Goal: Task Accomplishment & Management: Complete application form

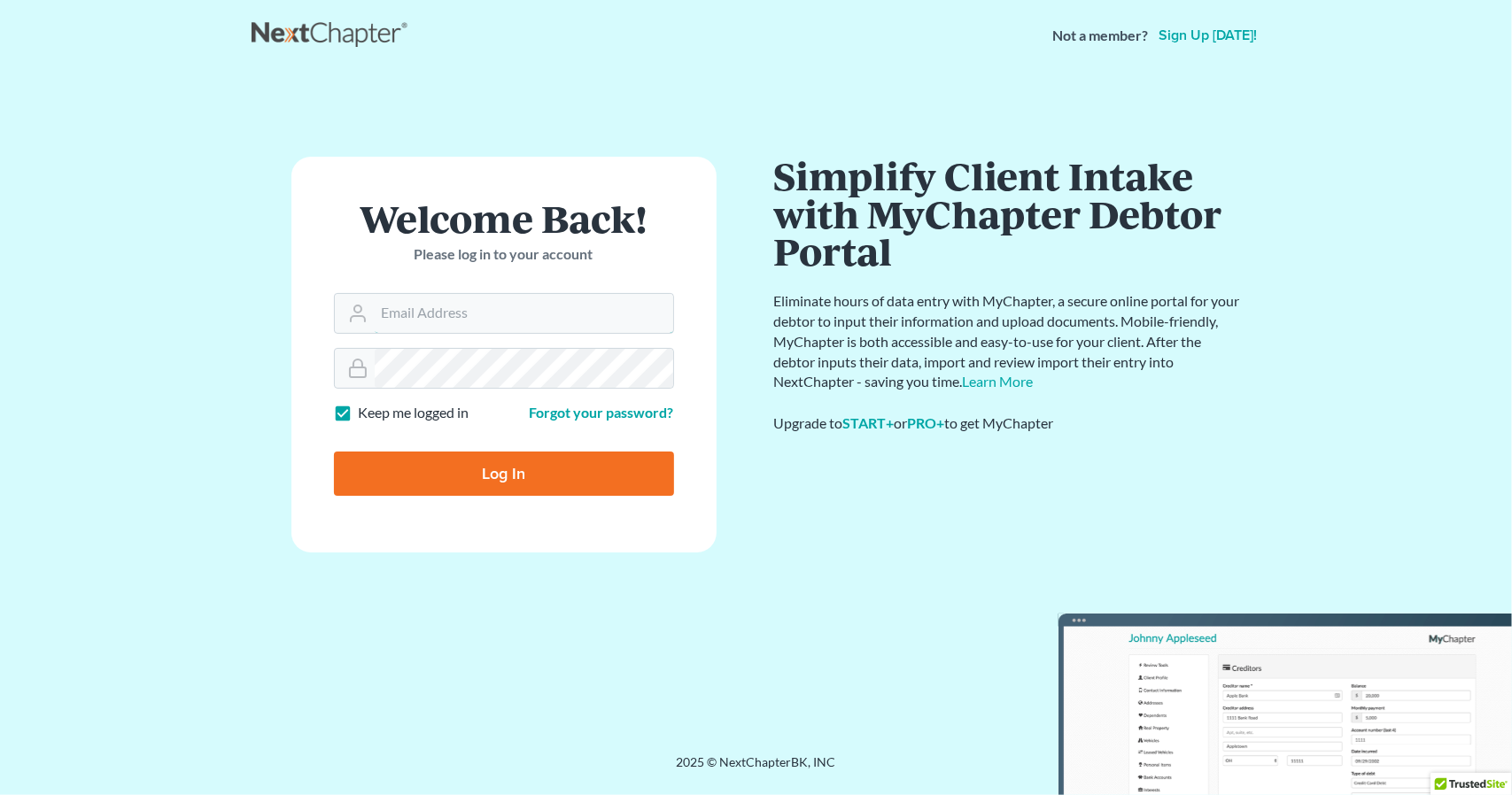
type input "[PERSON_NAME][EMAIL_ADDRESS][DOMAIN_NAME]"
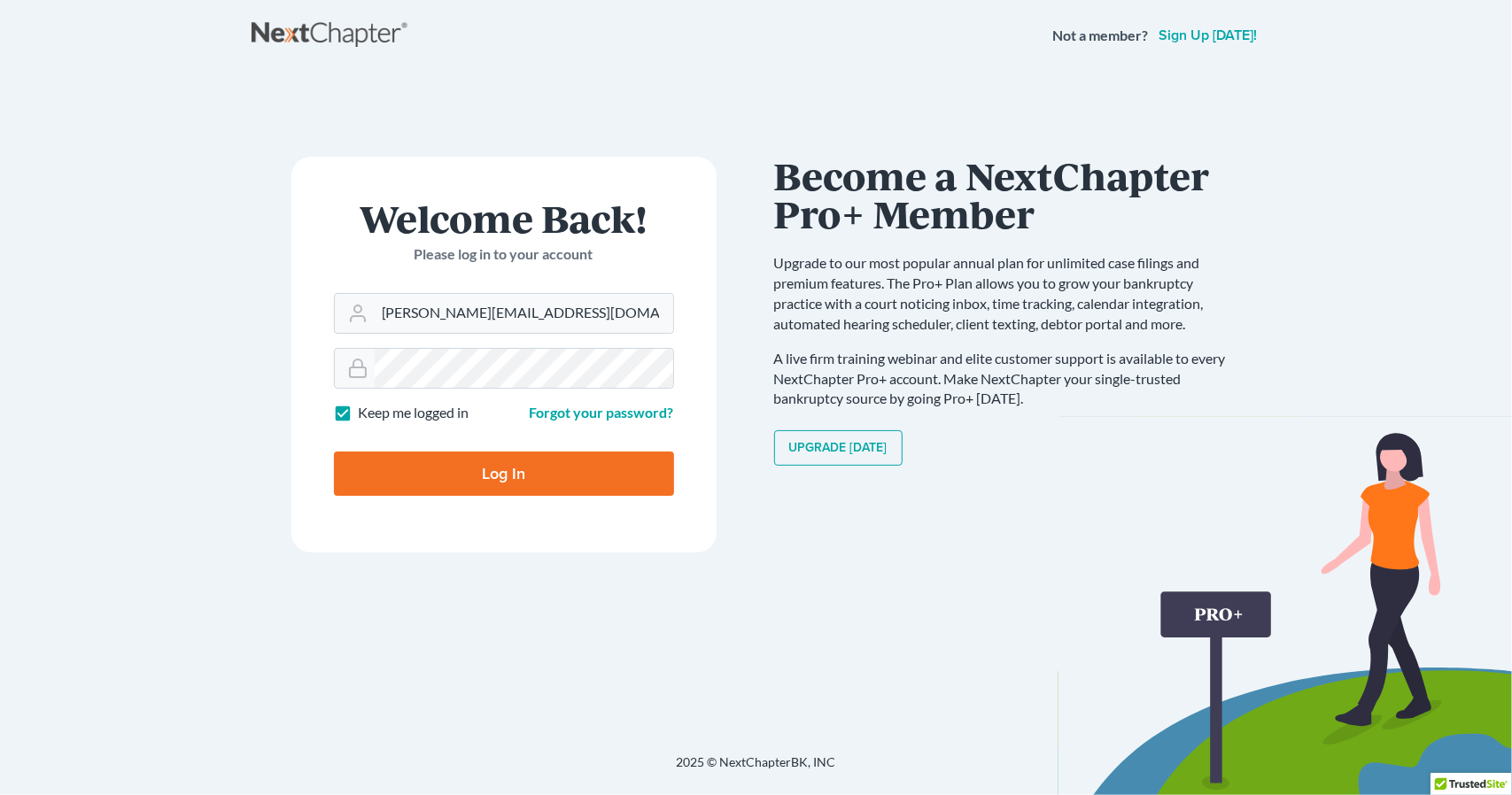
click at [516, 479] on input "Log In" at bounding box center [503, 473] width 340 height 44
type input "Thinking..."
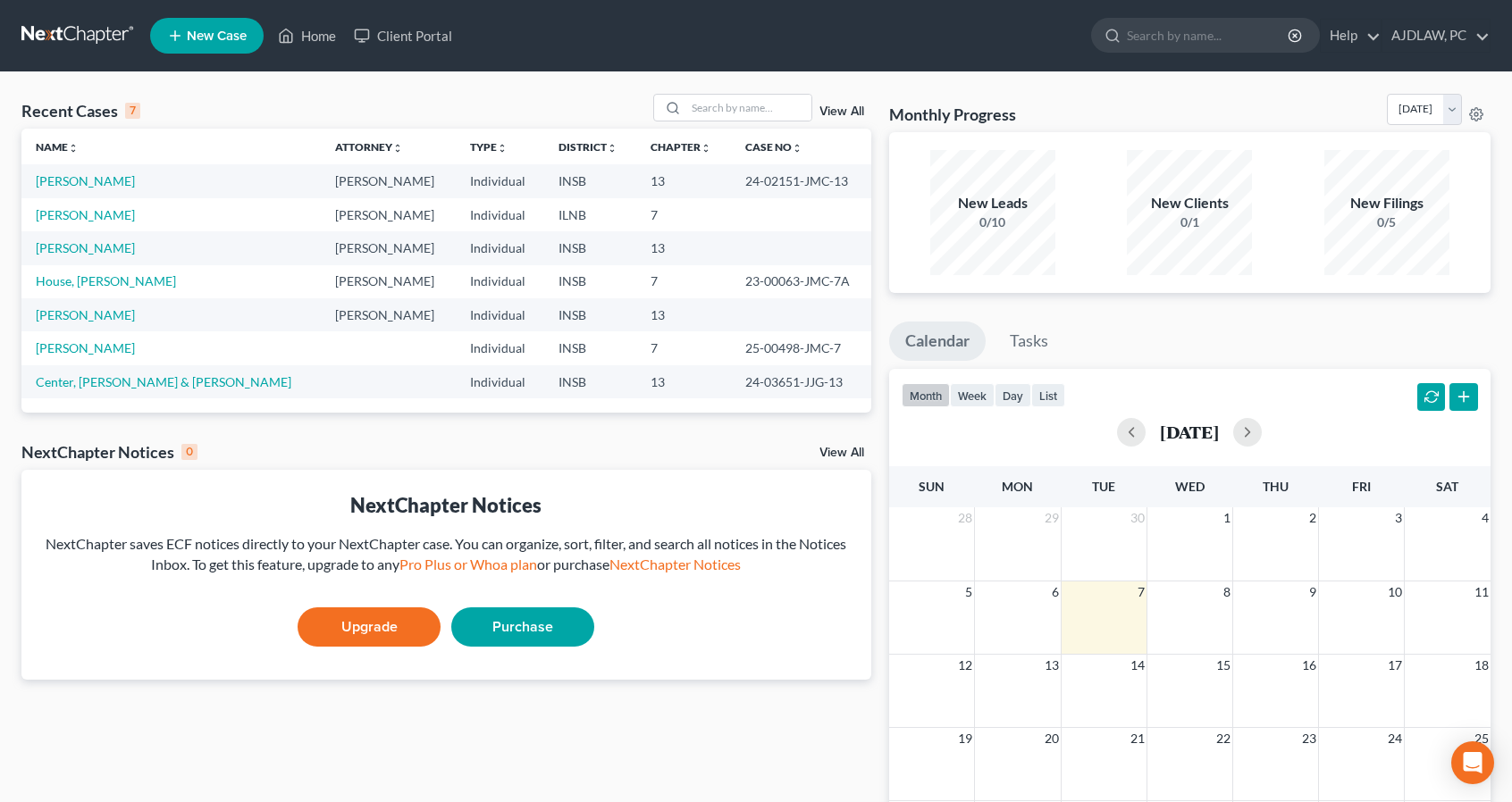
click at [201, 32] on span "New Case" at bounding box center [216, 36] width 59 height 14
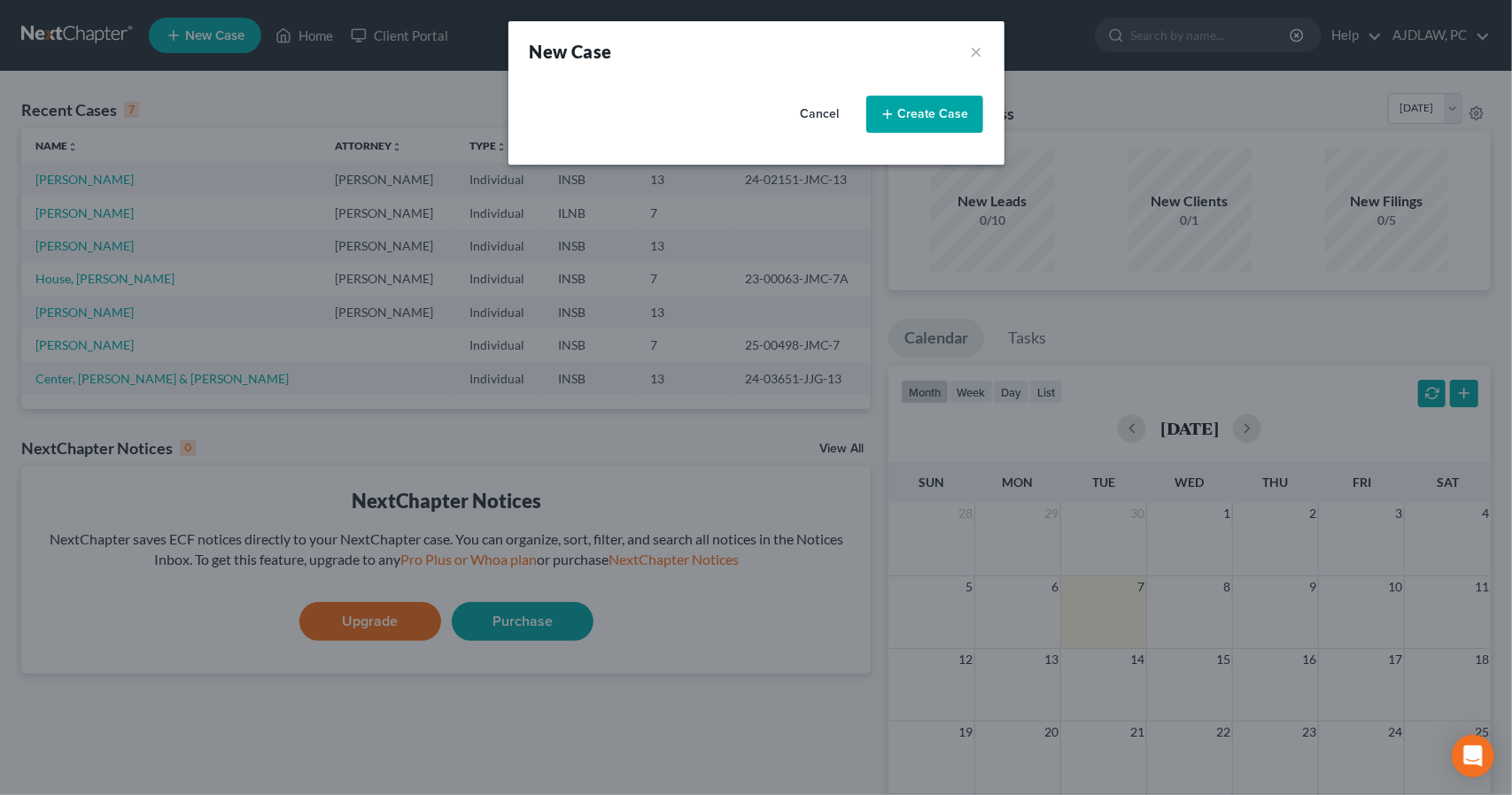
select select "28"
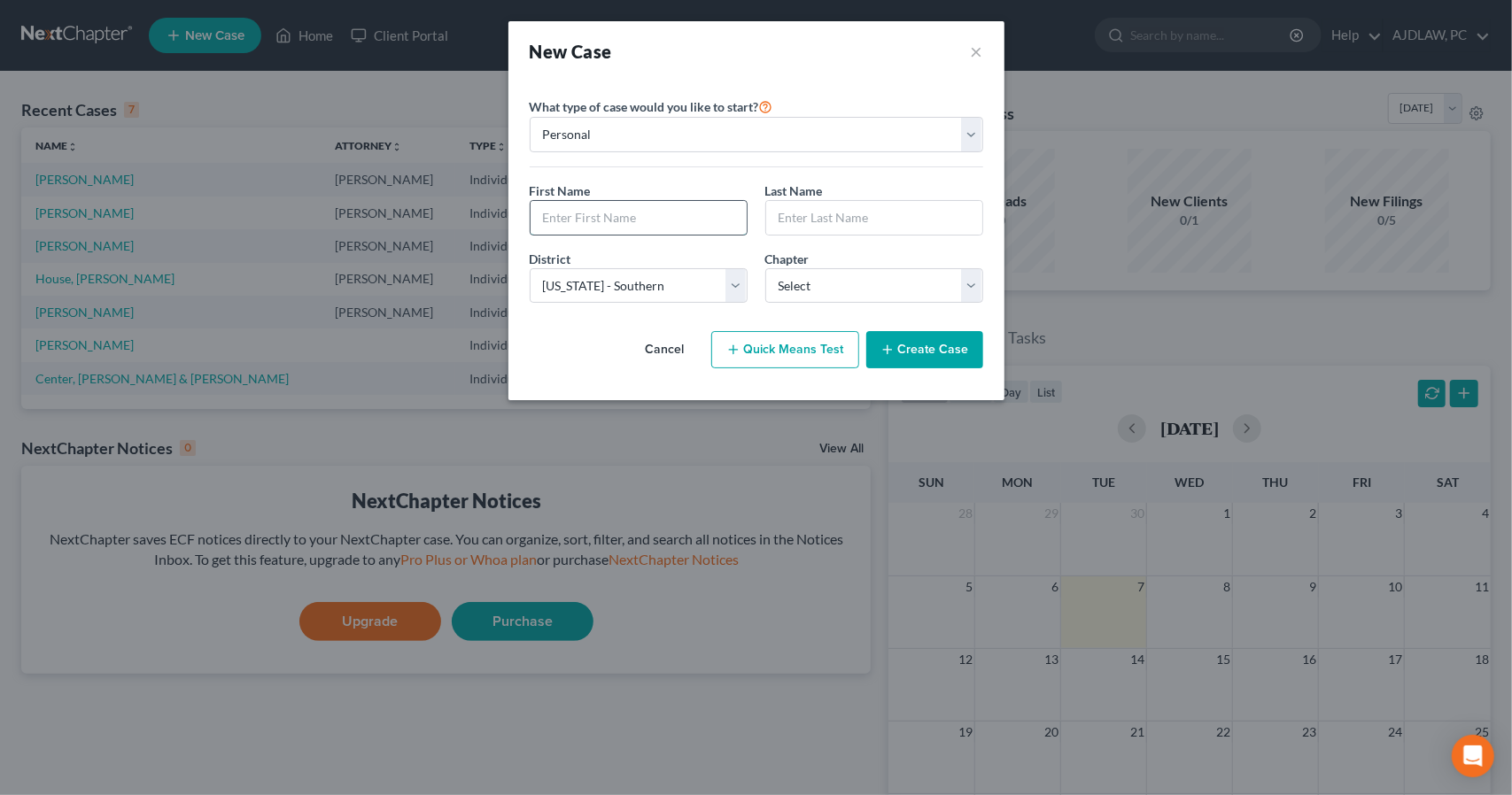
click at [579, 215] on input "text" at bounding box center [638, 218] width 216 height 34
type input "[PERSON_NAME]"
click at [612, 268] on select "Select [US_STATE] - [GEOGRAPHIC_DATA] [US_STATE] - [GEOGRAPHIC_DATA][US_STATE] …" at bounding box center [638, 286] width 218 height 35
select select "27"
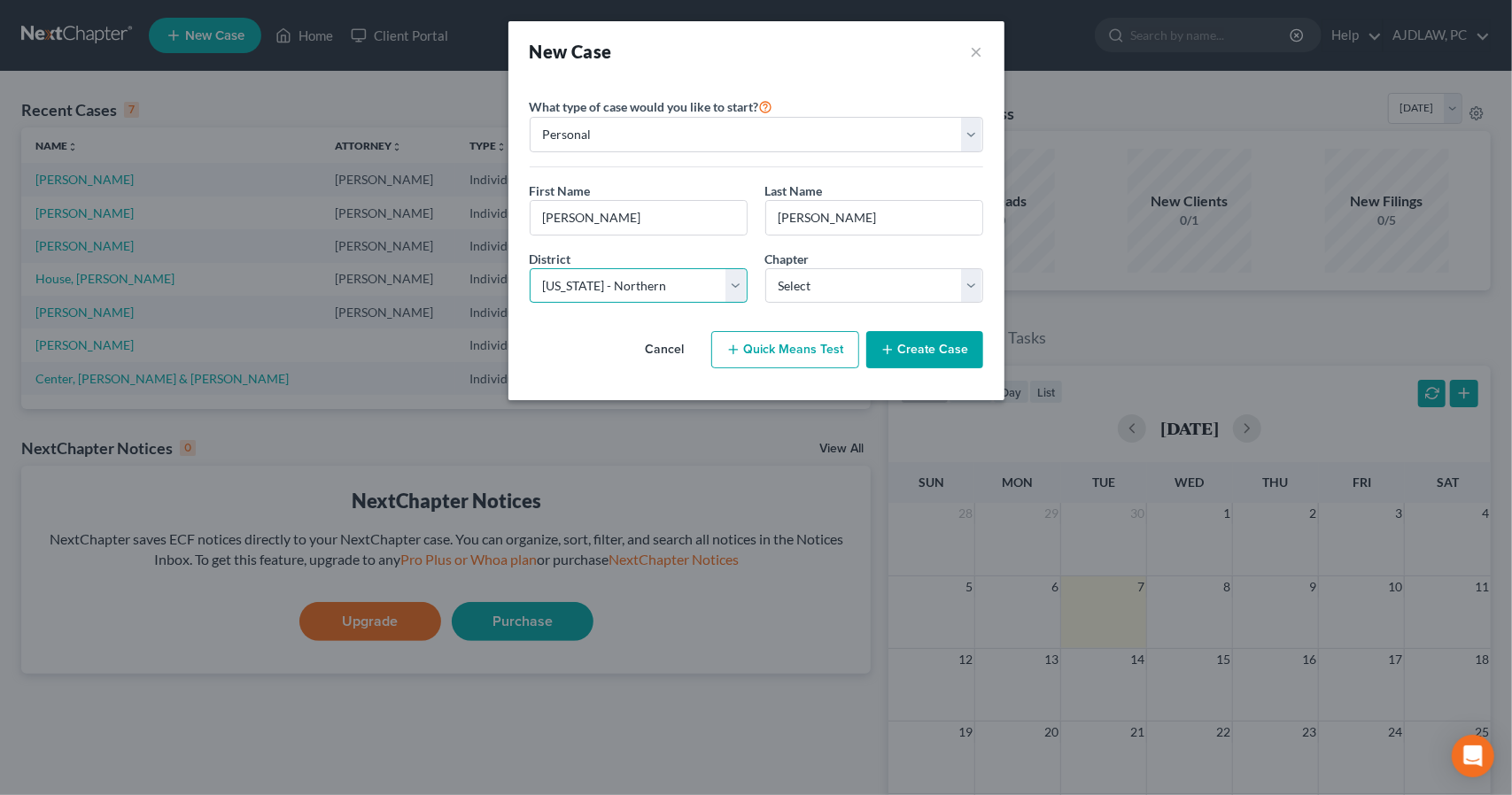
click at [529, 268] on select "Select [US_STATE] - [GEOGRAPHIC_DATA] [US_STATE] - [GEOGRAPHIC_DATA][US_STATE] …" at bounding box center [638, 286] width 218 height 35
click at [829, 286] on select "Select 7 11 12 13" at bounding box center [874, 286] width 218 height 35
select select "0"
click at [765, 268] on select "Select 7 11 12 13" at bounding box center [874, 286] width 218 height 35
click at [908, 352] on button "Create Case" at bounding box center [924, 349] width 117 height 37
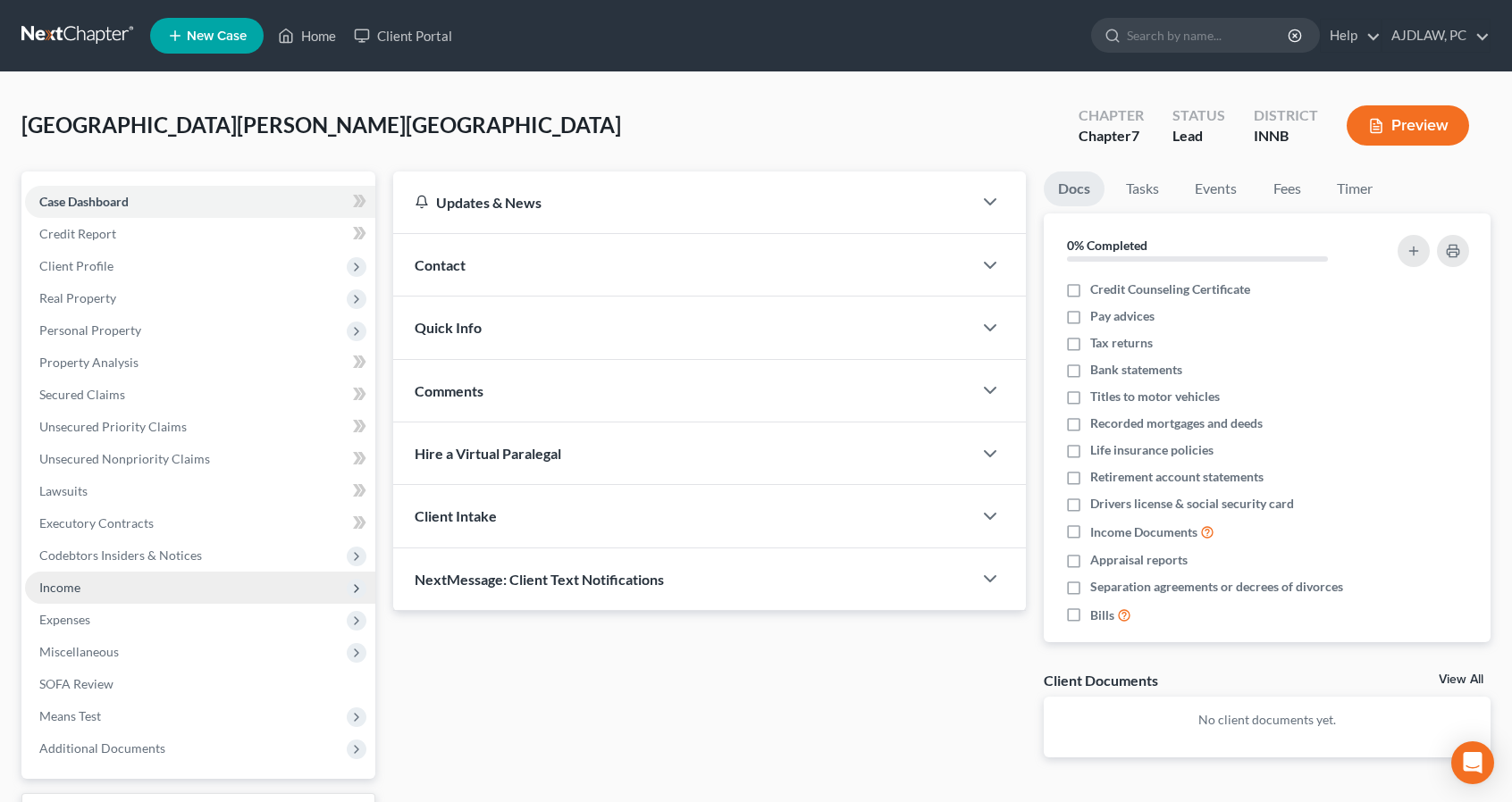
click at [88, 591] on span "Income" at bounding box center [199, 587] width 350 height 32
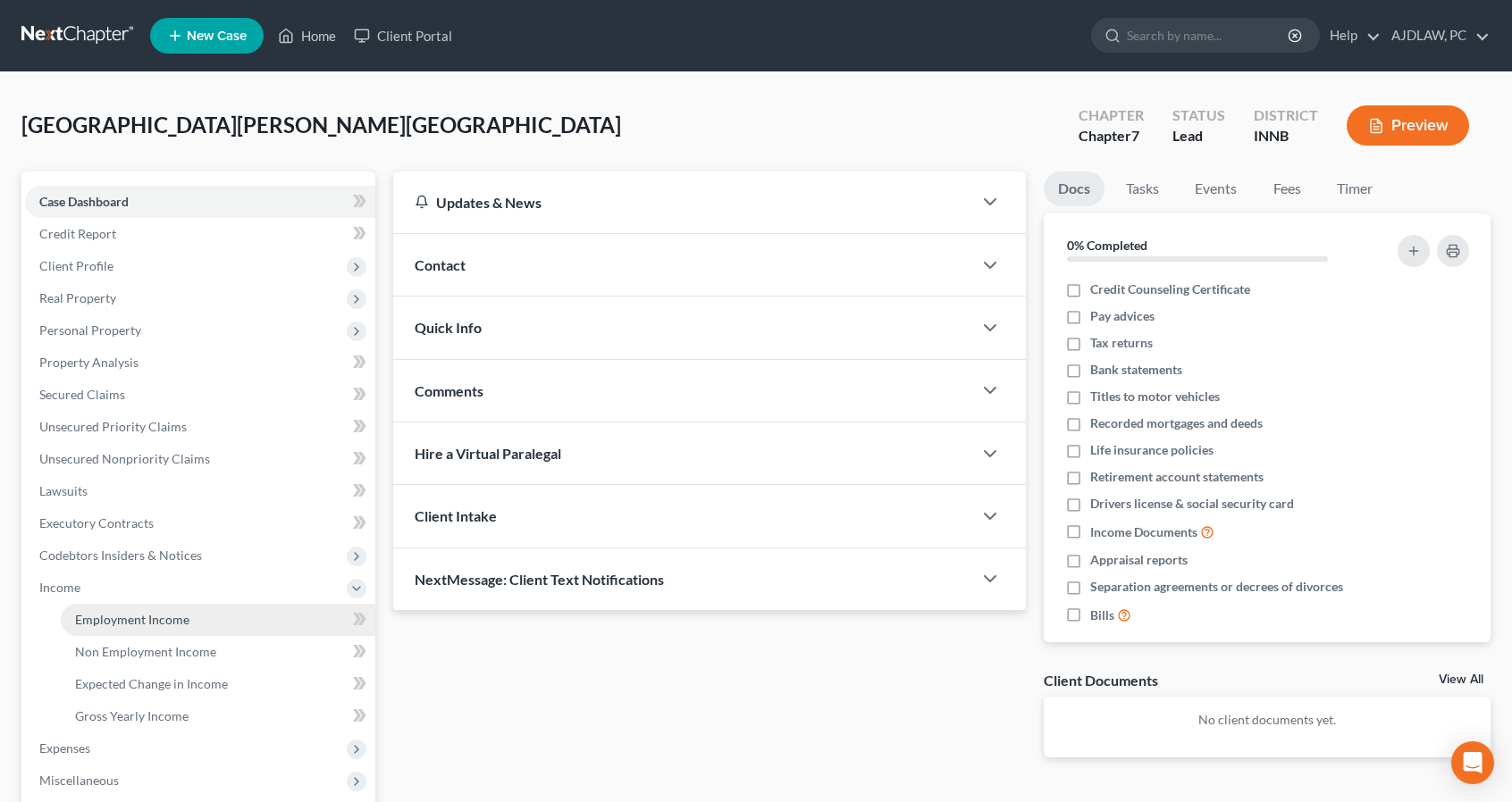
click at [95, 628] on link "Employment Income" at bounding box center [218, 619] width 315 height 32
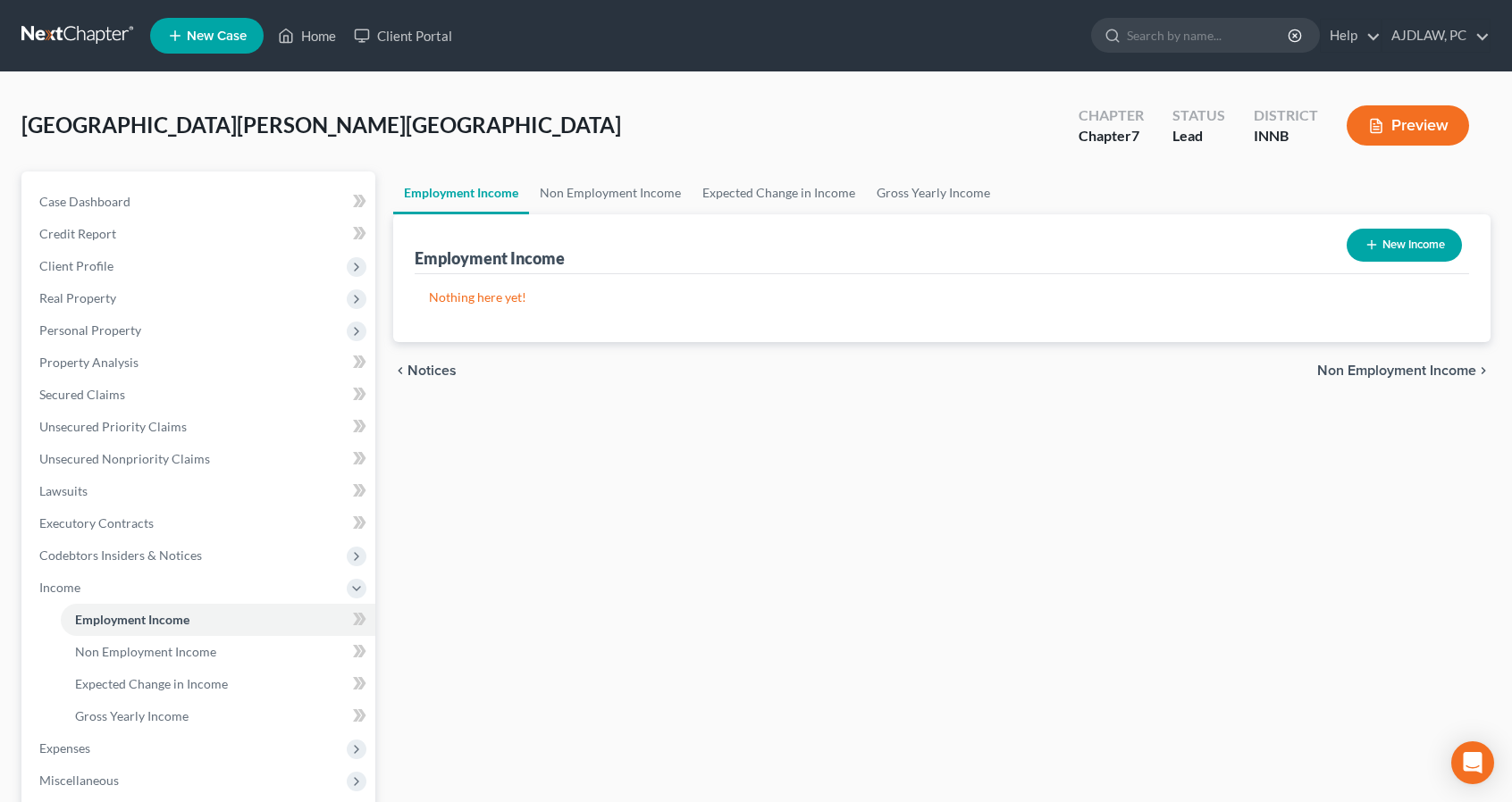
click at [1397, 221] on div "New Income" at bounding box center [1404, 245] width 130 height 48
click at [1397, 239] on button "New Income" at bounding box center [1404, 245] width 115 height 33
select select "0"
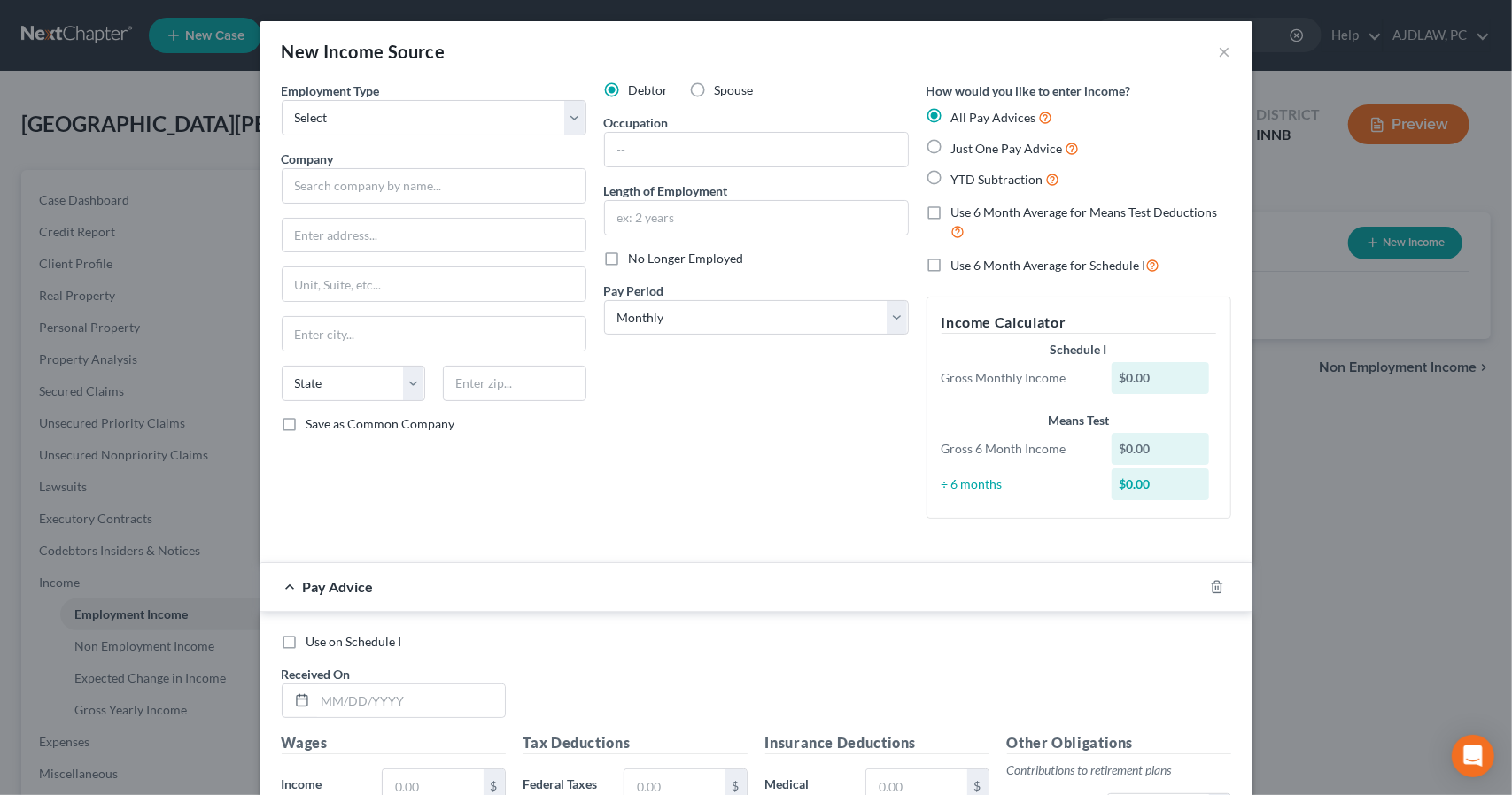
click at [951, 181] on label "YTD Subtraction" at bounding box center [1005, 179] width 109 height 20
click at [958, 180] on input "YTD Subtraction" at bounding box center [964, 175] width 12 height 12
radio input "true"
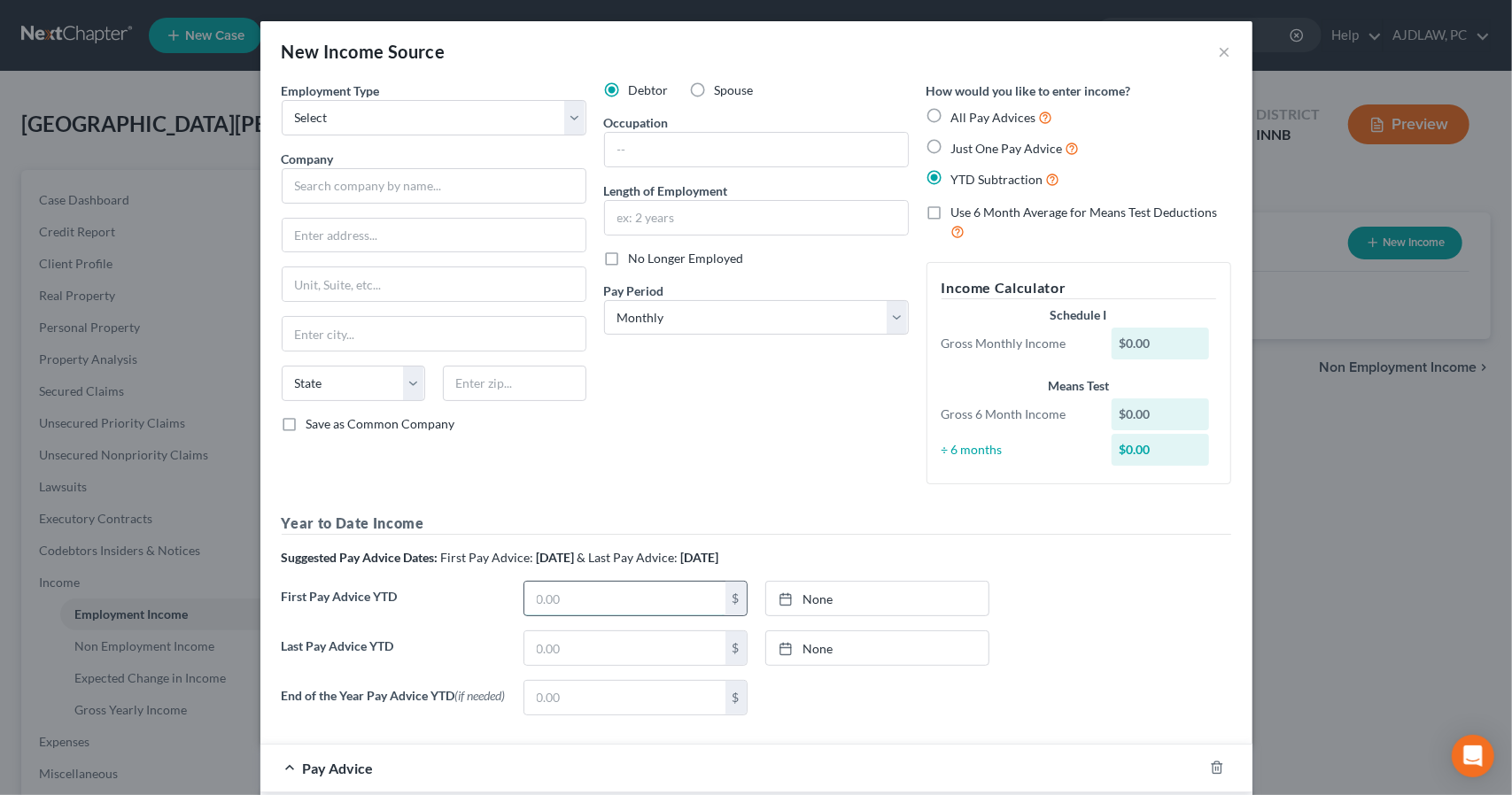
click at [599, 597] on input "text" at bounding box center [625, 598] width 201 height 34
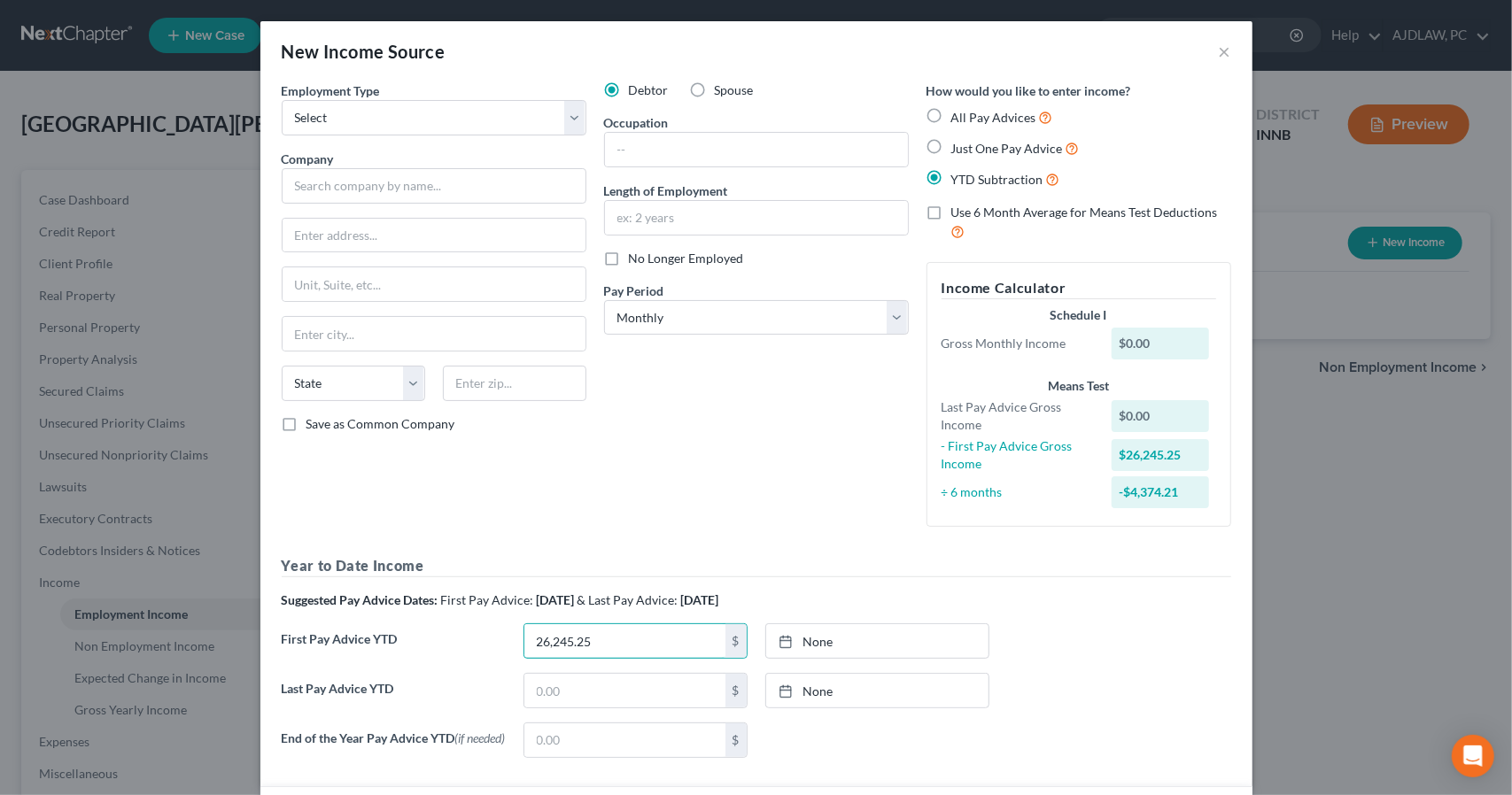
type input "26,245.25"
click at [318, 124] on select "Select Full or [DEMOGRAPHIC_DATA] Employment Self Employment" at bounding box center [434, 117] width 305 height 35
select select "0"
click at [282, 100] on select "Select Full or [DEMOGRAPHIC_DATA] Employment Self Employment" at bounding box center [434, 117] width 305 height 35
click at [316, 182] on input "text" at bounding box center [434, 186] width 305 height 35
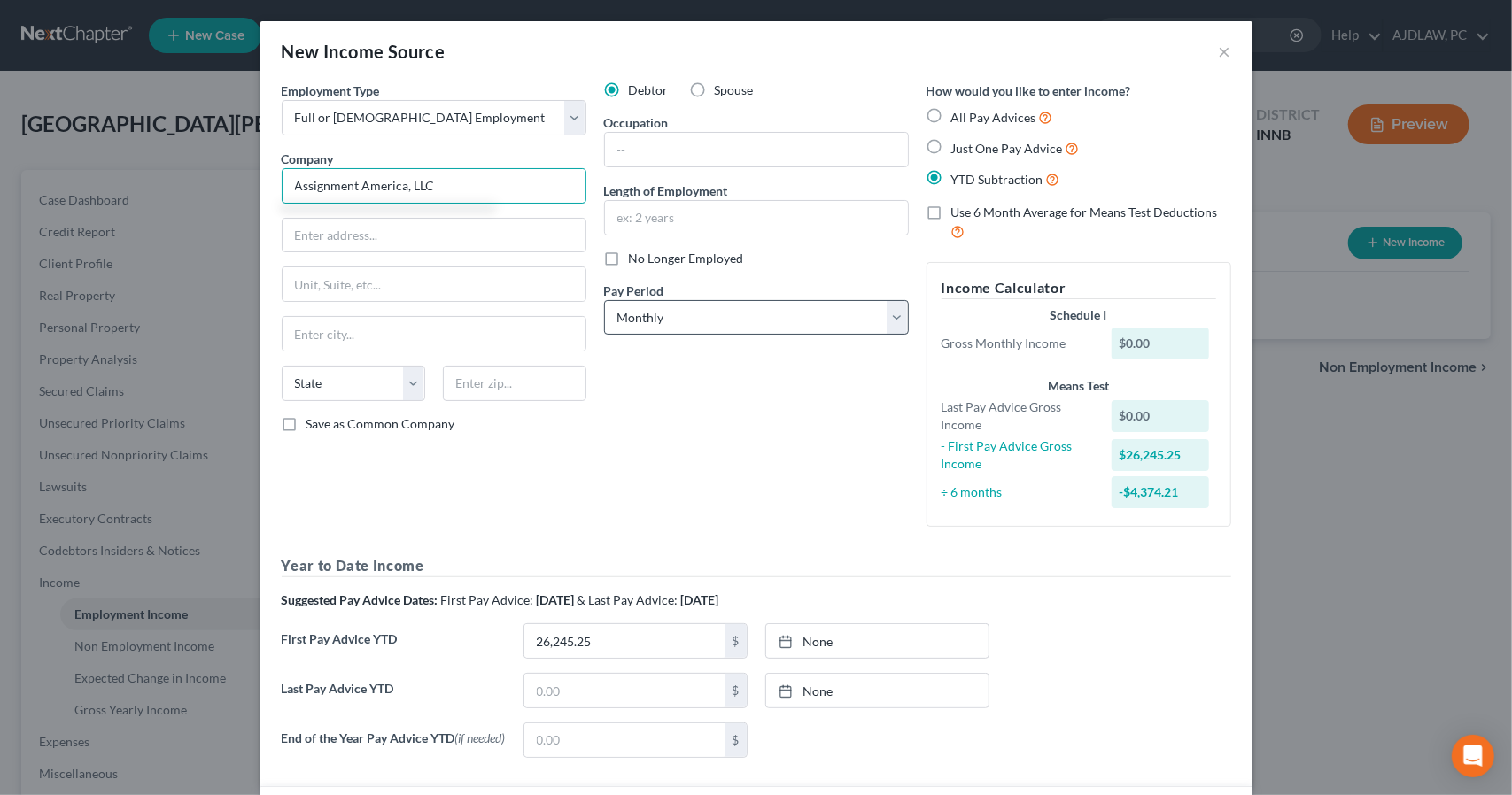
type input "Assignment America, LLC"
click at [666, 322] on select "Select Monthly Twice Monthly Every Other Week Weekly" at bounding box center [756, 317] width 305 height 35
select select "3"
click at [604, 300] on select "Select Monthly Twice Monthly Every Other Week Weekly" at bounding box center [756, 317] width 305 height 35
click at [609, 686] on input "text" at bounding box center [625, 690] width 201 height 34
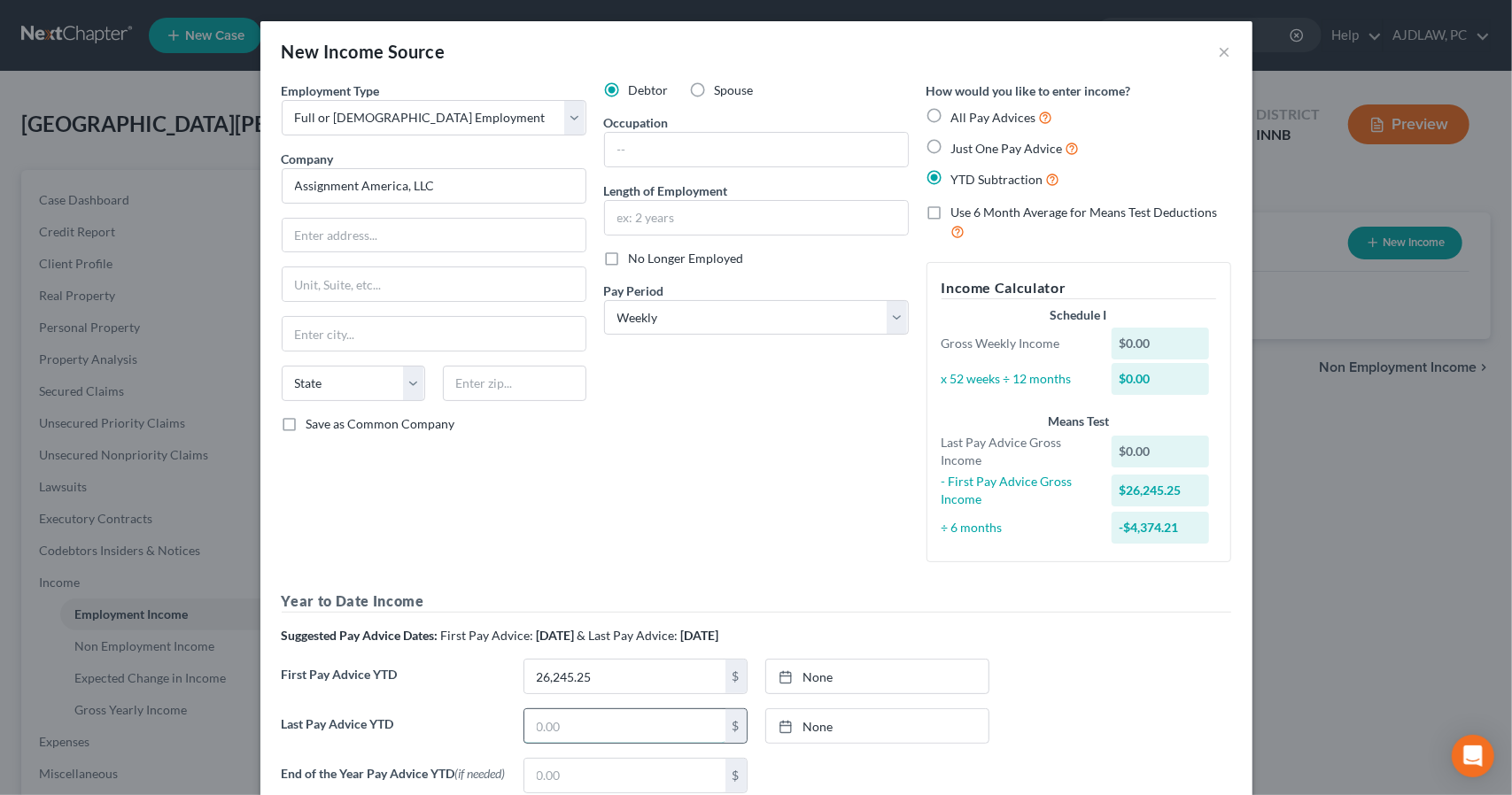
click at [611, 720] on input "text" at bounding box center [625, 725] width 201 height 34
click at [635, 717] on input "822" at bounding box center [625, 725] width 201 height 34
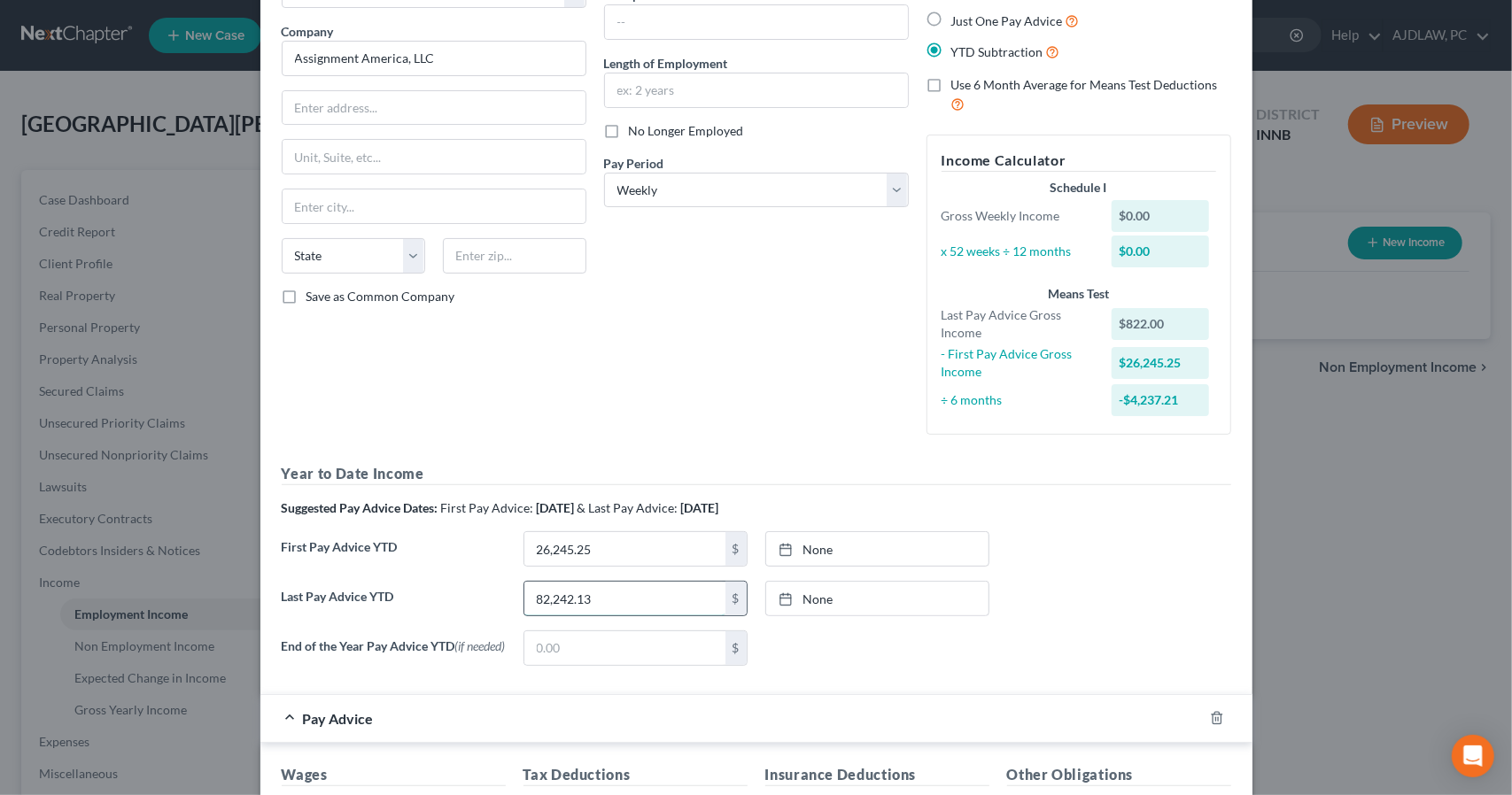
scroll to position [131, 0]
type input "82,242.13"
click at [607, 632] on input "text" at bounding box center [625, 645] width 201 height 34
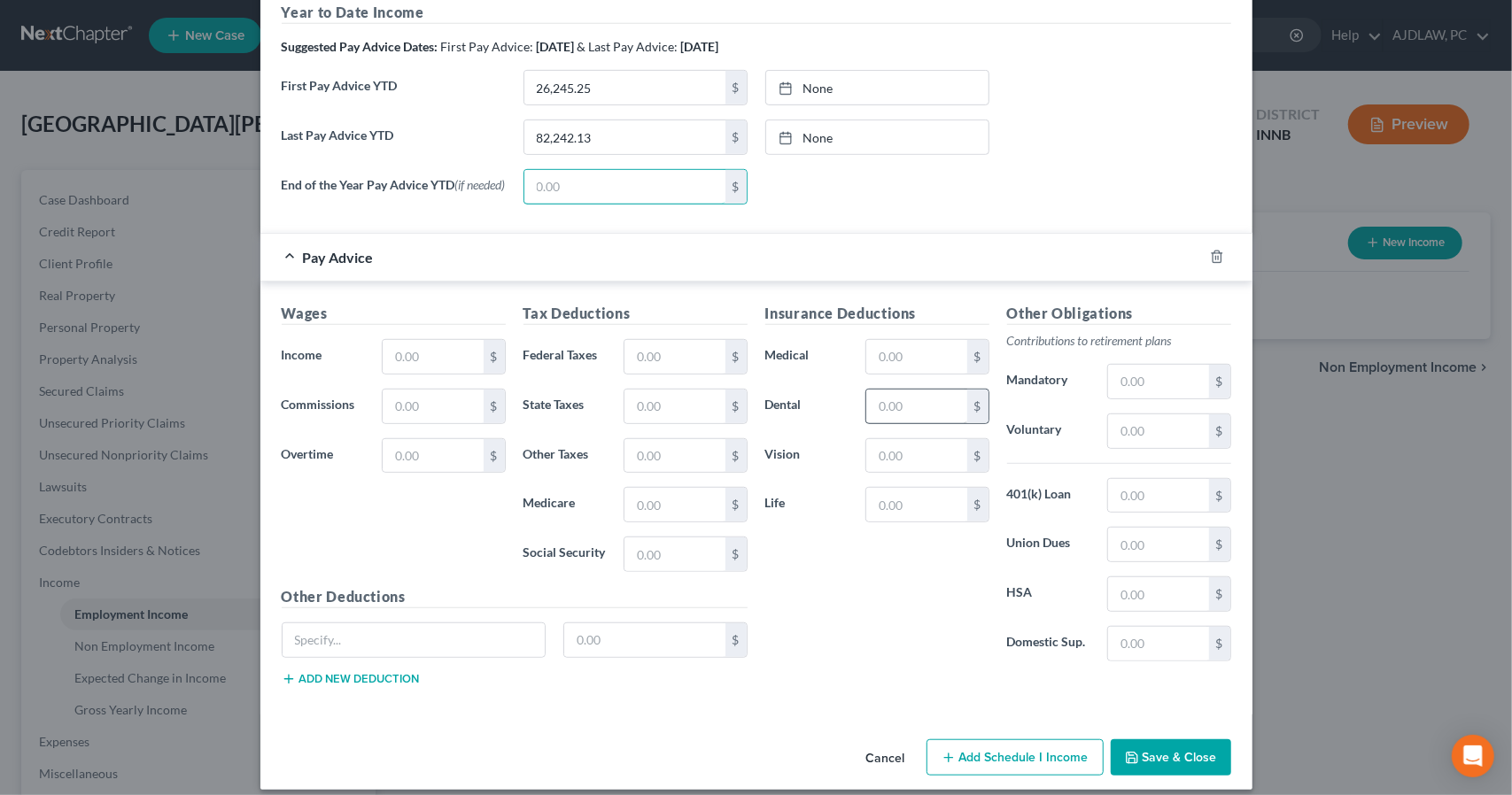
scroll to position [602, 0]
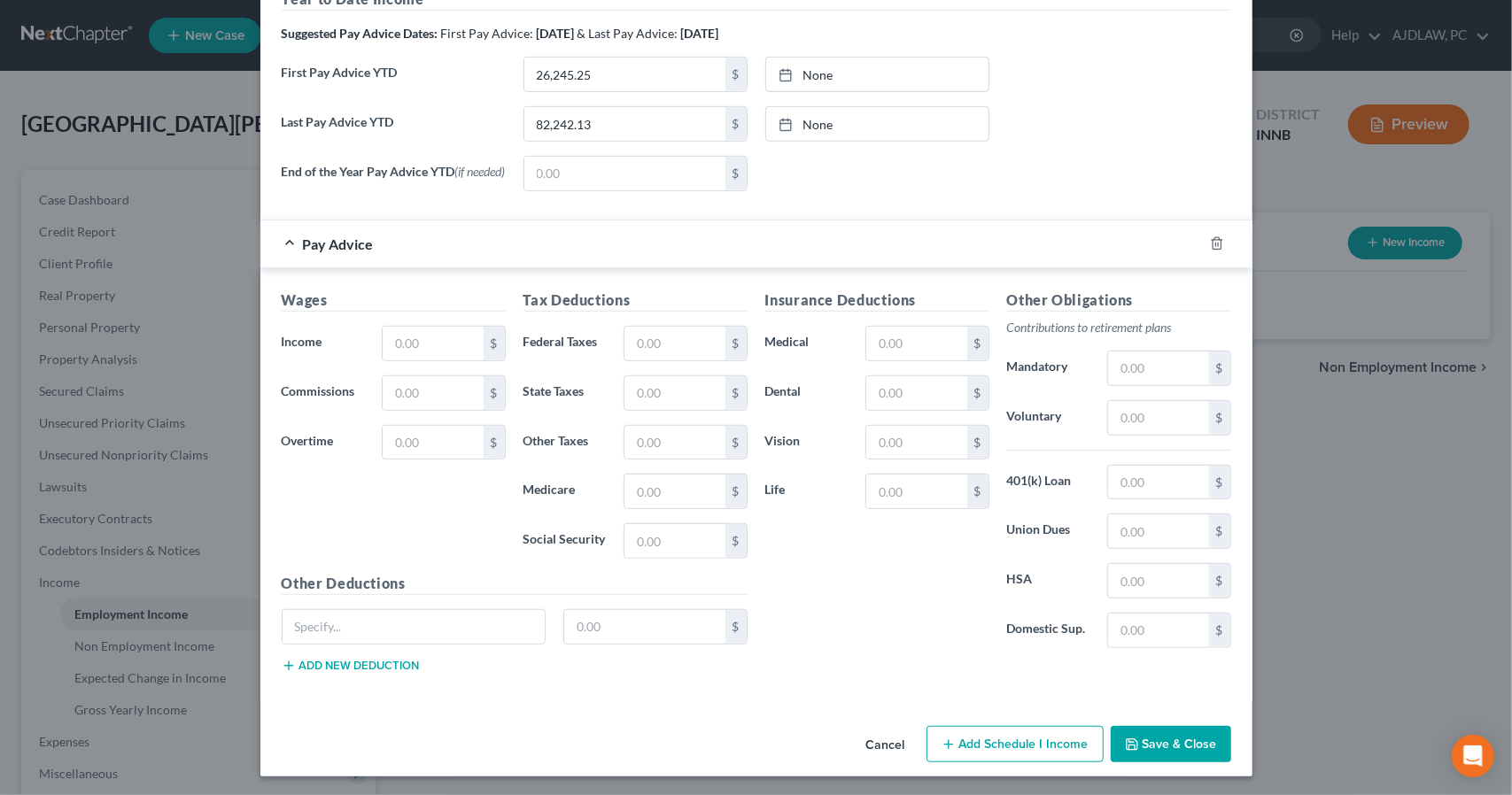
click at [1135, 751] on button "Save & Close" at bounding box center [1170, 744] width 121 height 37
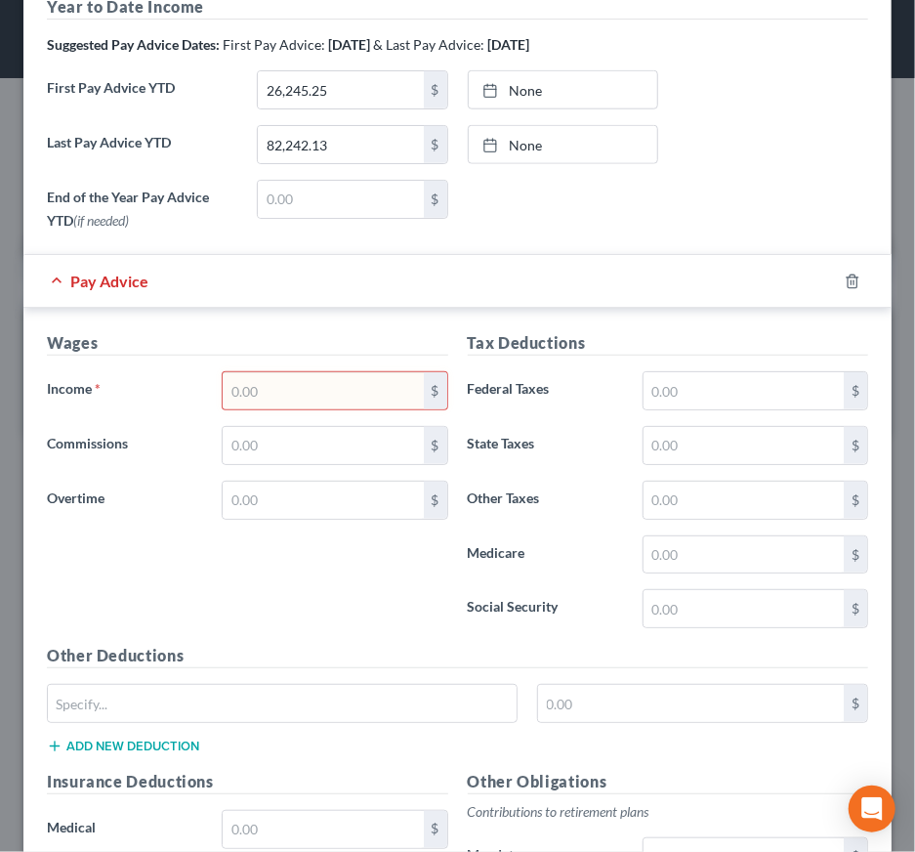
click at [275, 394] on input "text" at bounding box center [323, 390] width 200 height 37
type input "2,583.75"
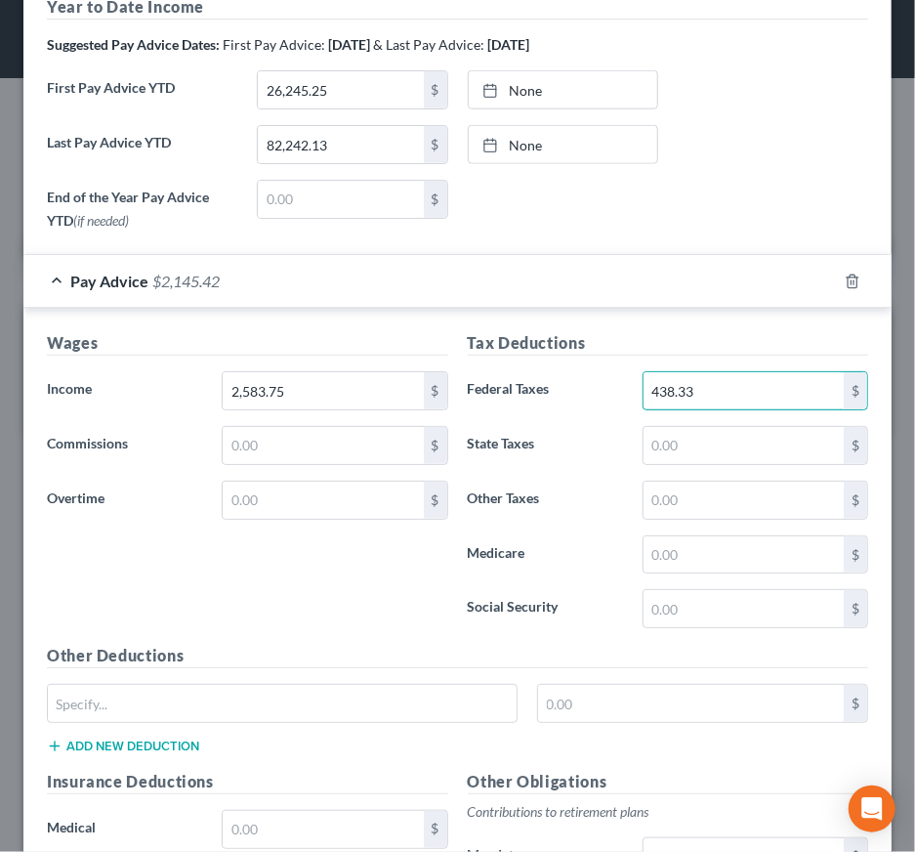
type input "438.33"
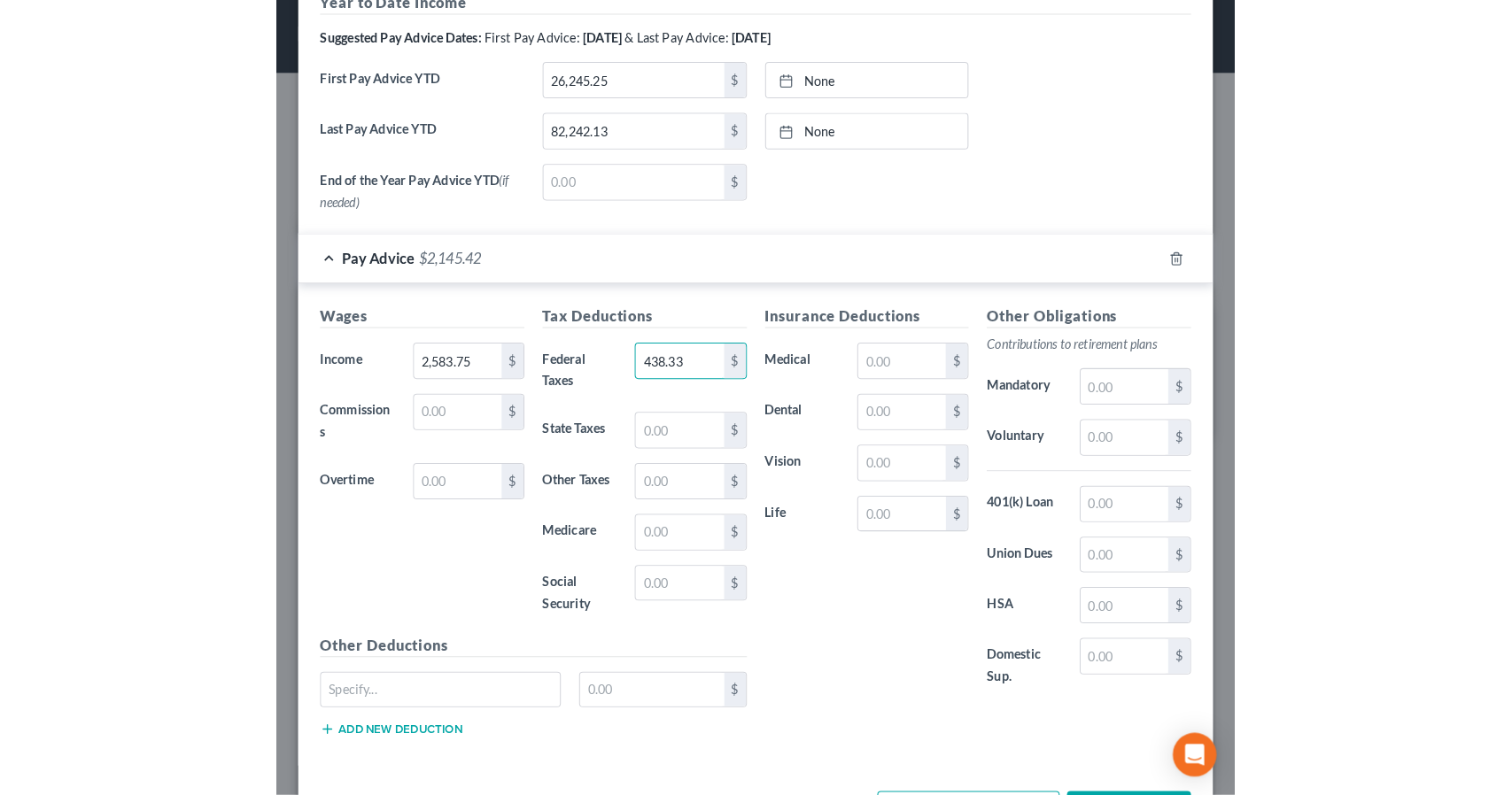
scroll to position [595, 0]
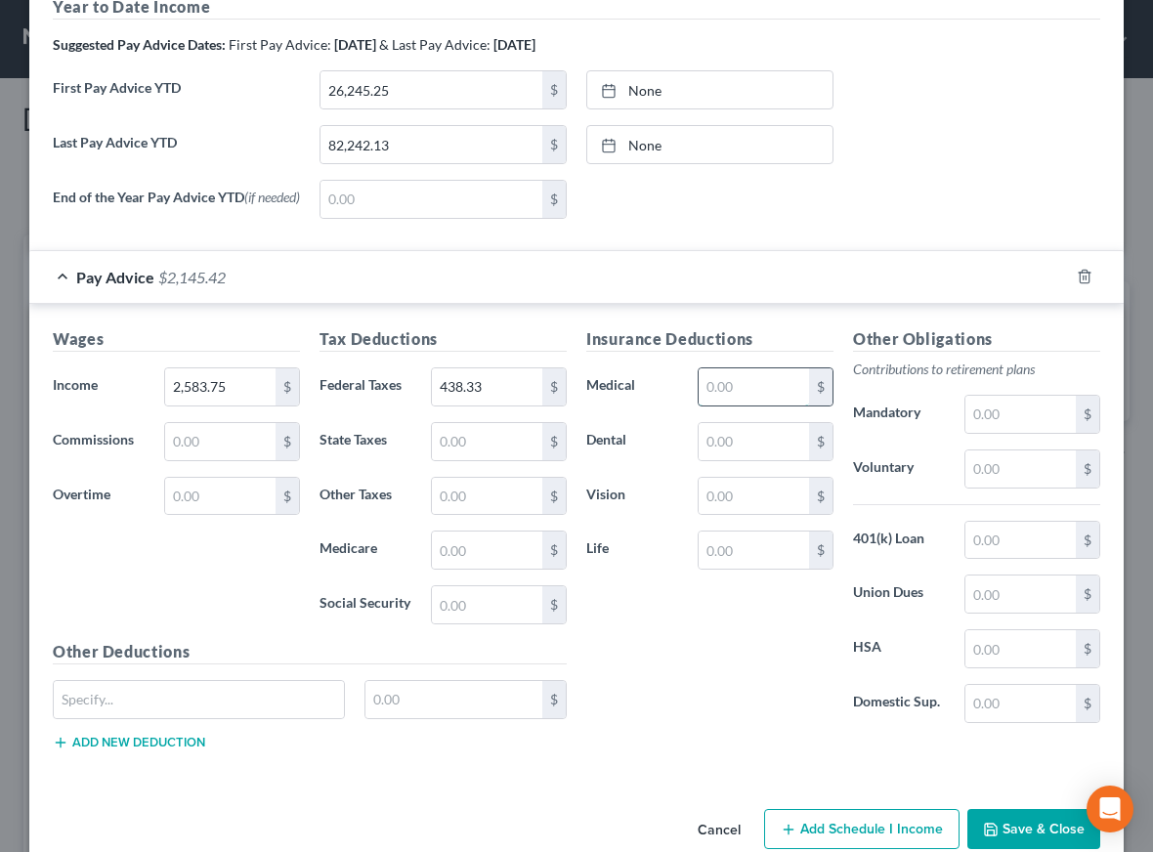
click at [744, 376] on input "text" at bounding box center [753, 386] width 110 height 37
type input "285"
type input "24.23"
click at [757, 557] on input "text" at bounding box center [753, 549] width 110 height 37
type input "4.5"
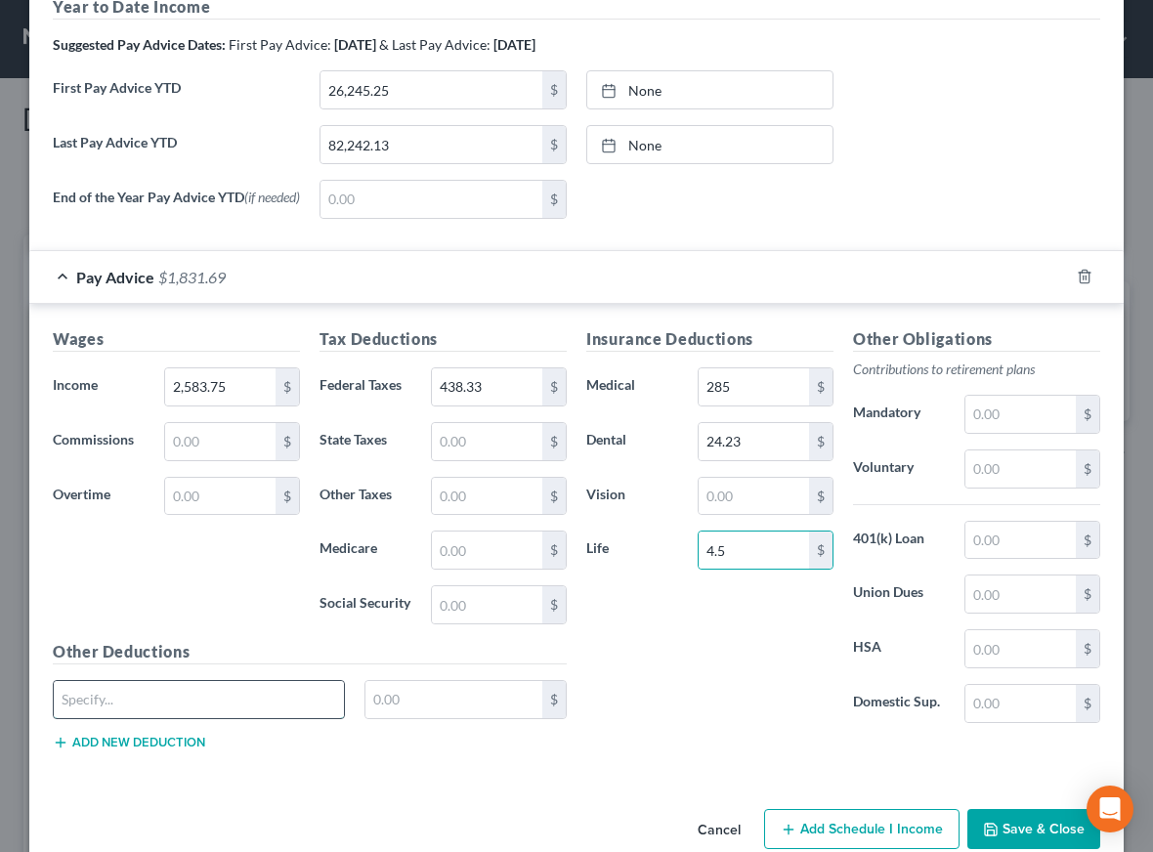
click at [149, 691] on input "text" at bounding box center [199, 699] width 290 height 37
type input "ADD"
type input "6.15"
click at [147, 738] on button "Add new deduction" at bounding box center [129, 743] width 152 height 16
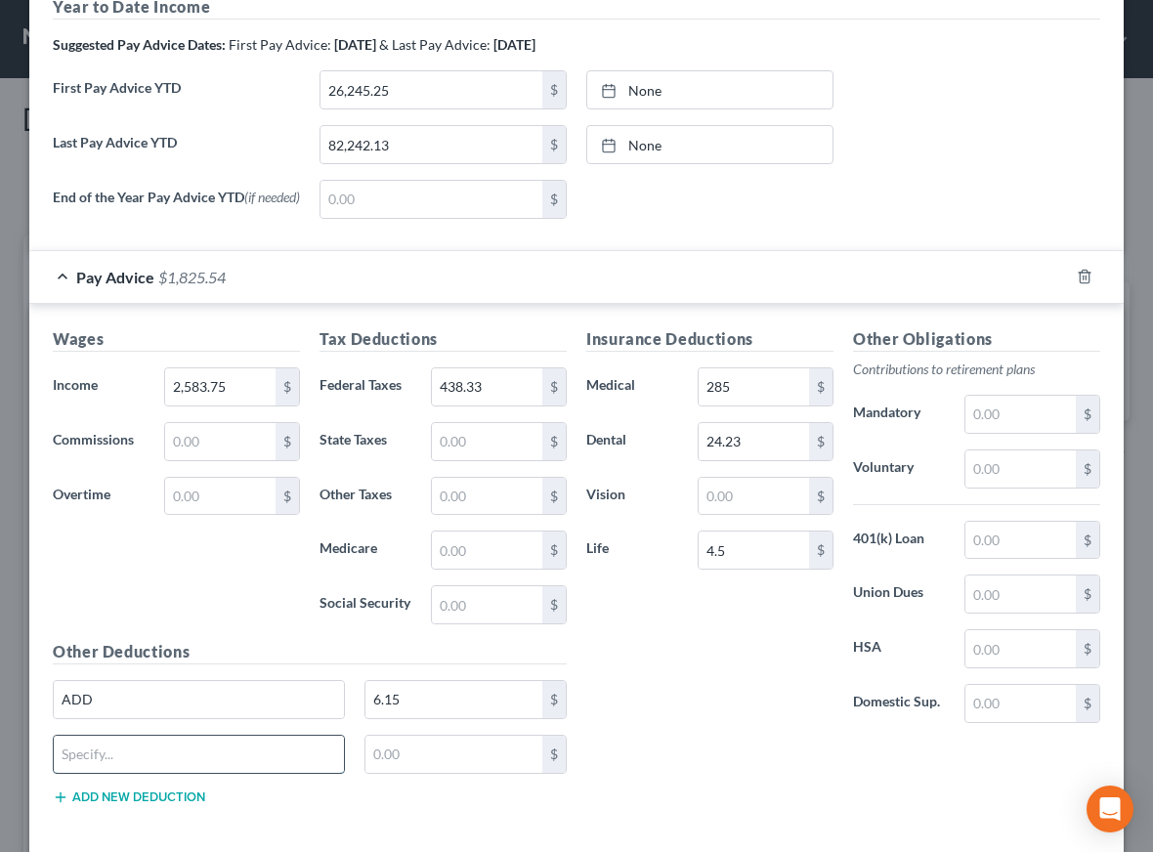
click at [160, 748] on input "text" at bounding box center [199, 754] width 290 height 37
type input "STD"
type input "6.95"
click at [469, 603] on input "text" at bounding box center [487, 604] width 110 height 37
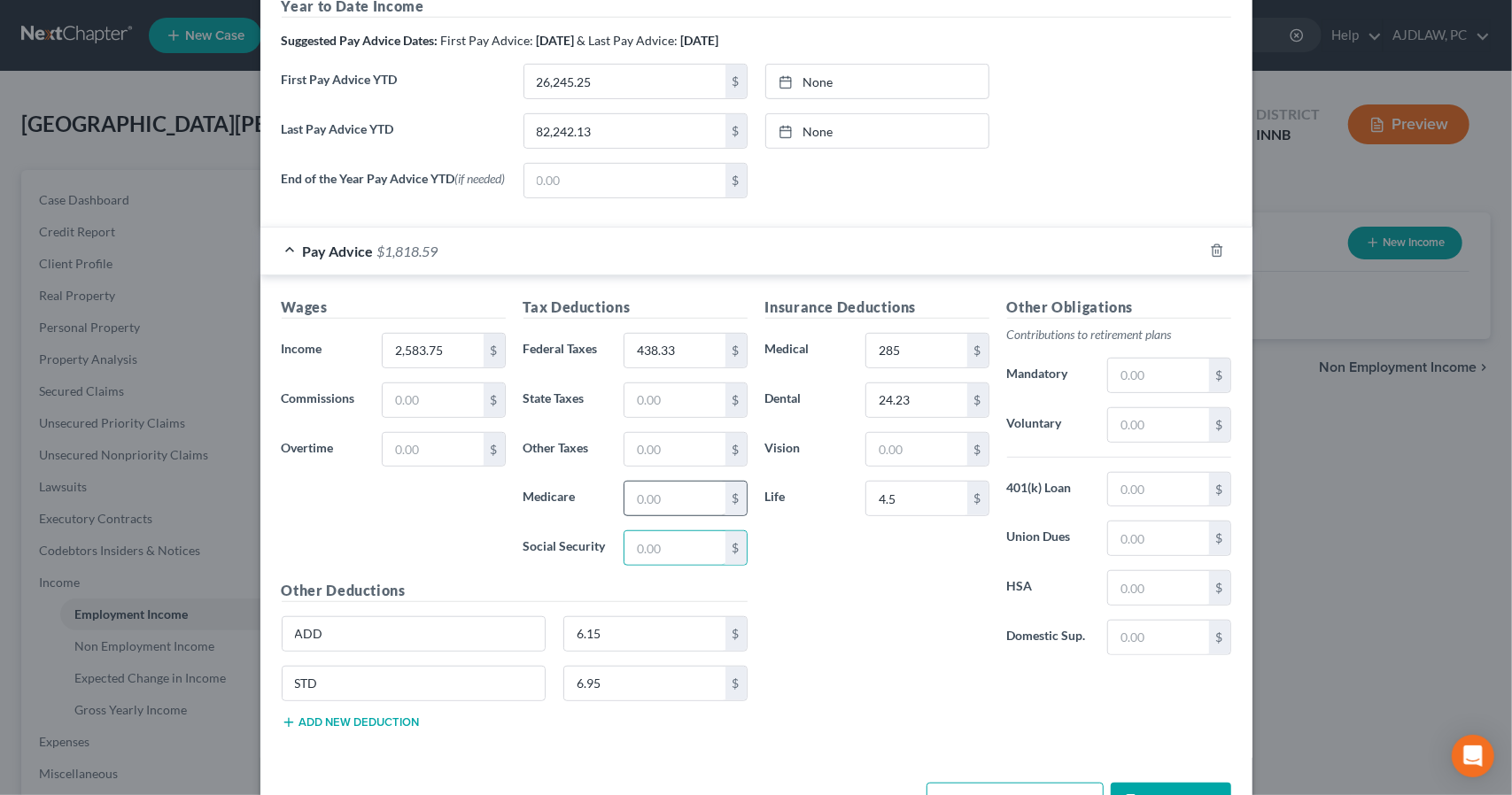
scroll to position [650, 0]
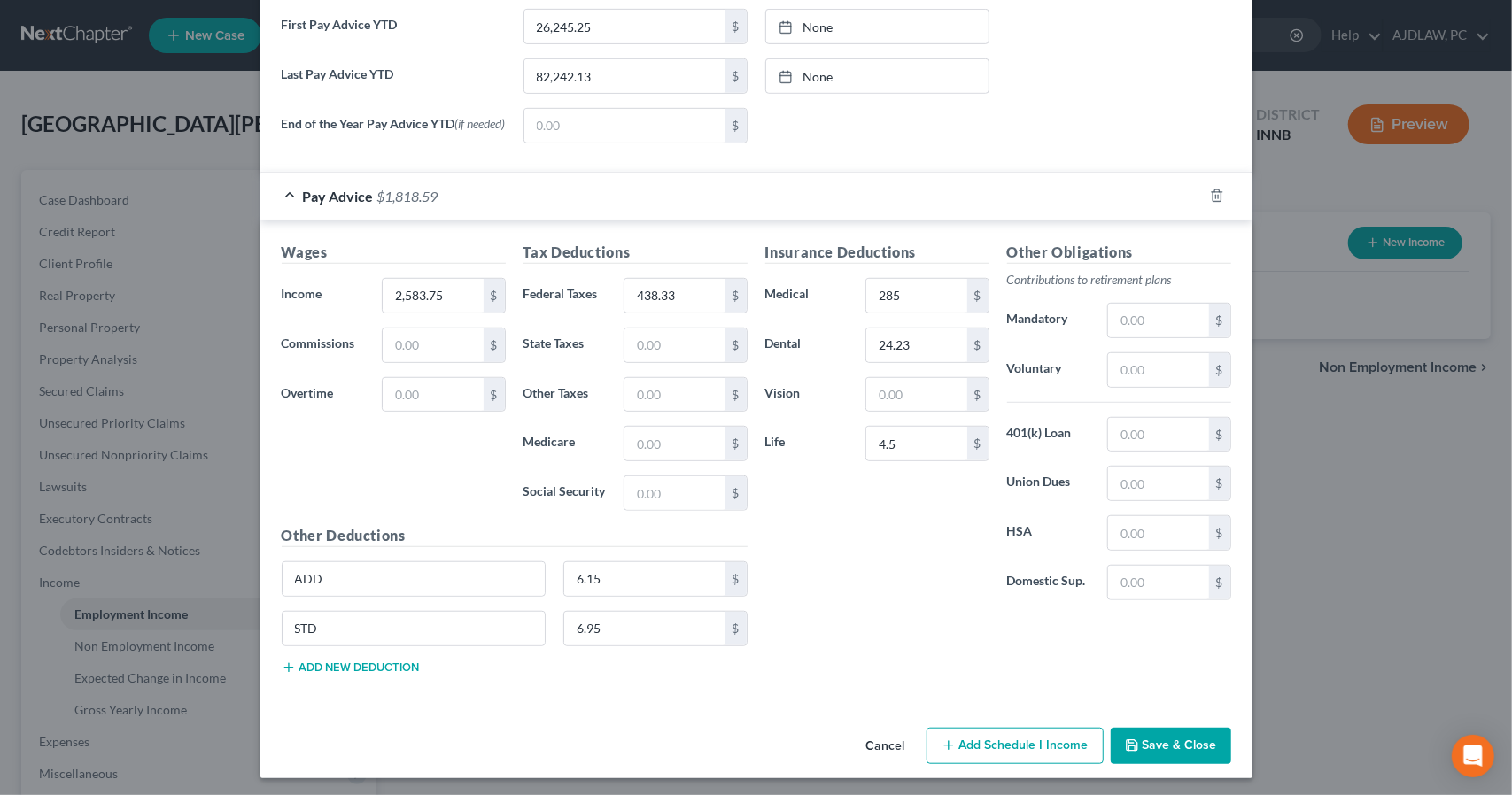
click at [1140, 747] on button "Save & Close" at bounding box center [1170, 746] width 121 height 37
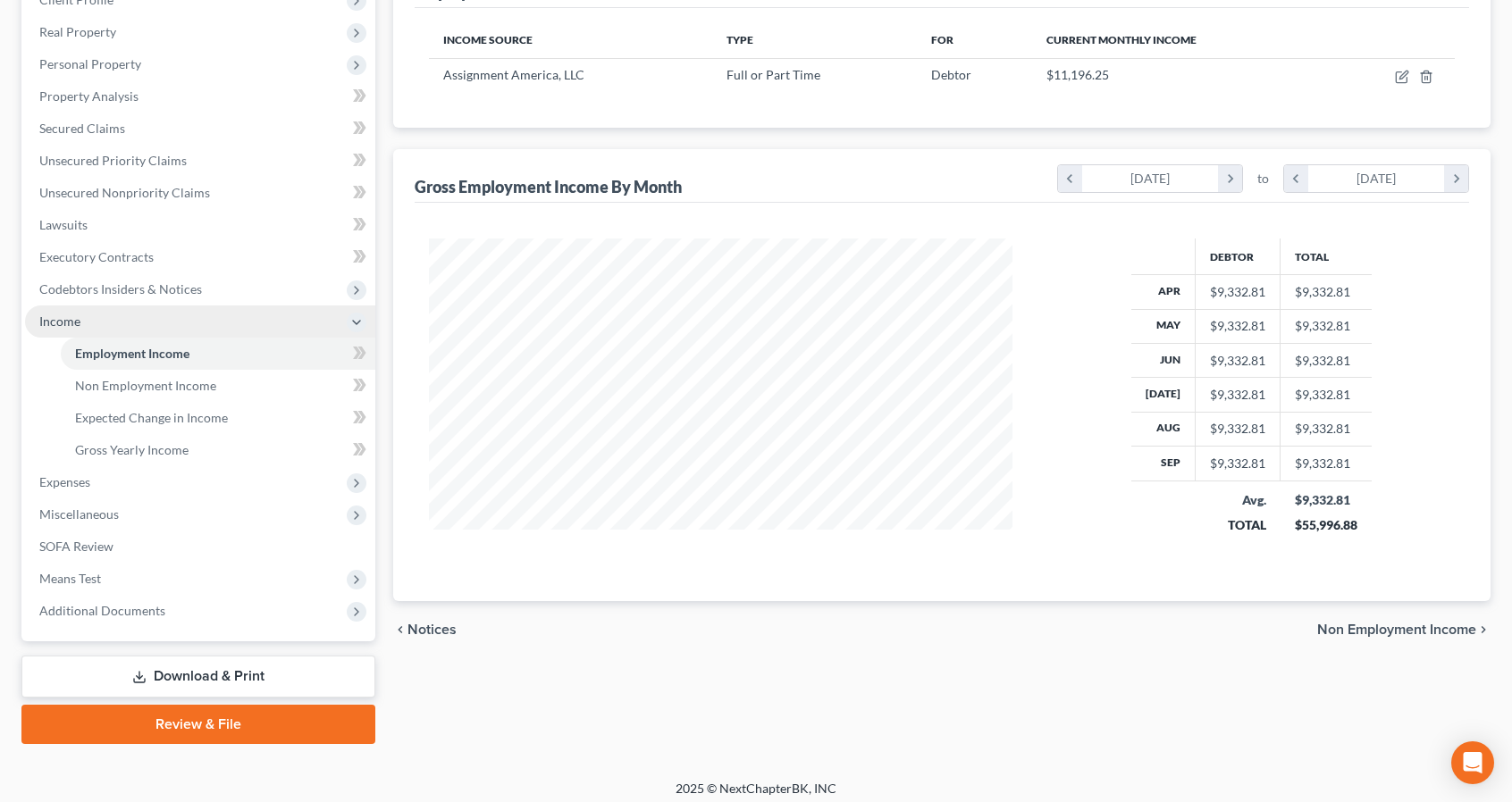
scroll to position [268, 0]
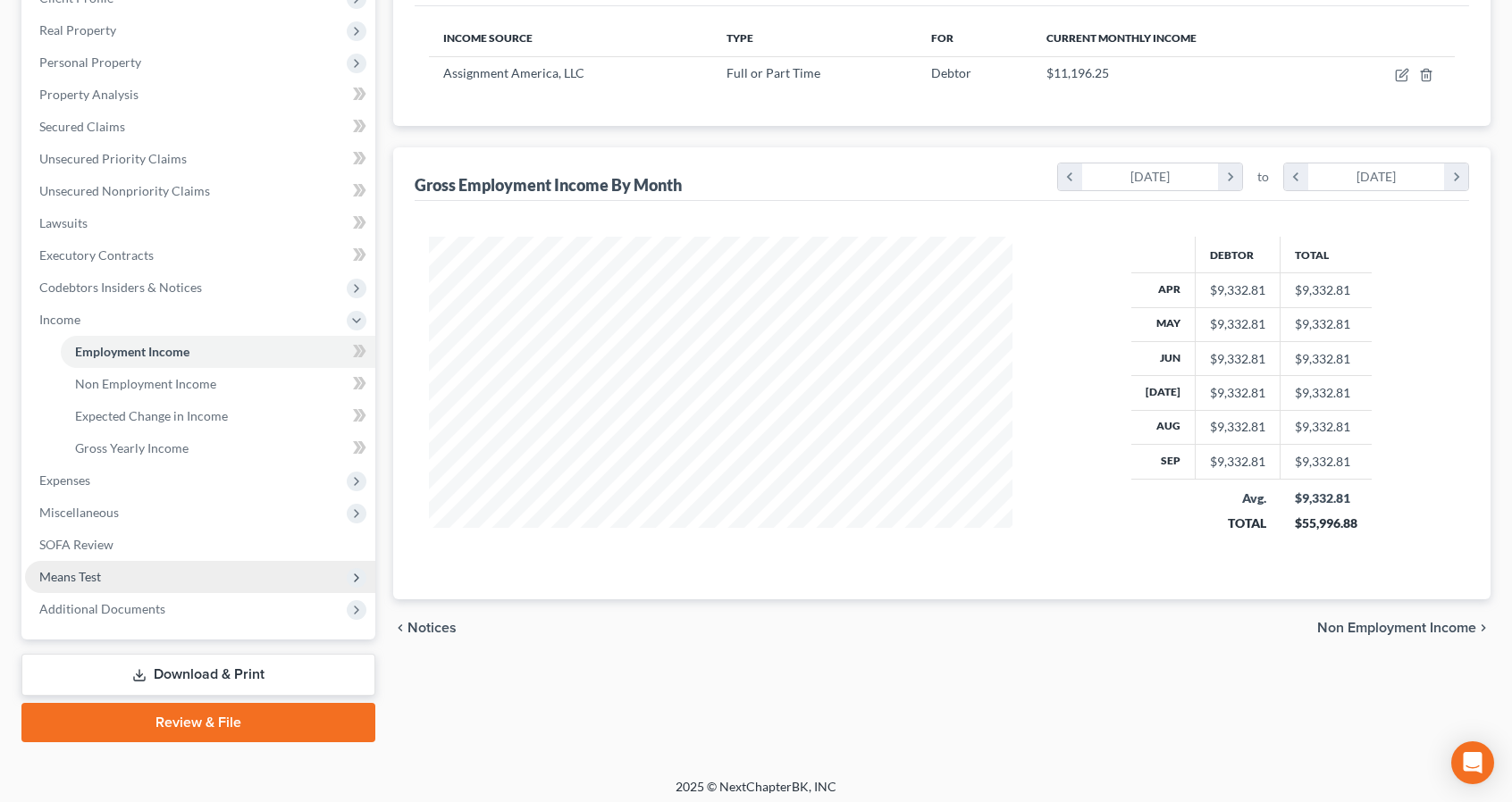
click at [100, 570] on span "Means Test" at bounding box center [70, 576] width 61 height 16
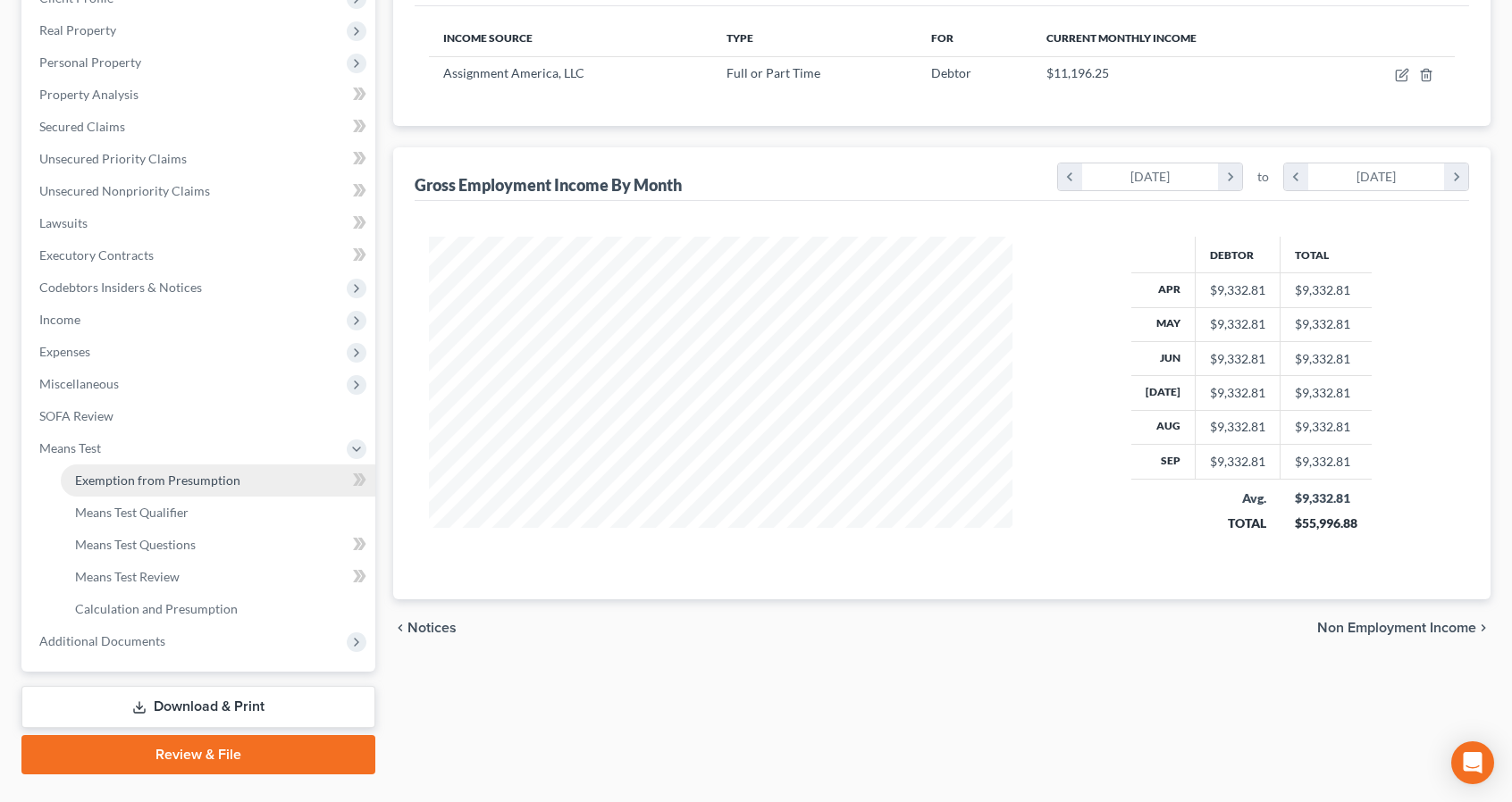
click at [128, 476] on span "Exemption from Presumption" at bounding box center [157, 480] width 166 height 16
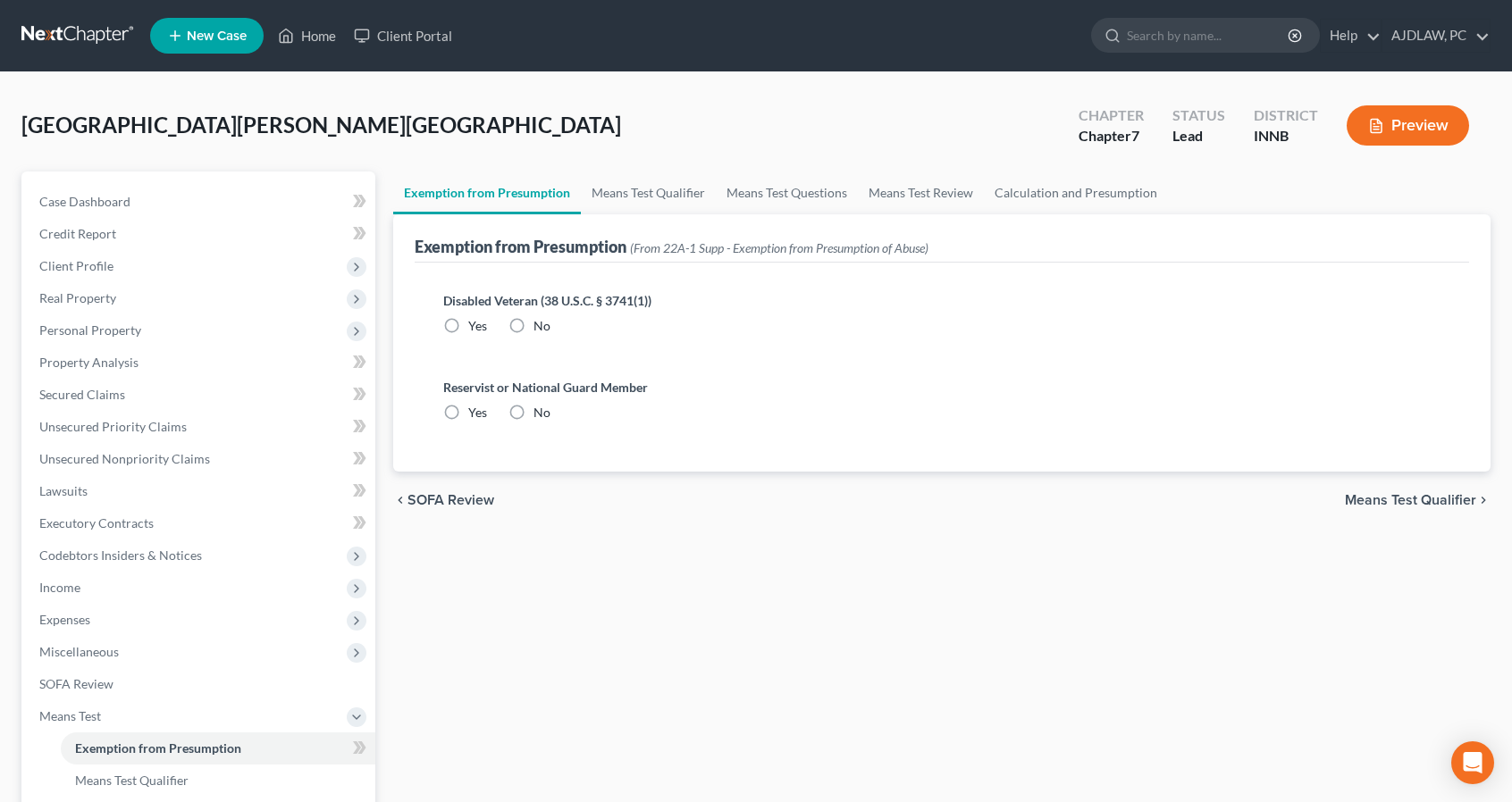
click at [533, 323] on label "No" at bounding box center [542, 326] width 17 height 18
click at [541, 323] on input "No" at bounding box center [546, 323] width 12 height 12
radio input "true"
click at [533, 419] on label "No" at bounding box center [542, 413] width 17 height 18
click at [541, 415] on input "No" at bounding box center [546, 410] width 12 height 12
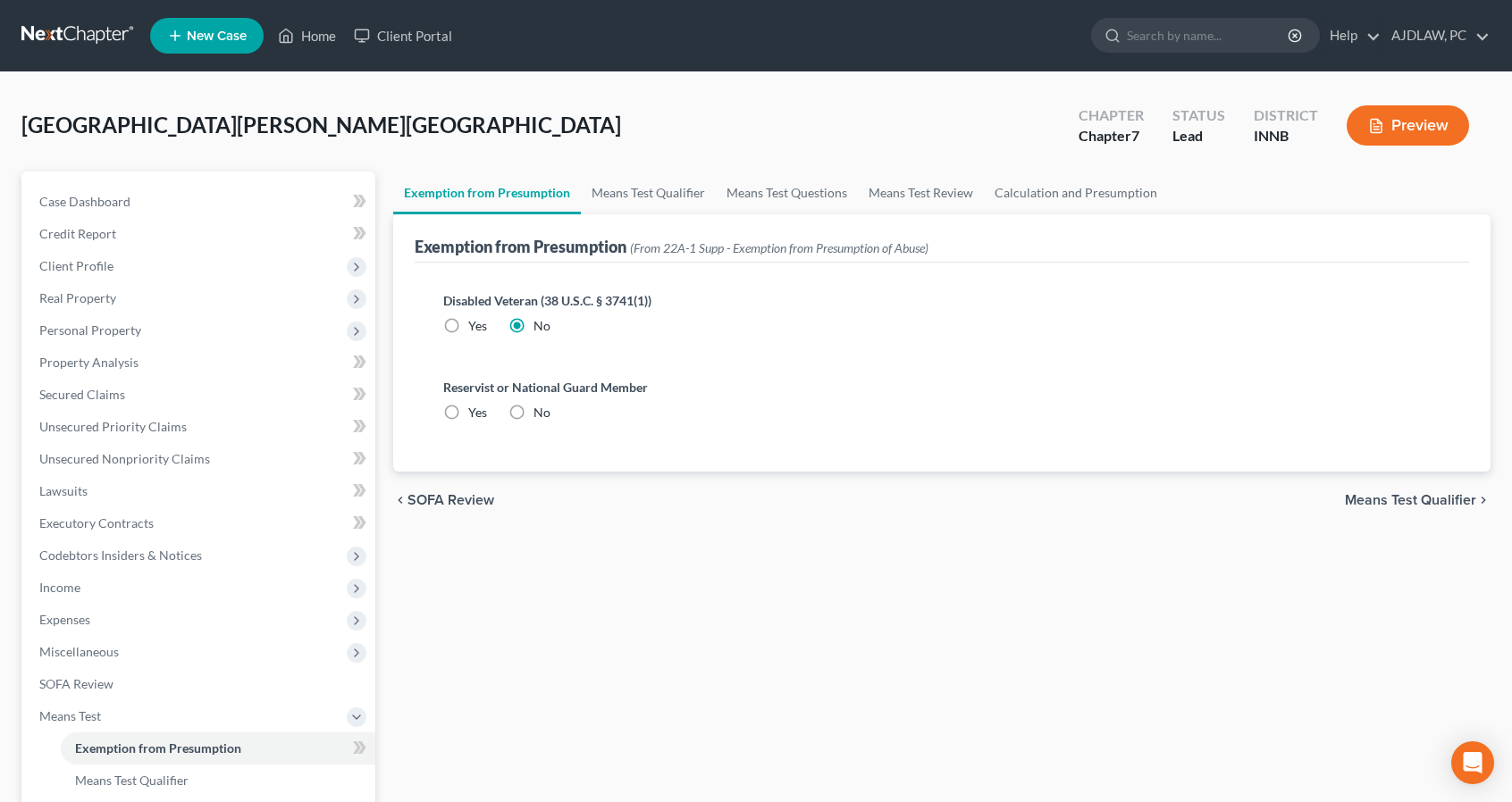
radio input "true"
click at [590, 205] on link "Means Test Qualifier" at bounding box center [649, 193] width 135 height 43
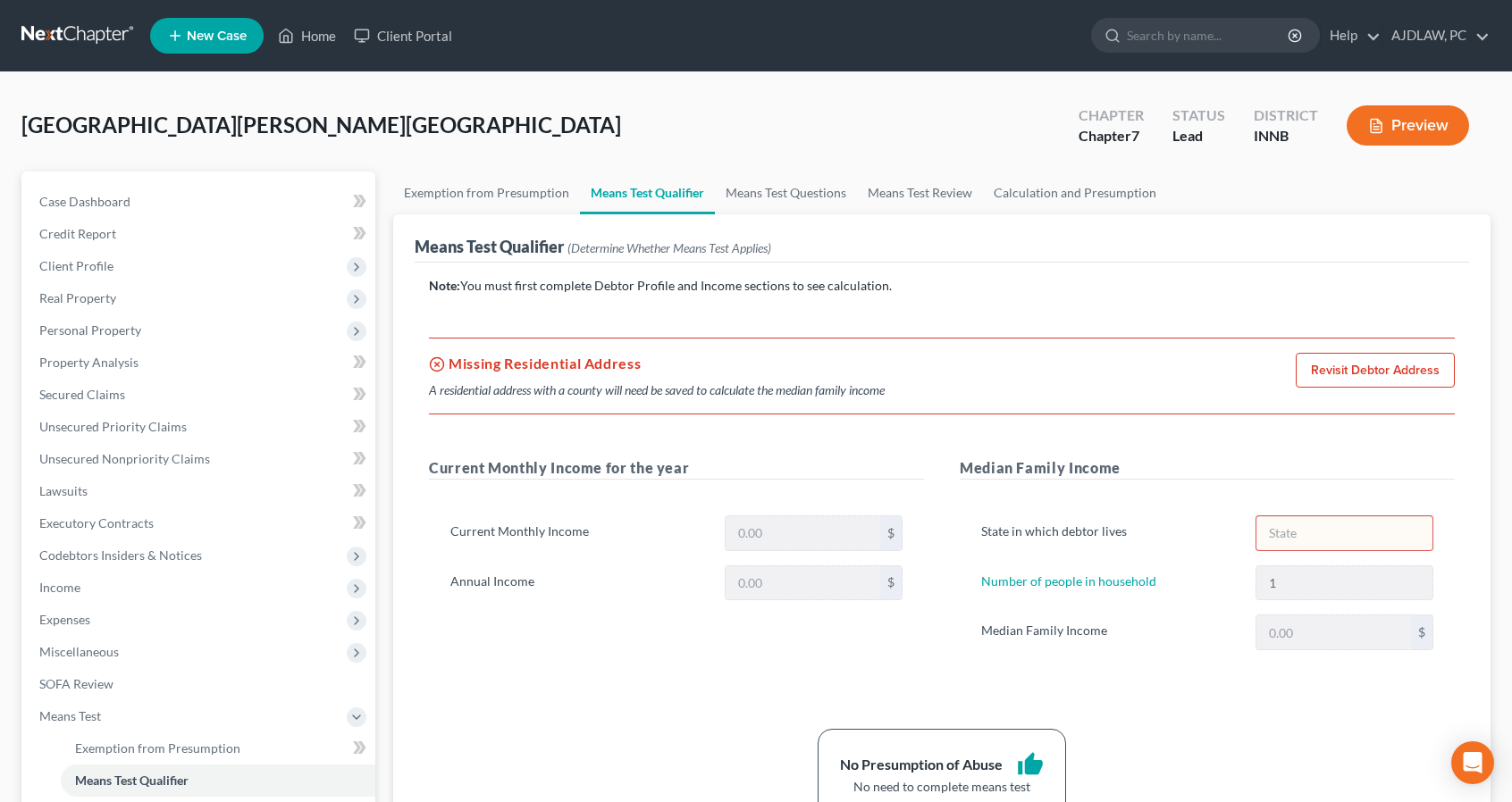
click at [1334, 368] on link "Revisit Debtor Address" at bounding box center [1375, 370] width 159 height 36
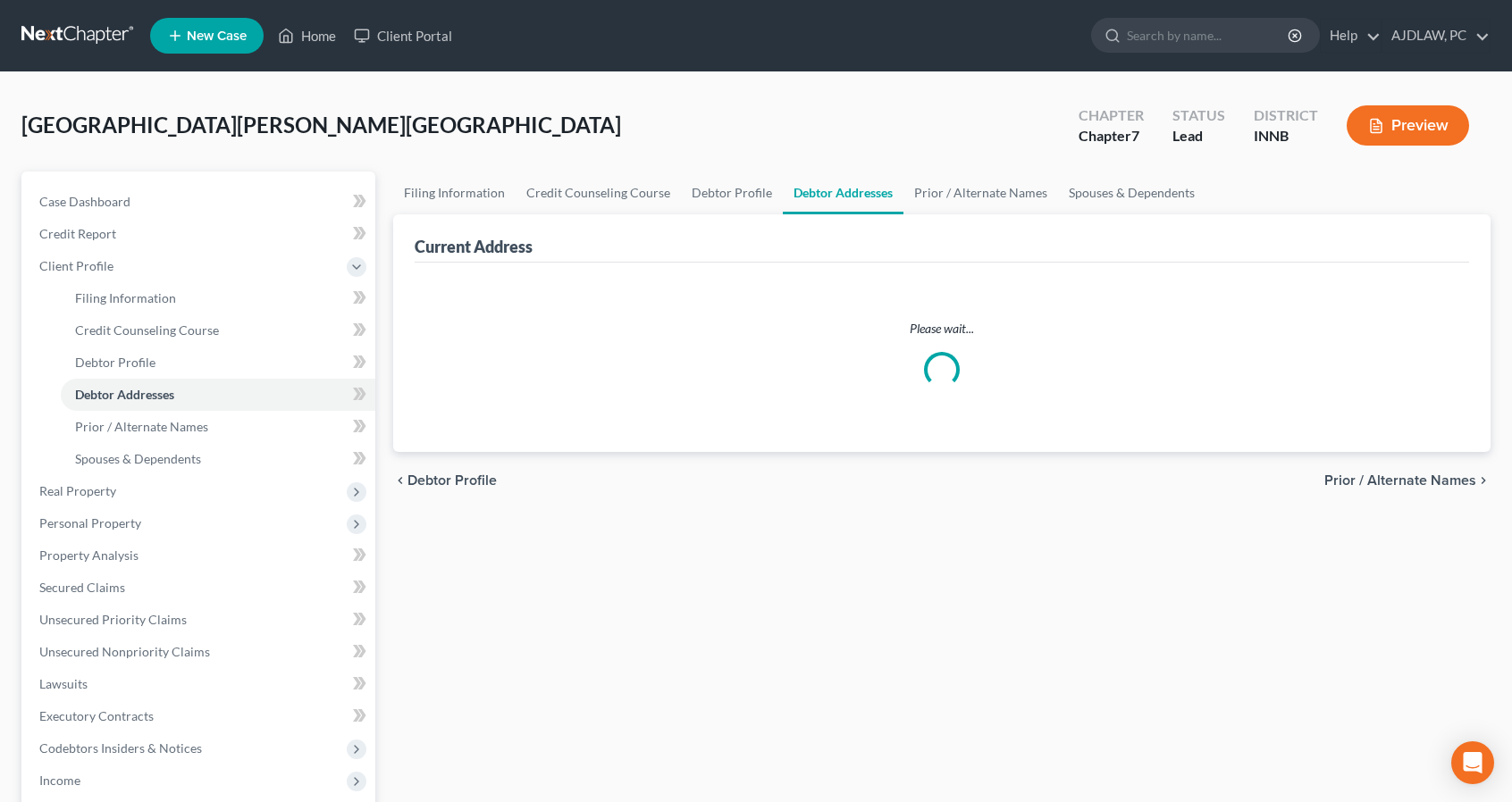
select select "0"
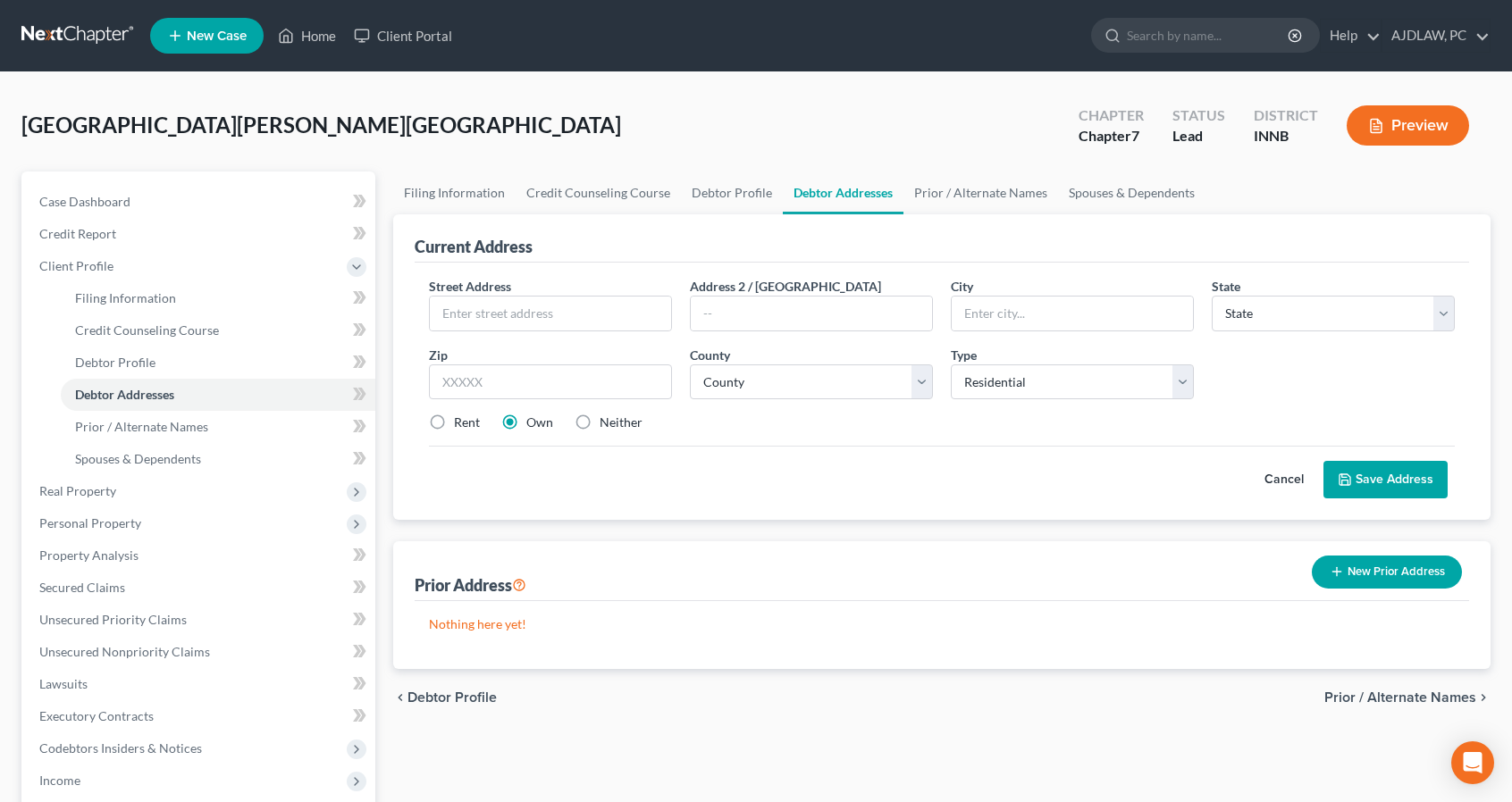
click at [514, 494] on div "Cancel Save Address" at bounding box center [941, 472] width 1025 height 53
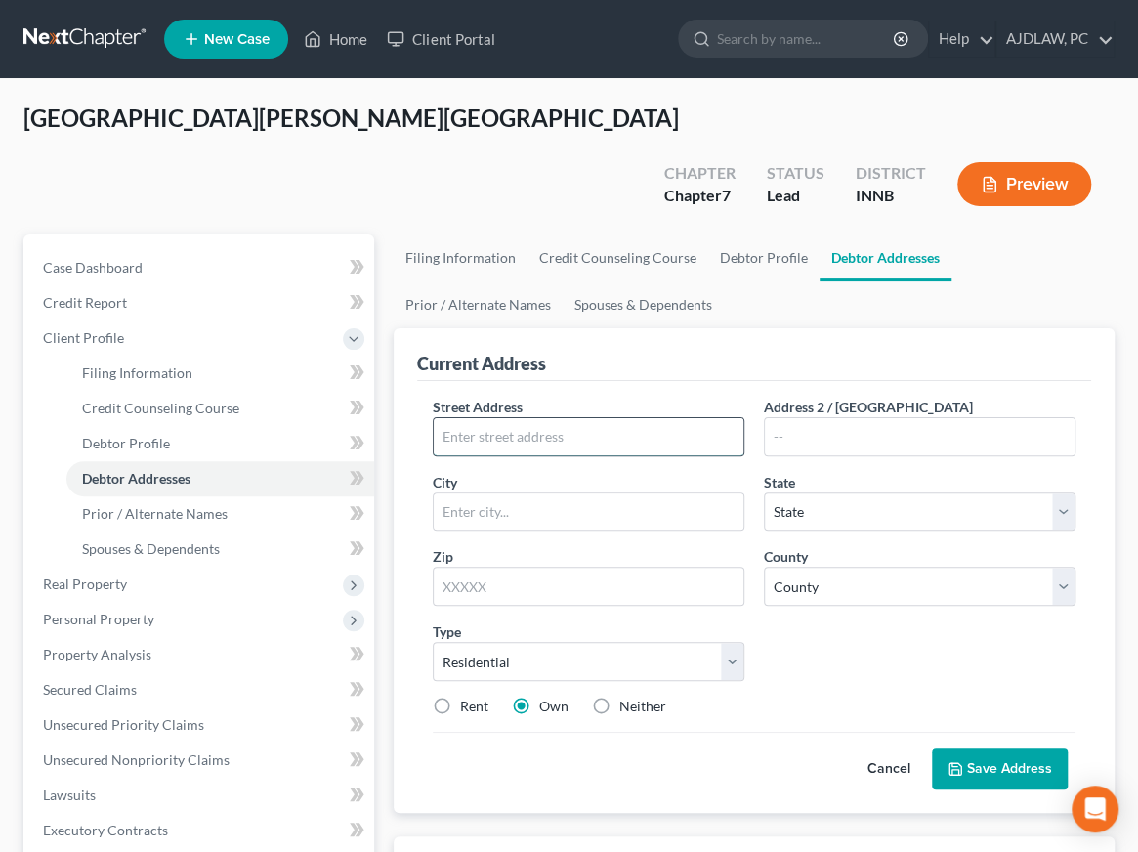
click at [566, 418] on input "text" at bounding box center [589, 436] width 310 height 37
type input "[STREET_ADDRESS]"
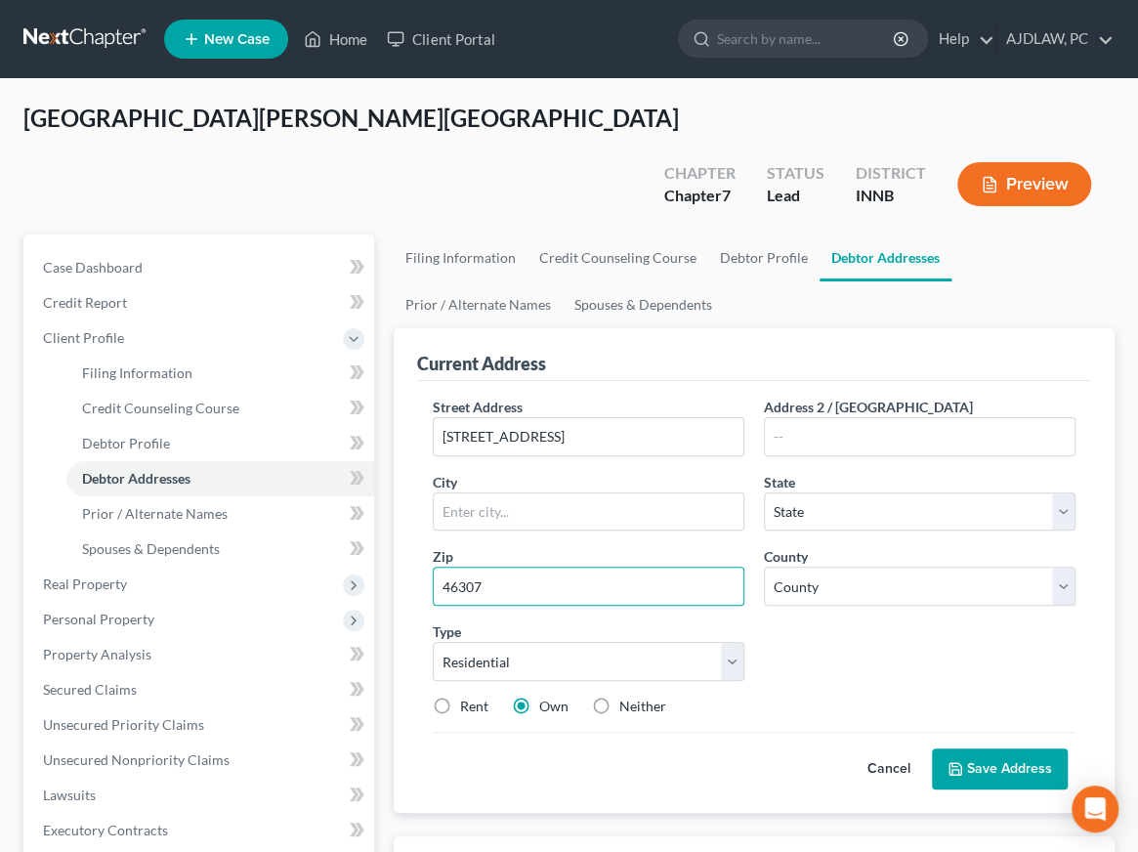
type input "46307"
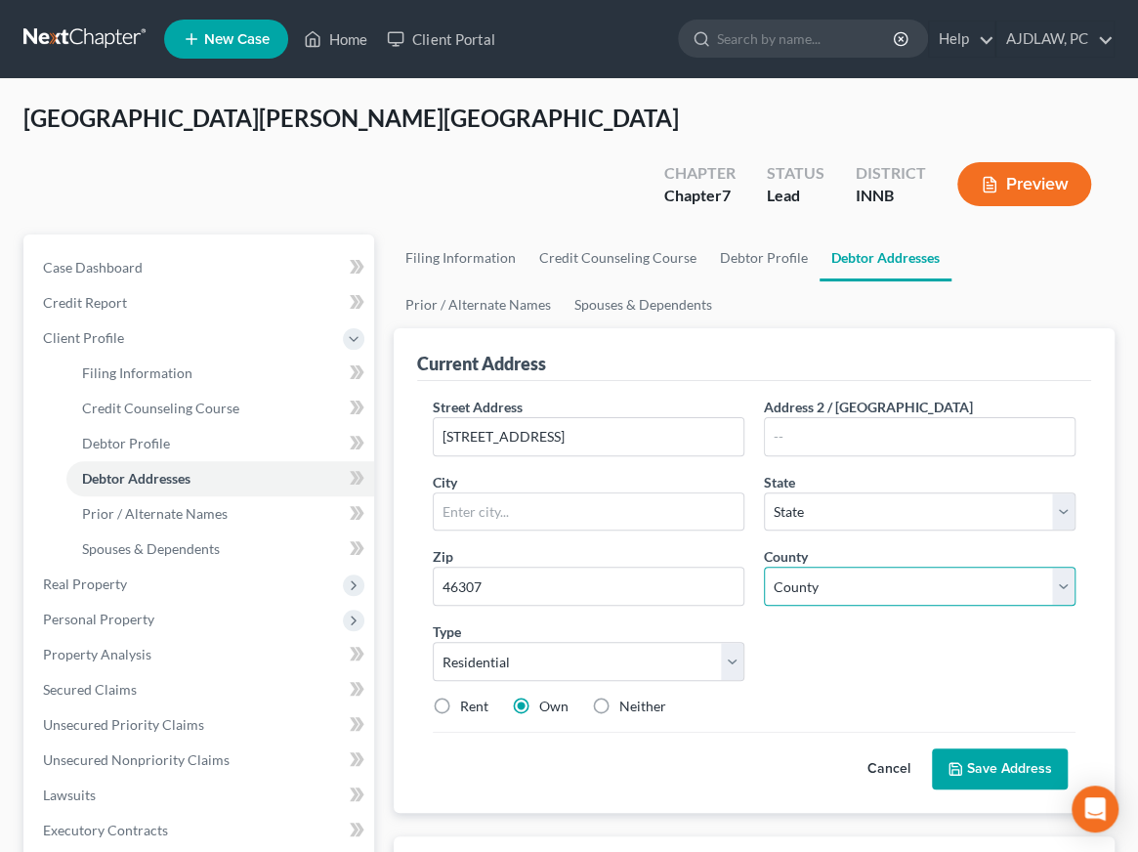
type input "Crown Point"
select select "15"
click at [832, 567] on select "County [GEOGRAPHIC_DATA] [GEOGRAPHIC_DATA] [GEOGRAPHIC_DATA] [GEOGRAPHIC_DATA] …" at bounding box center [920, 586] width 312 height 39
select select "45"
click at [764, 567] on select "County [GEOGRAPHIC_DATA] [GEOGRAPHIC_DATA] [GEOGRAPHIC_DATA] [GEOGRAPHIC_DATA] …" at bounding box center [920, 586] width 312 height 39
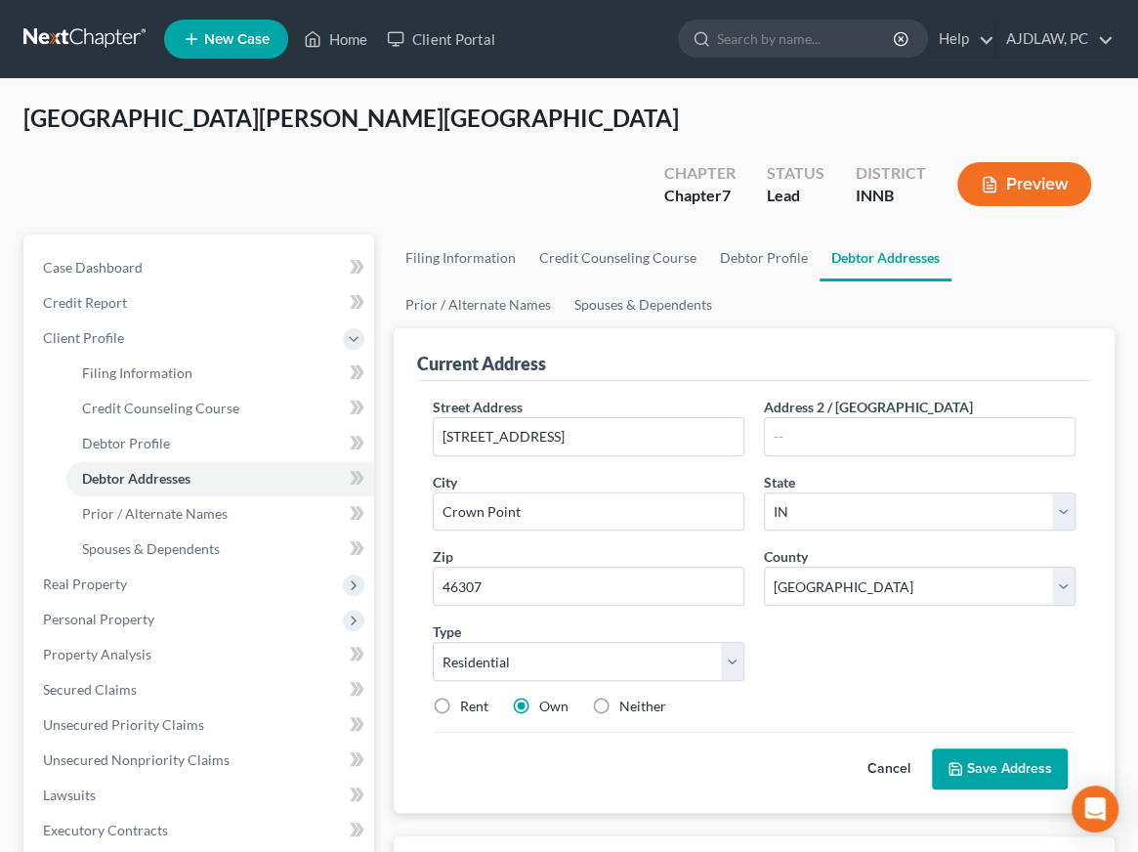
click at [971, 748] on button "Save Address" at bounding box center [1000, 768] width 136 height 41
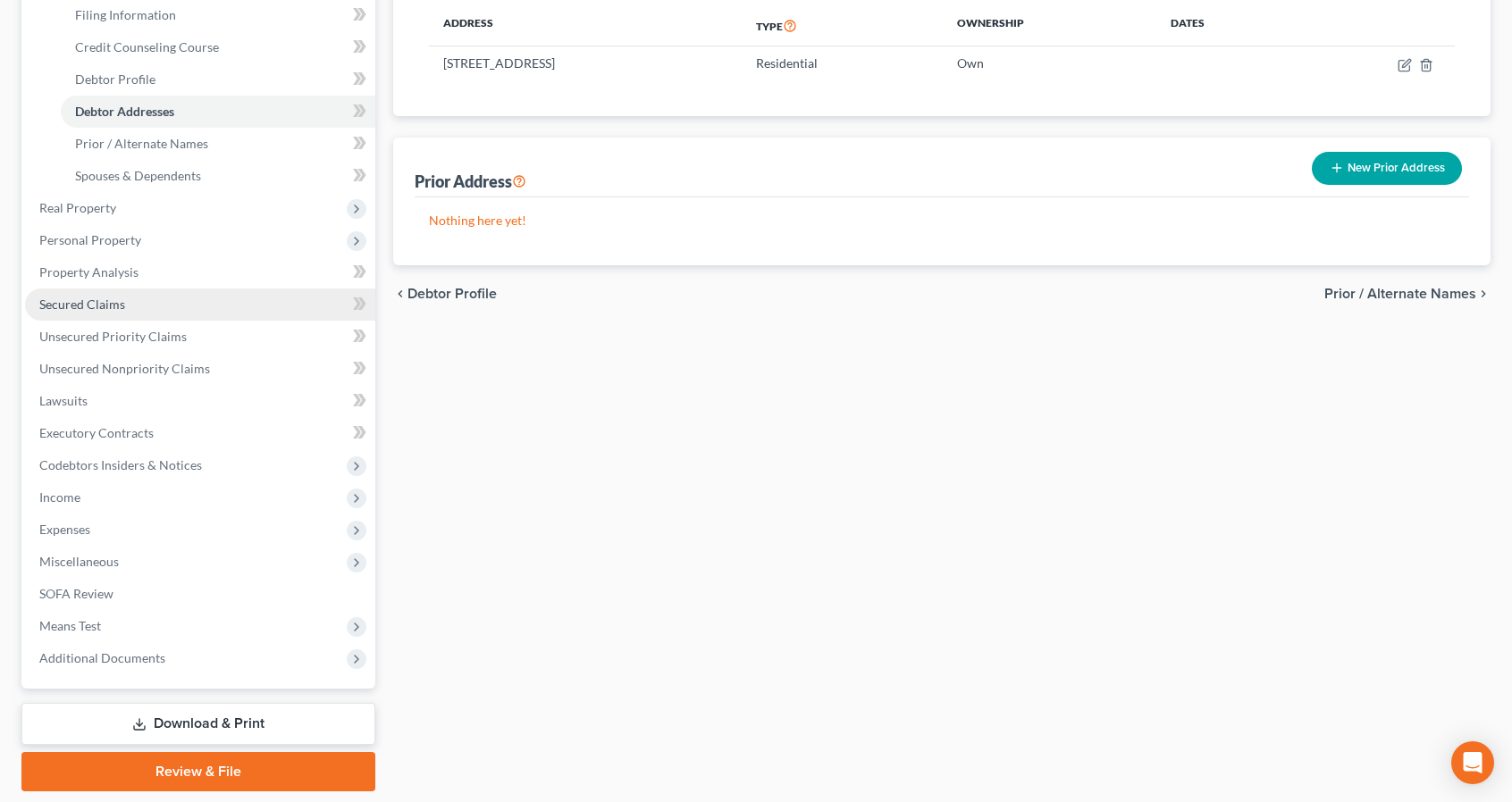
scroll to position [284, 0]
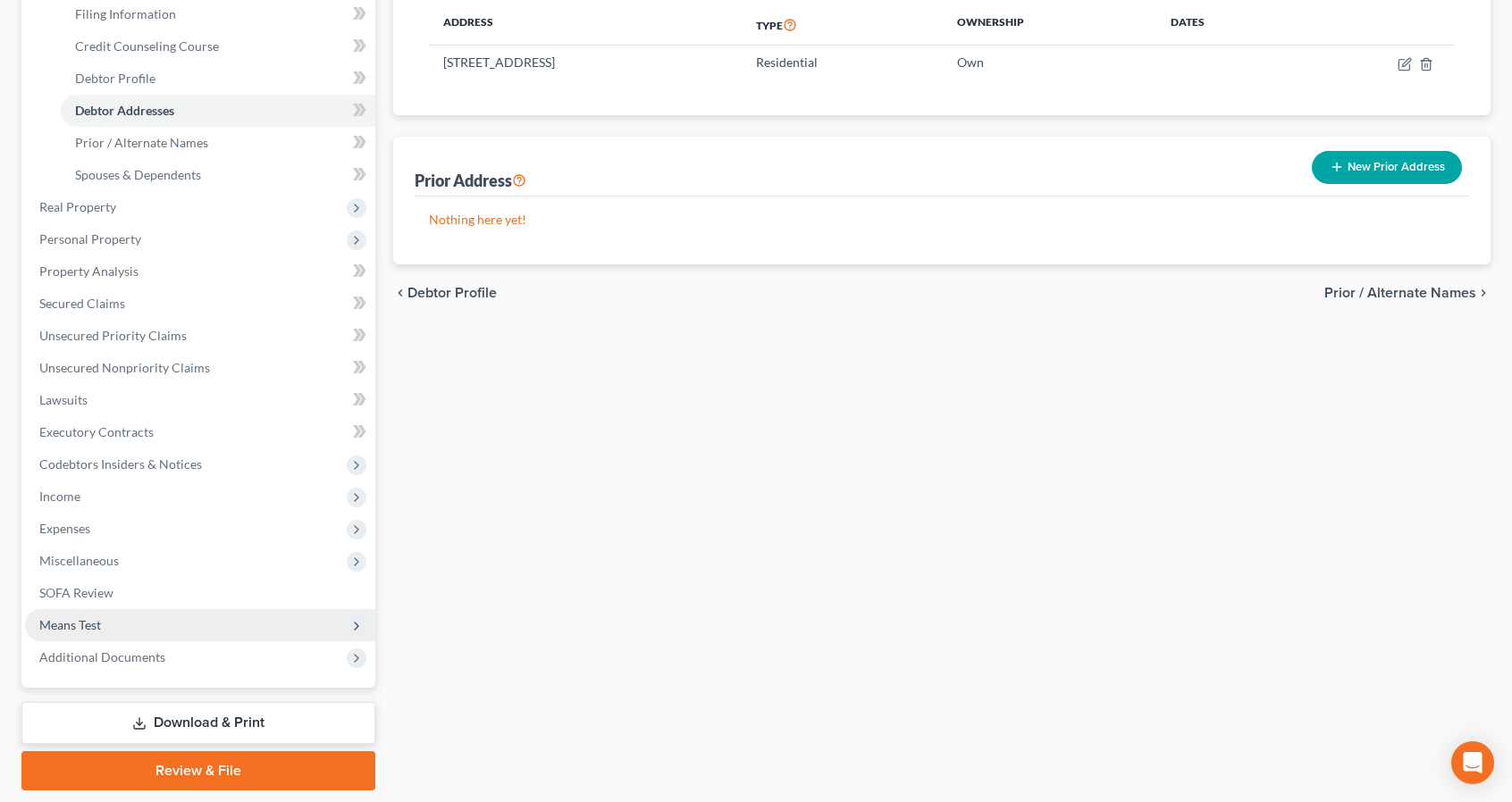
click at [108, 613] on span "Means Test" at bounding box center [199, 625] width 350 height 32
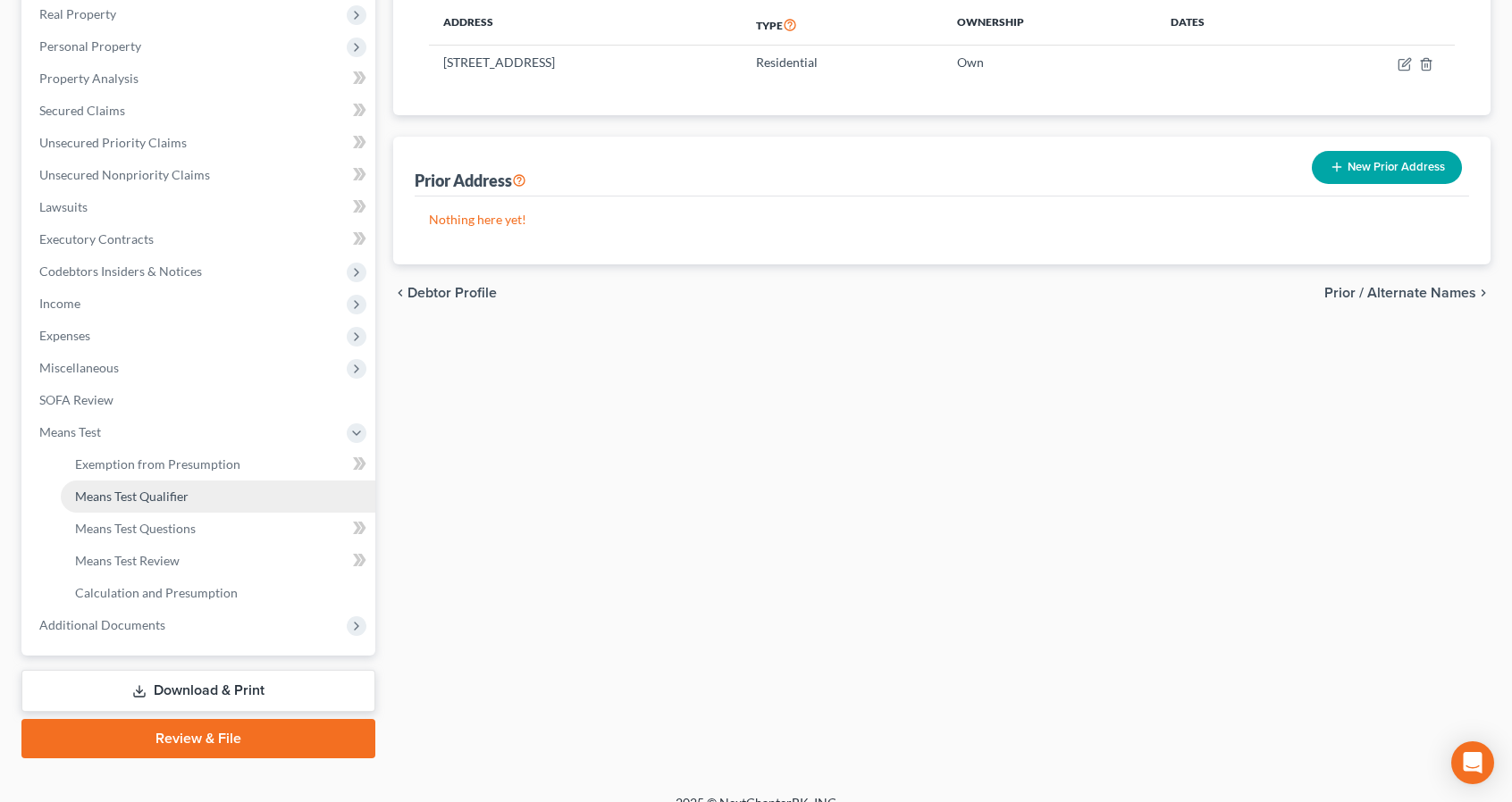
click at [176, 504] on link "Means Test Qualifier" at bounding box center [218, 497] width 315 height 32
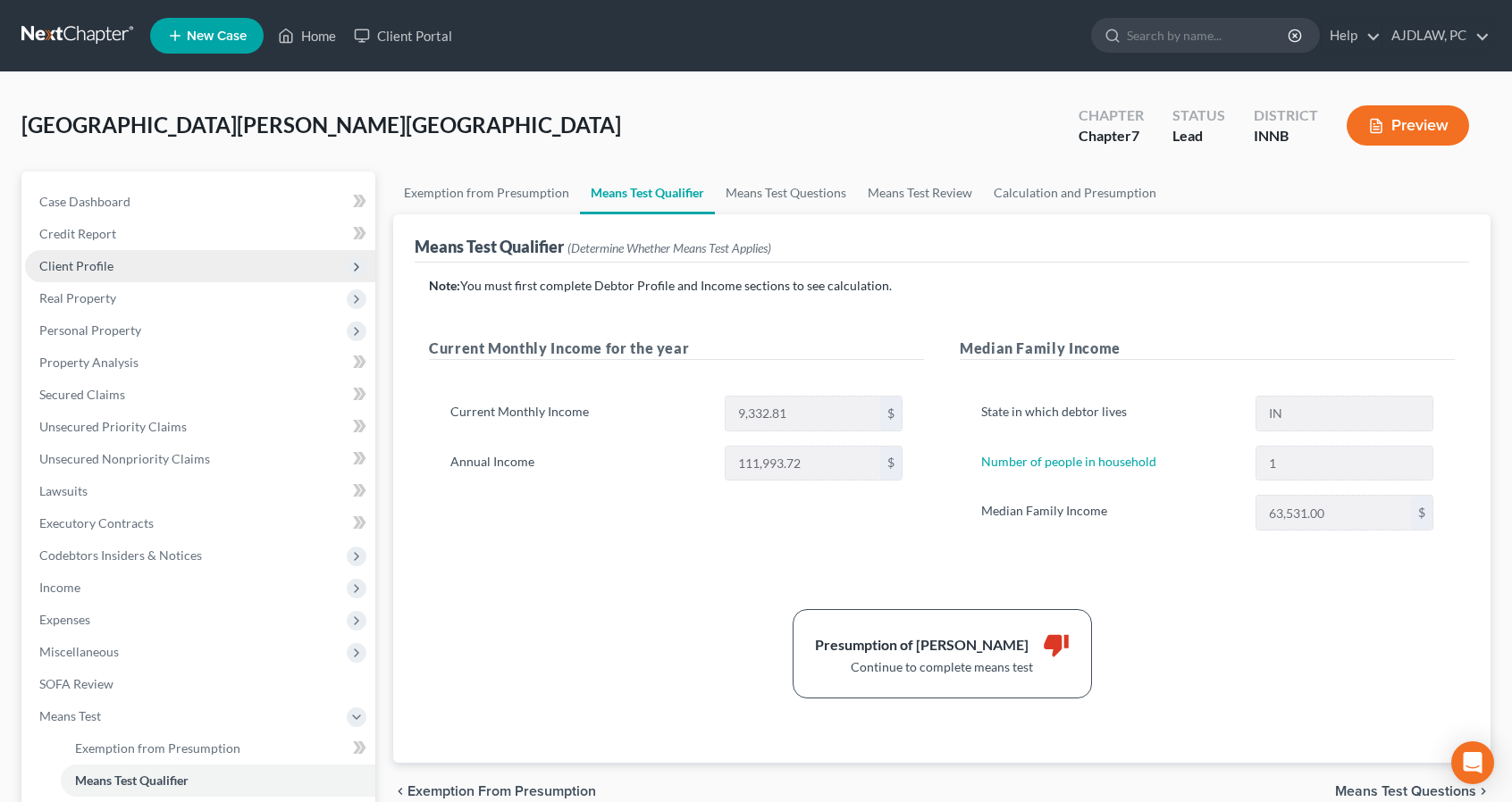
click at [134, 263] on span "Client Profile" at bounding box center [199, 266] width 350 height 32
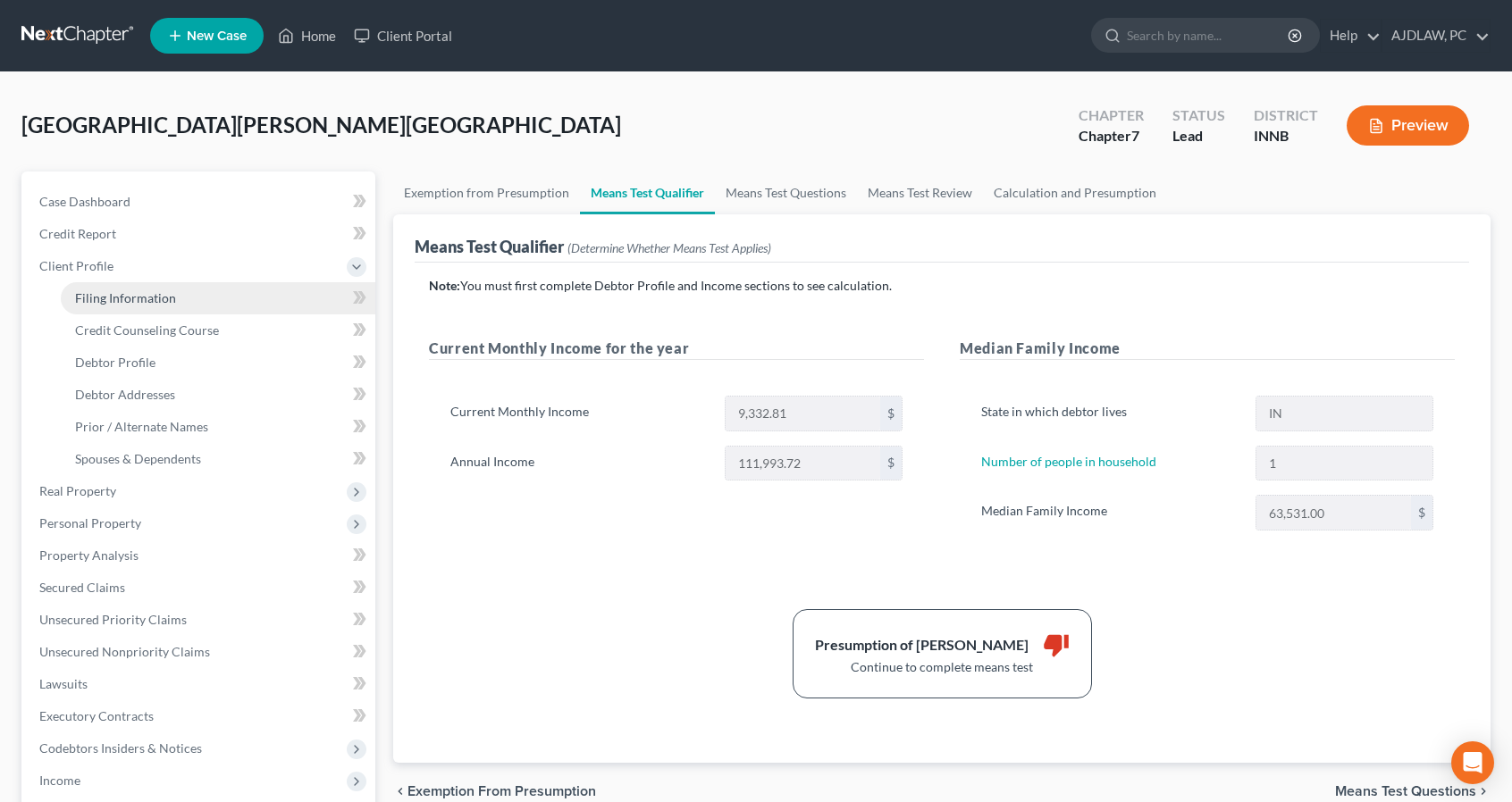
click at [172, 300] on span "Filing Information" at bounding box center [125, 297] width 101 height 16
select select "1"
select select "0"
select select "27"
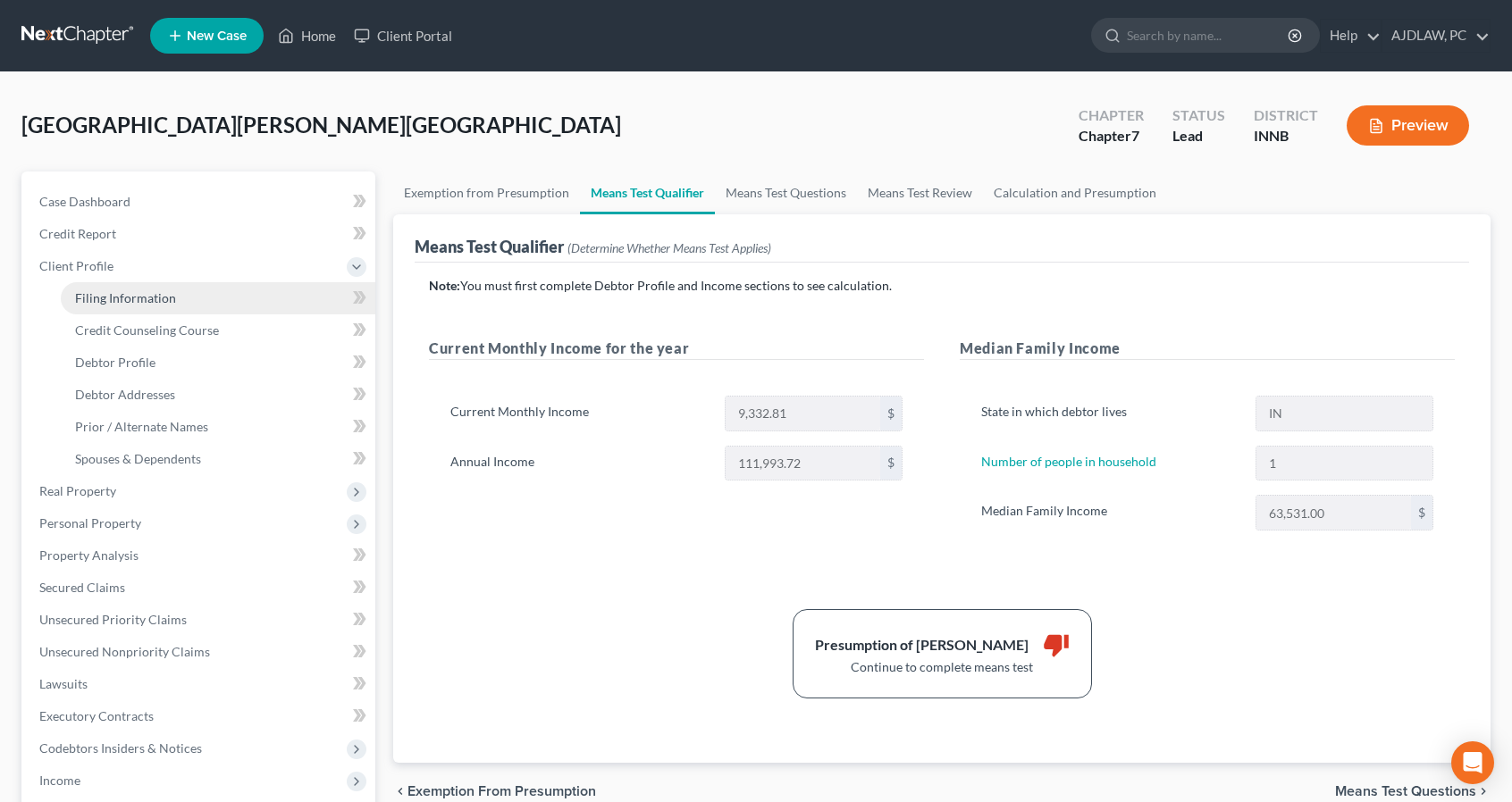
select select "15"
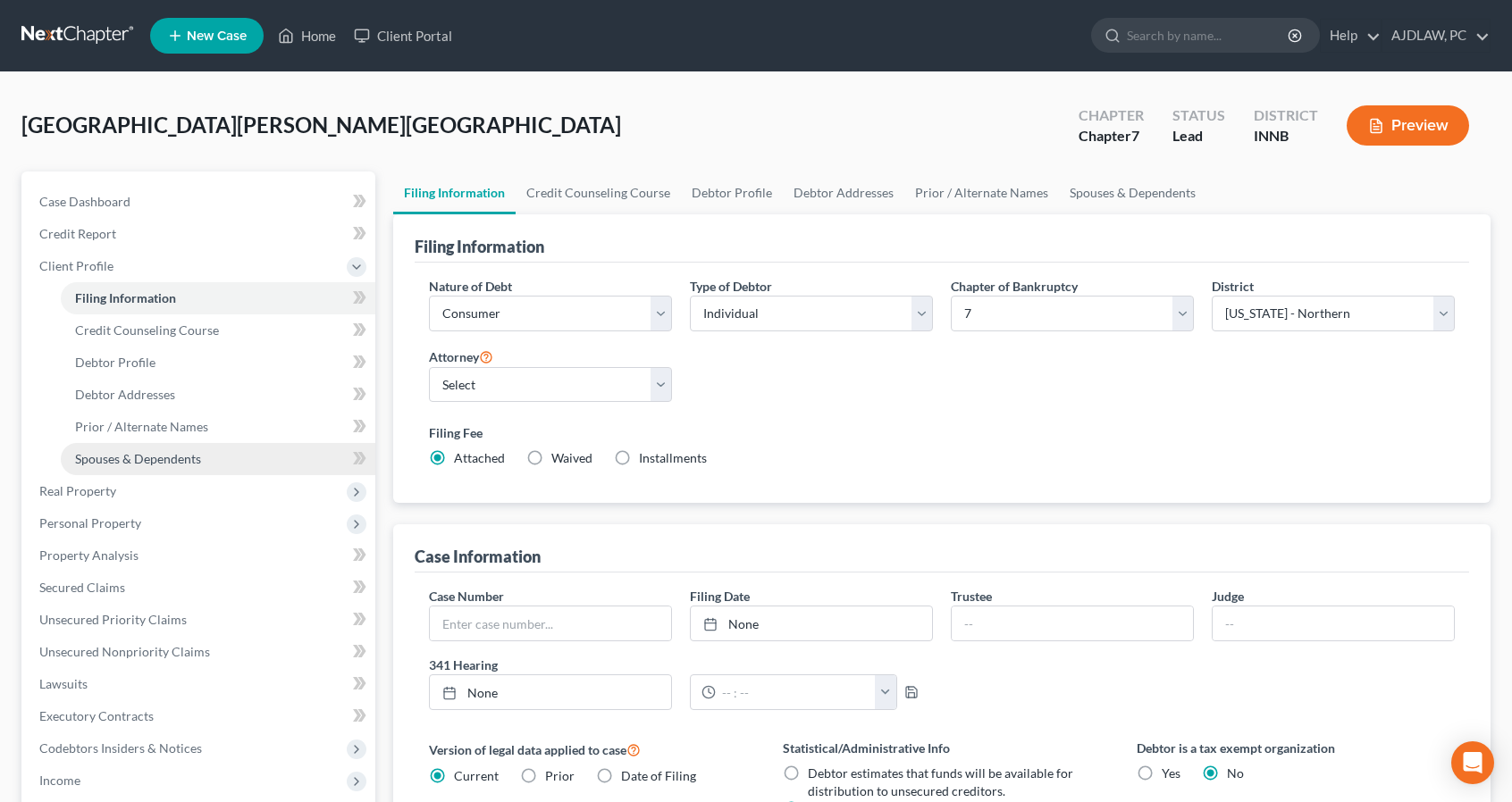
click at [155, 460] on span "Spouses & Dependents" at bounding box center [138, 458] width 126 height 16
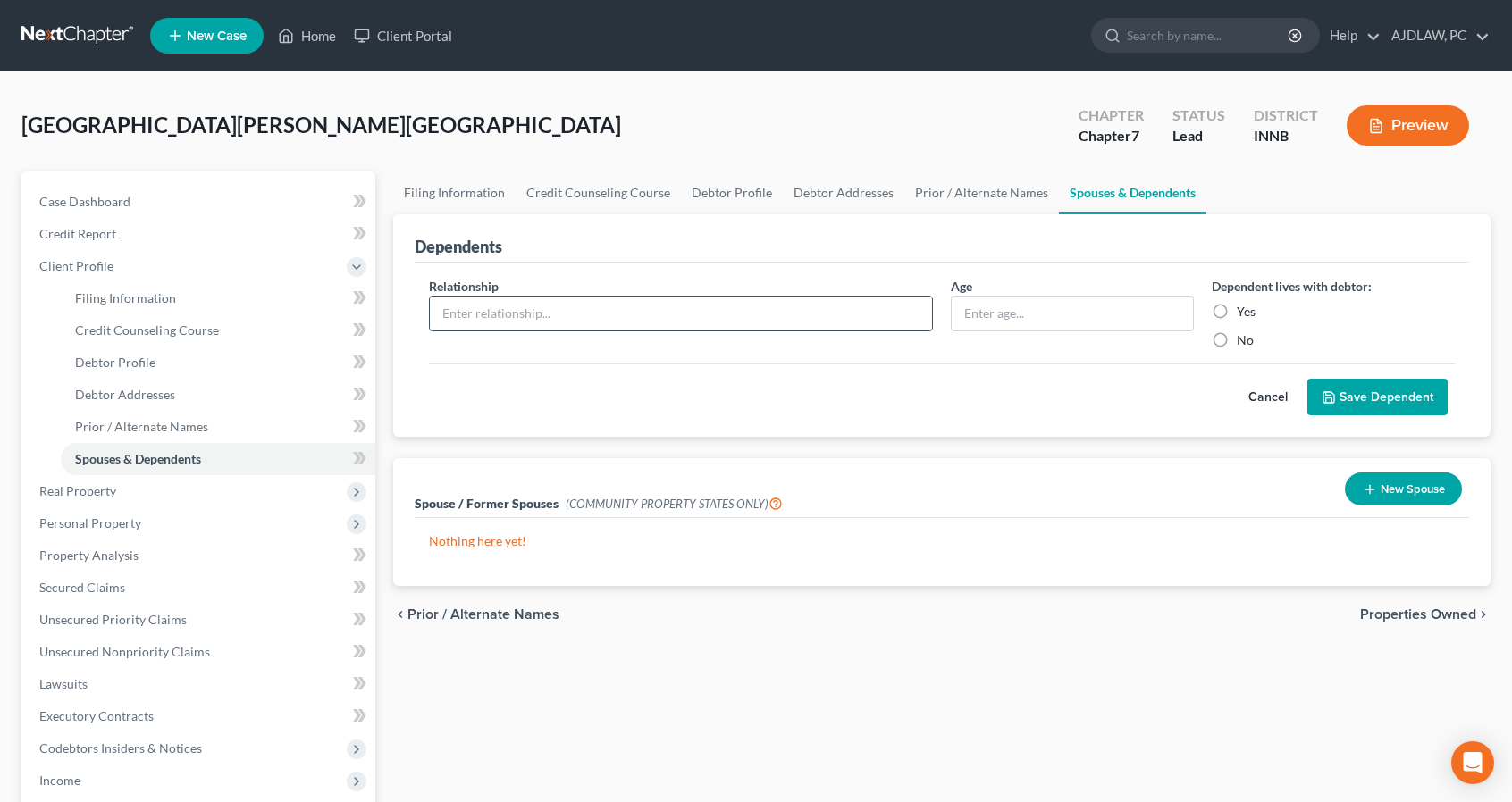
click at [890, 325] on input "text" at bounding box center [681, 313] width 502 height 34
type input "Child"
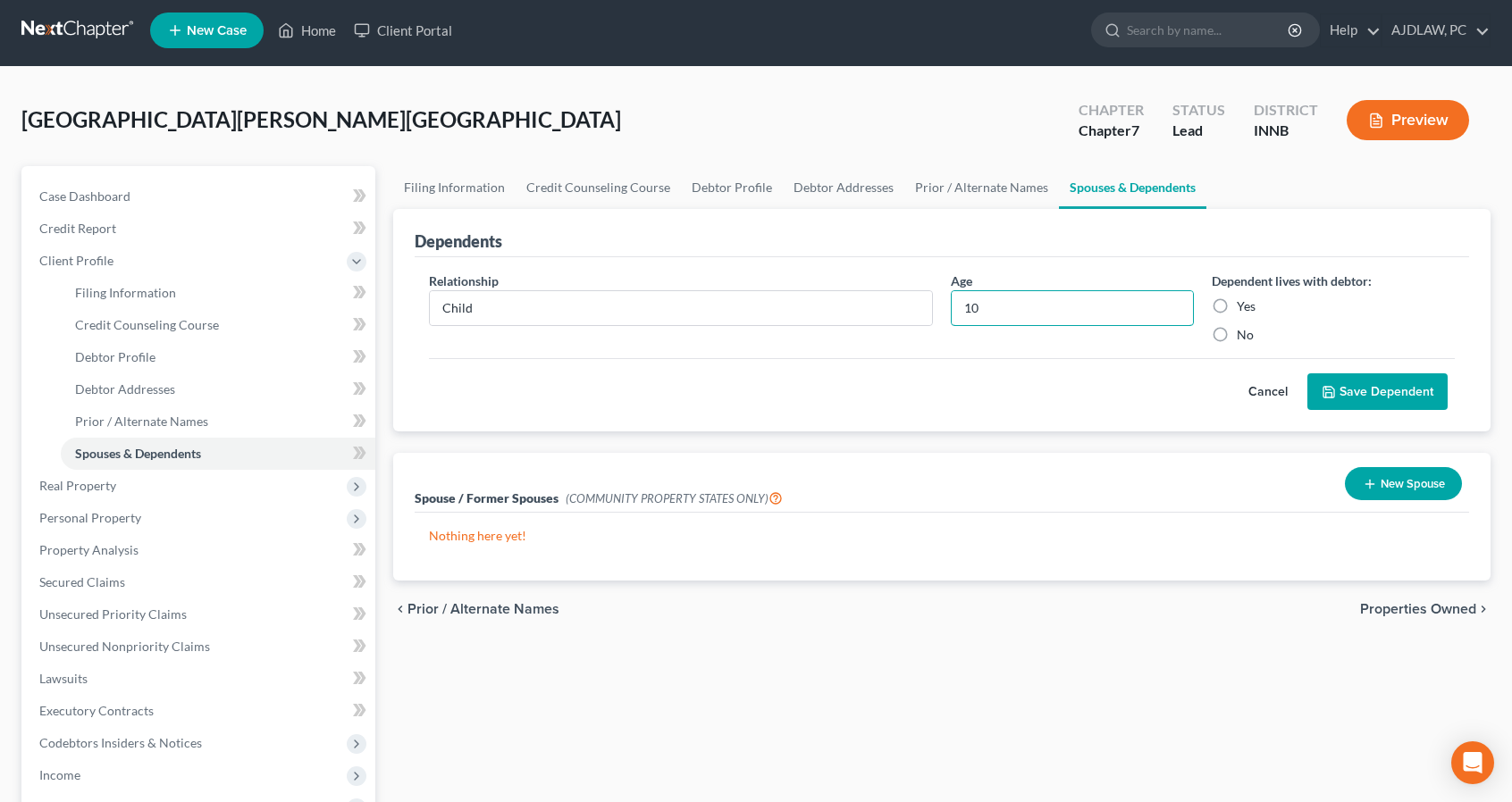
scroll to position [5, 0]
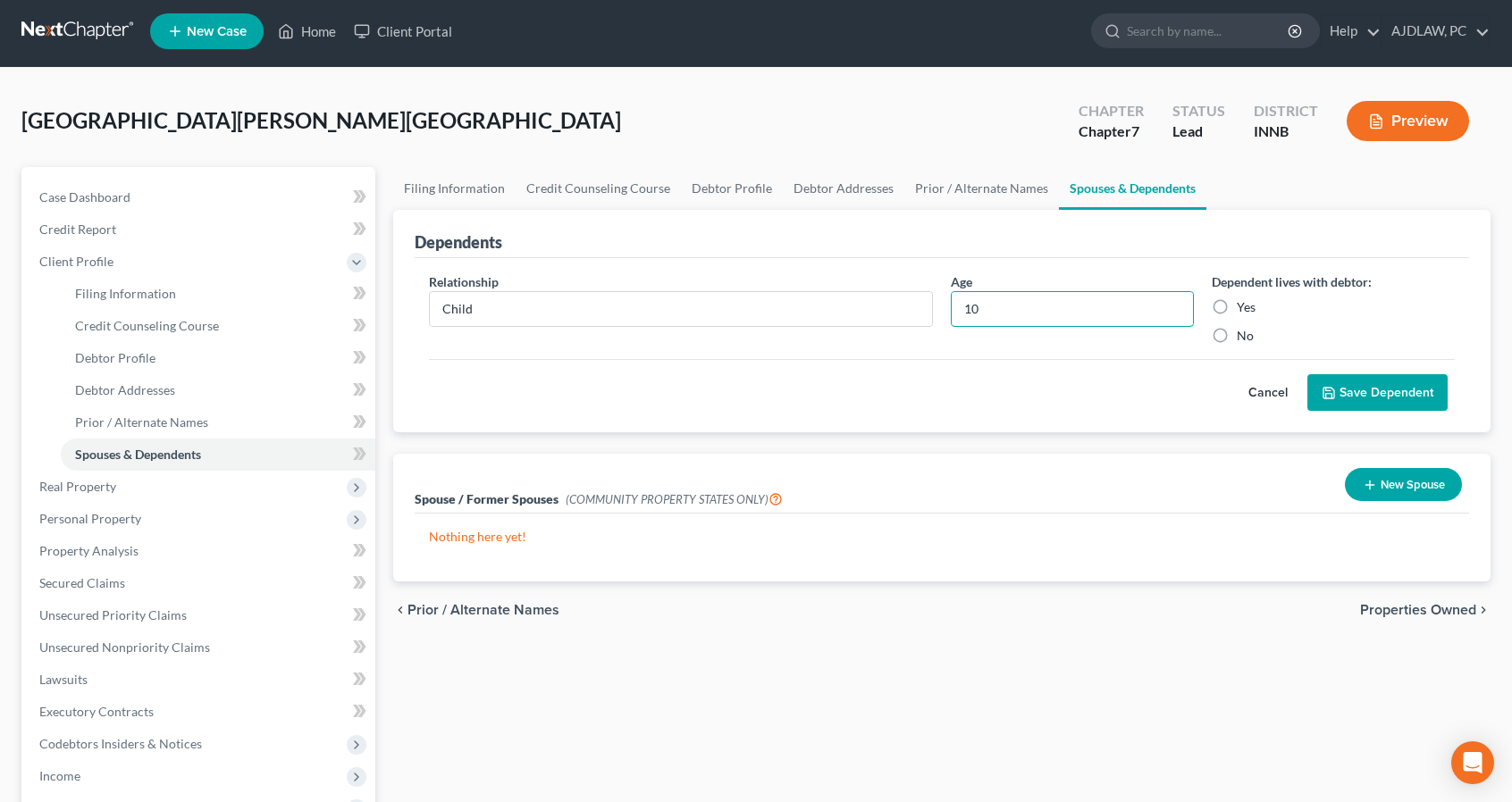
type input "10"
click at [1237, 299] on label "Yes" at bounding box center [1246, 307] width 19 height 18
click at [1244, 299] on input "Yes" at bounding box center [1249, 304] width 12 height 12
radio input "true"
click at [1369, 383] on button "Save Dependent" at bounding box center [1377, 392] width 140 height 37
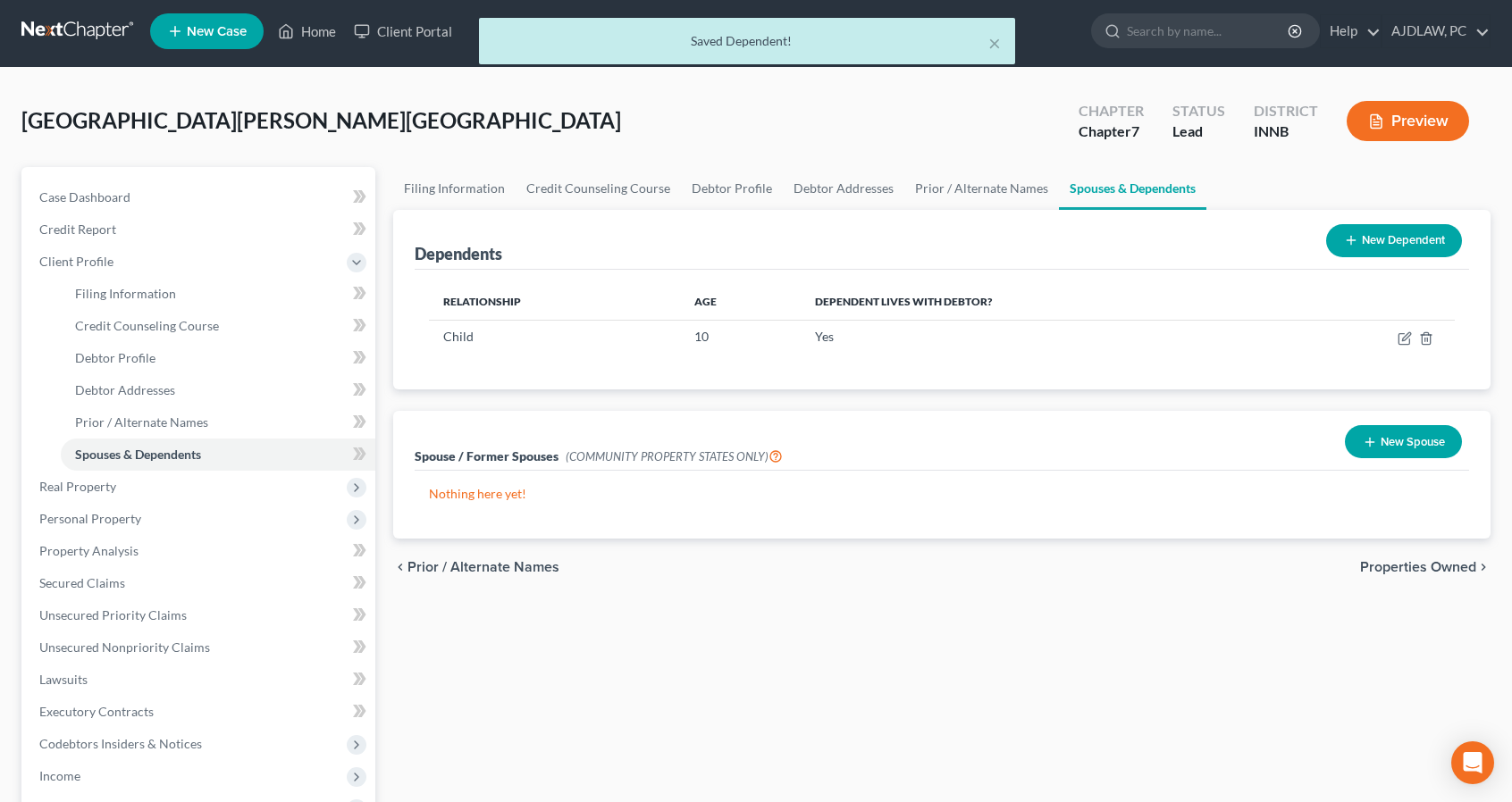
click at [1426, 230] on button "New Dependent" at bounding box center [1394, 241] width 135 height 33
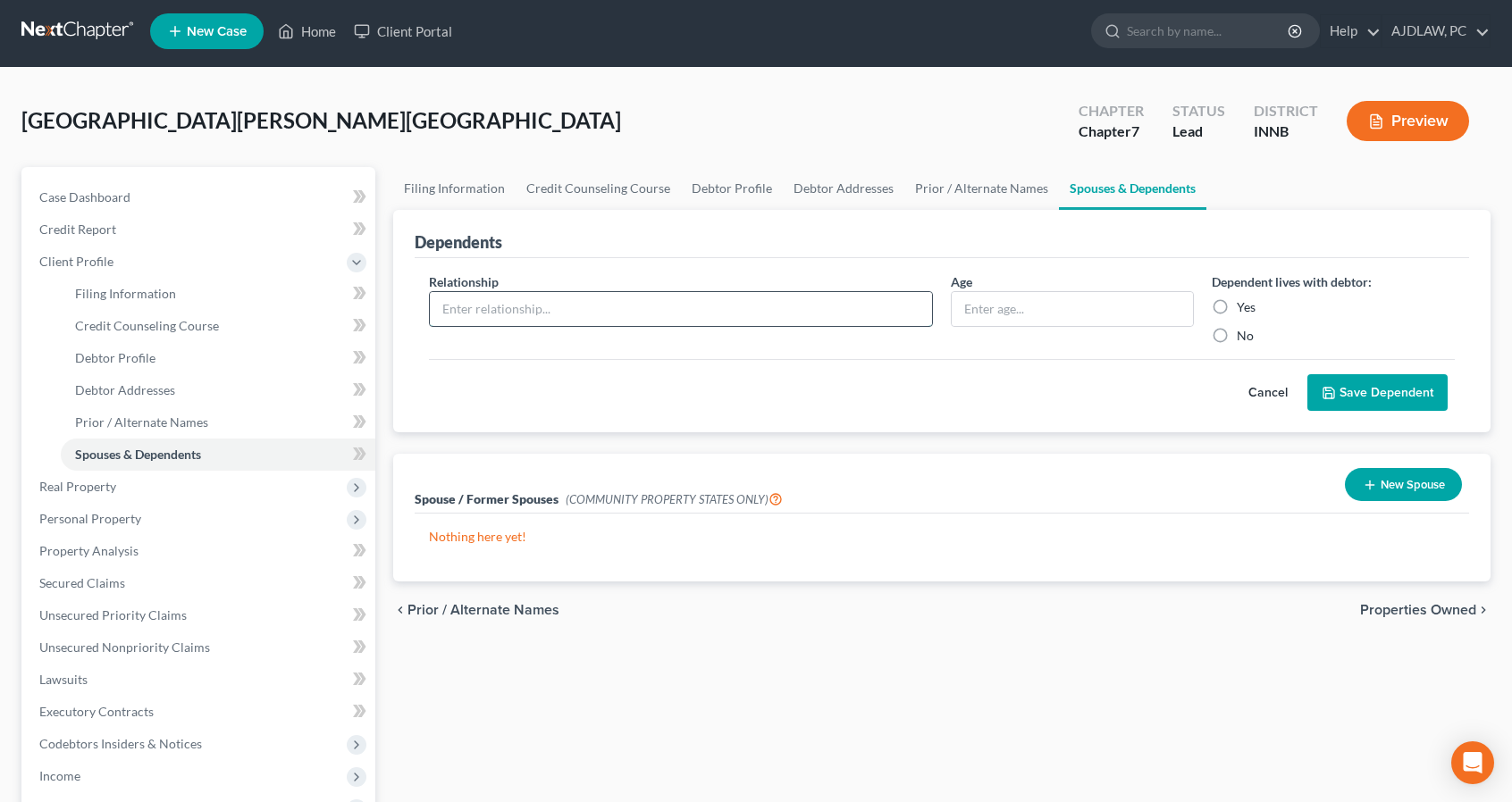
click at [556, 315] on input "text" at bounding box center [681, 308] width 502 height 34
type input "Child"
click at [999, 305] on input "text" at bounding box center [1072, 308] width 241 height 34
type input "9"
click at [1237, 305] on label "Yes" at bounding box center [1246, 307] width 19 height 18
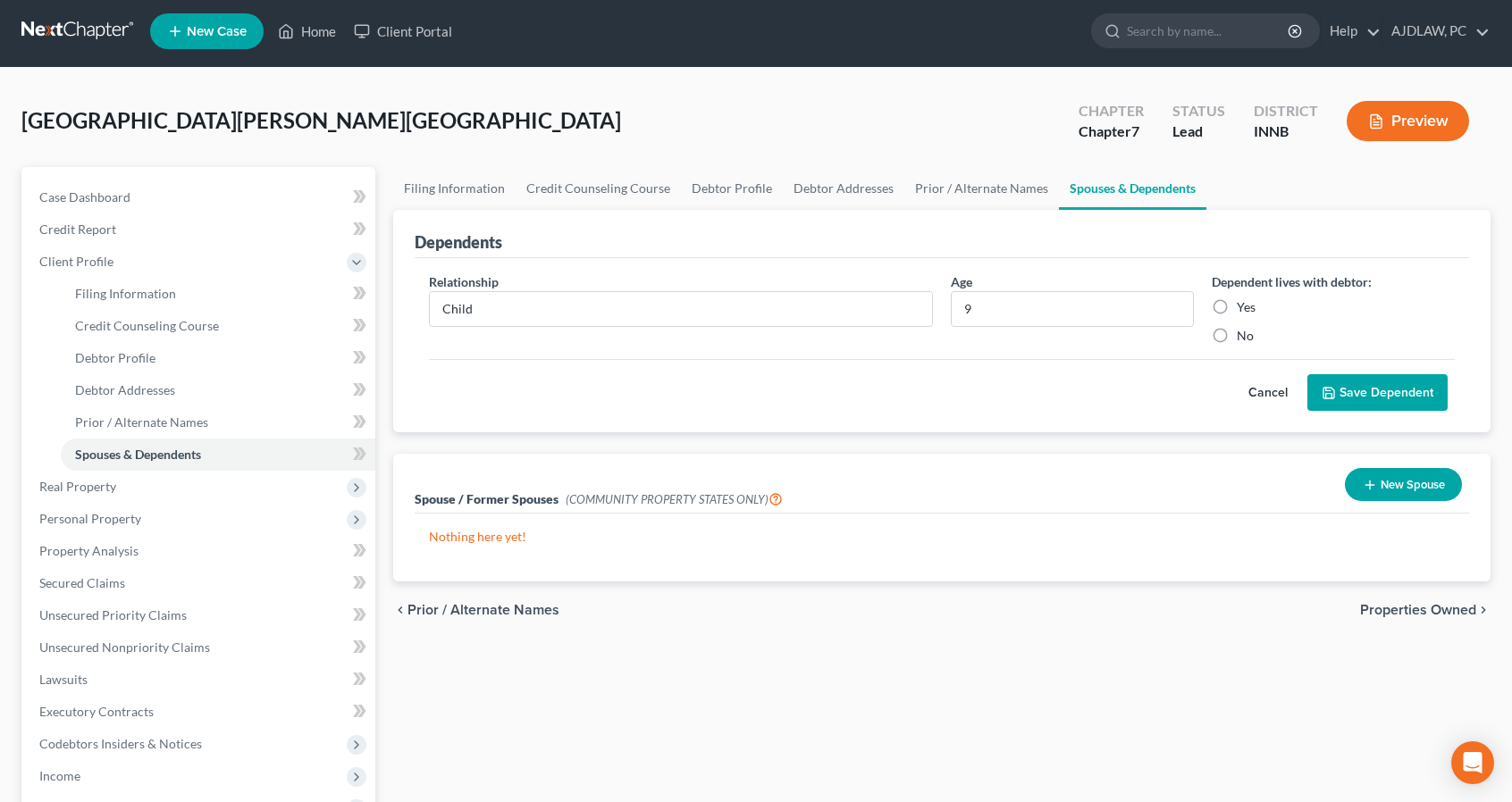
click at [1244, 305] on input "Yes" at bounding box center [1249, 304] width 12 height 12
radio input "true"
click at [1388, 386] on button "Save Dependent" at bounding box center [1377, 392] width 140 height 37
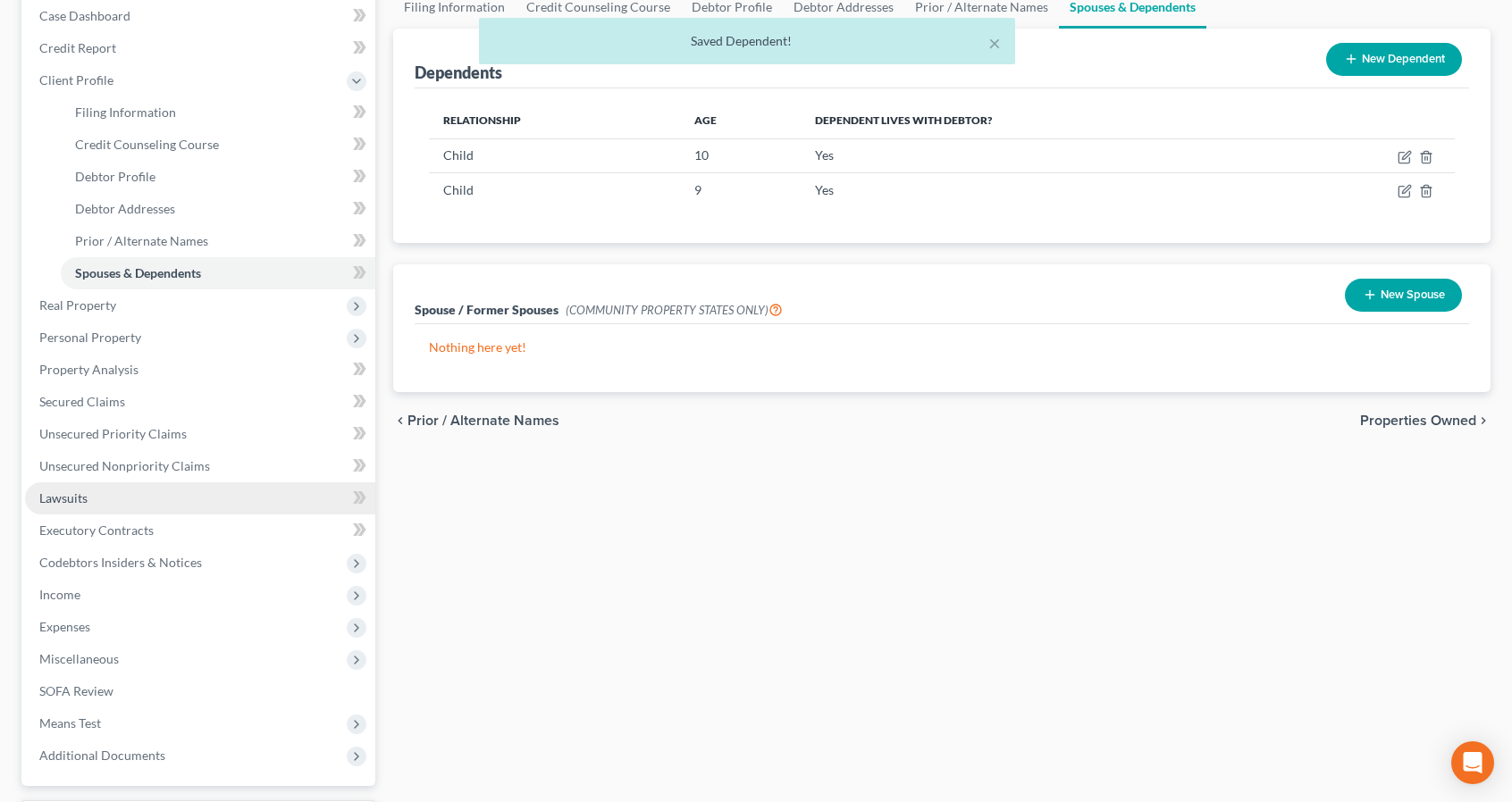
scroll to position [185, 0]
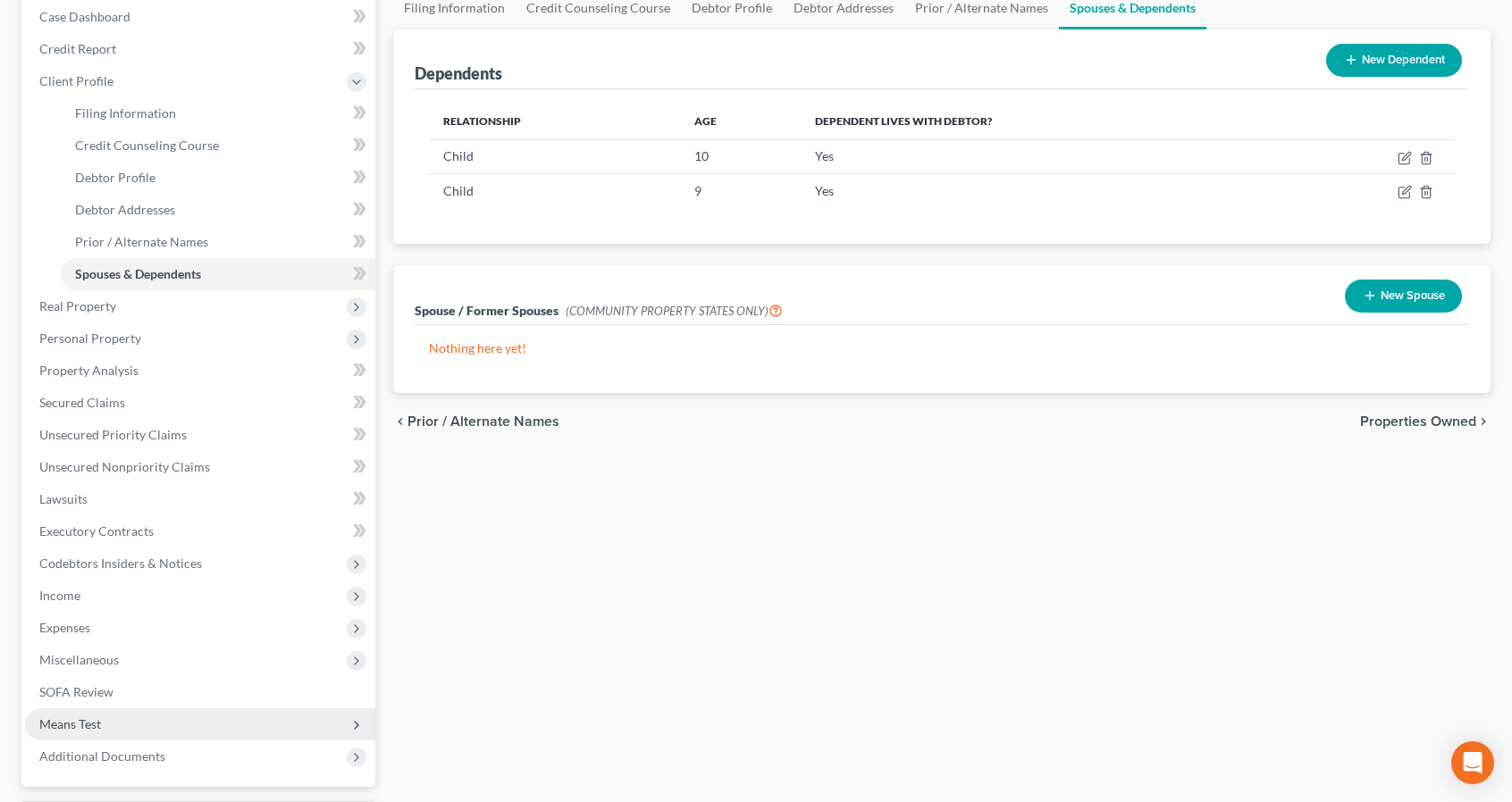
click at [93, 716] on span "Means Test" at bounding box center [70, 723] width 61 height 16
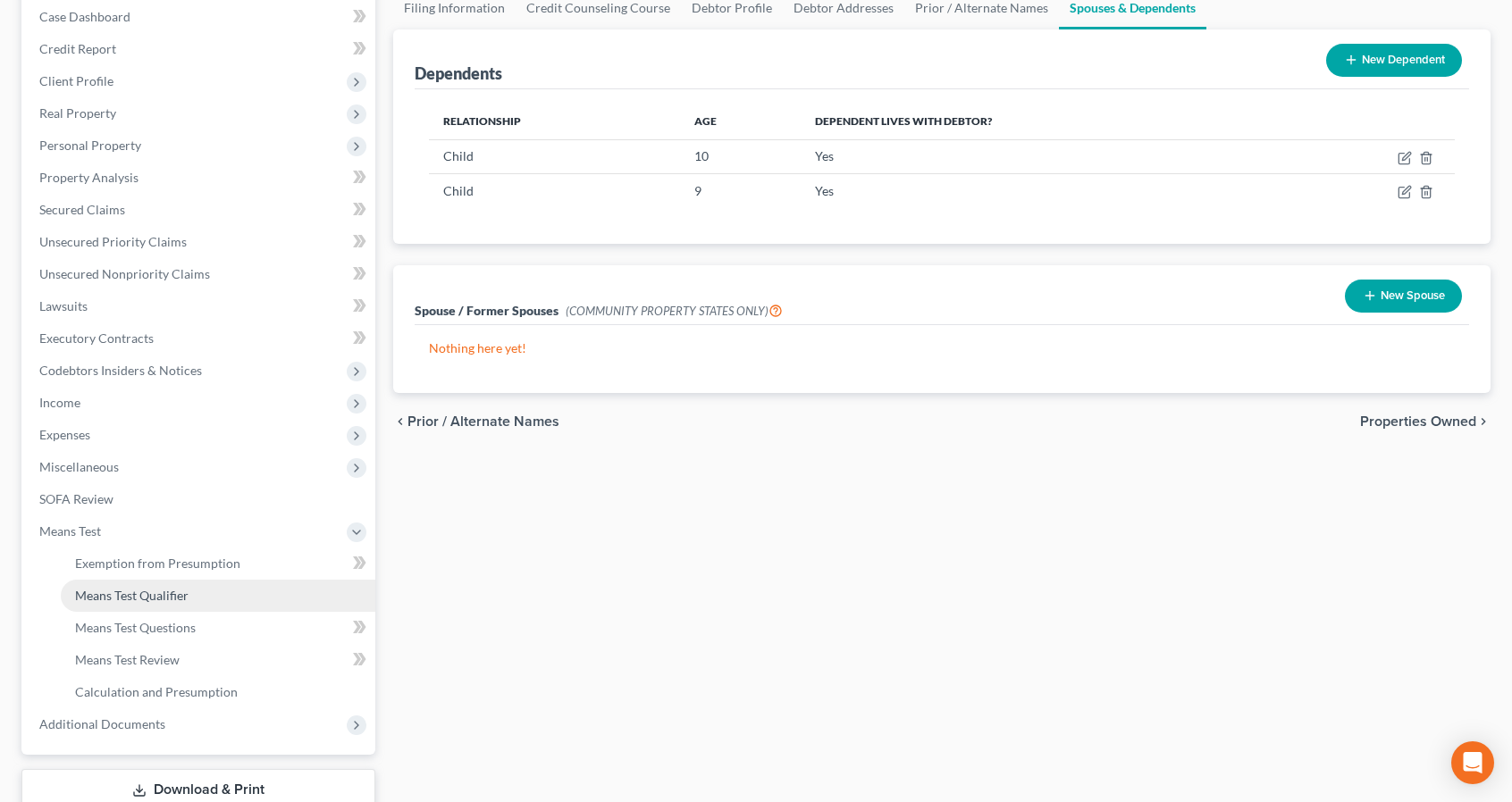
click at [155, 602] on link "Means Test Qualifier" at bounding box center [218, 595] width 315 height 32
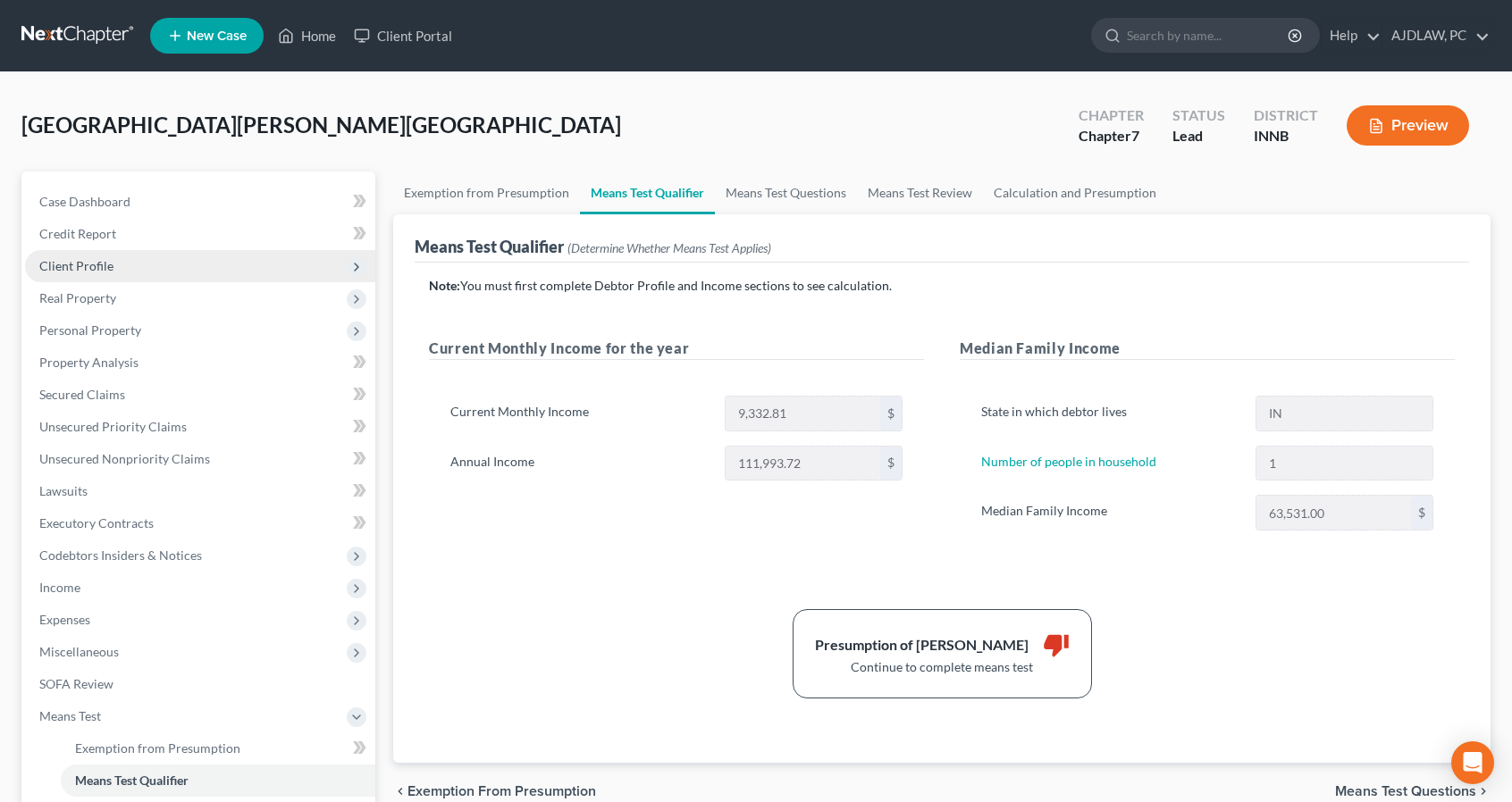
click at [214, 278] on span "Client Profile" at bounding box center [199, 266] width 350 height 32
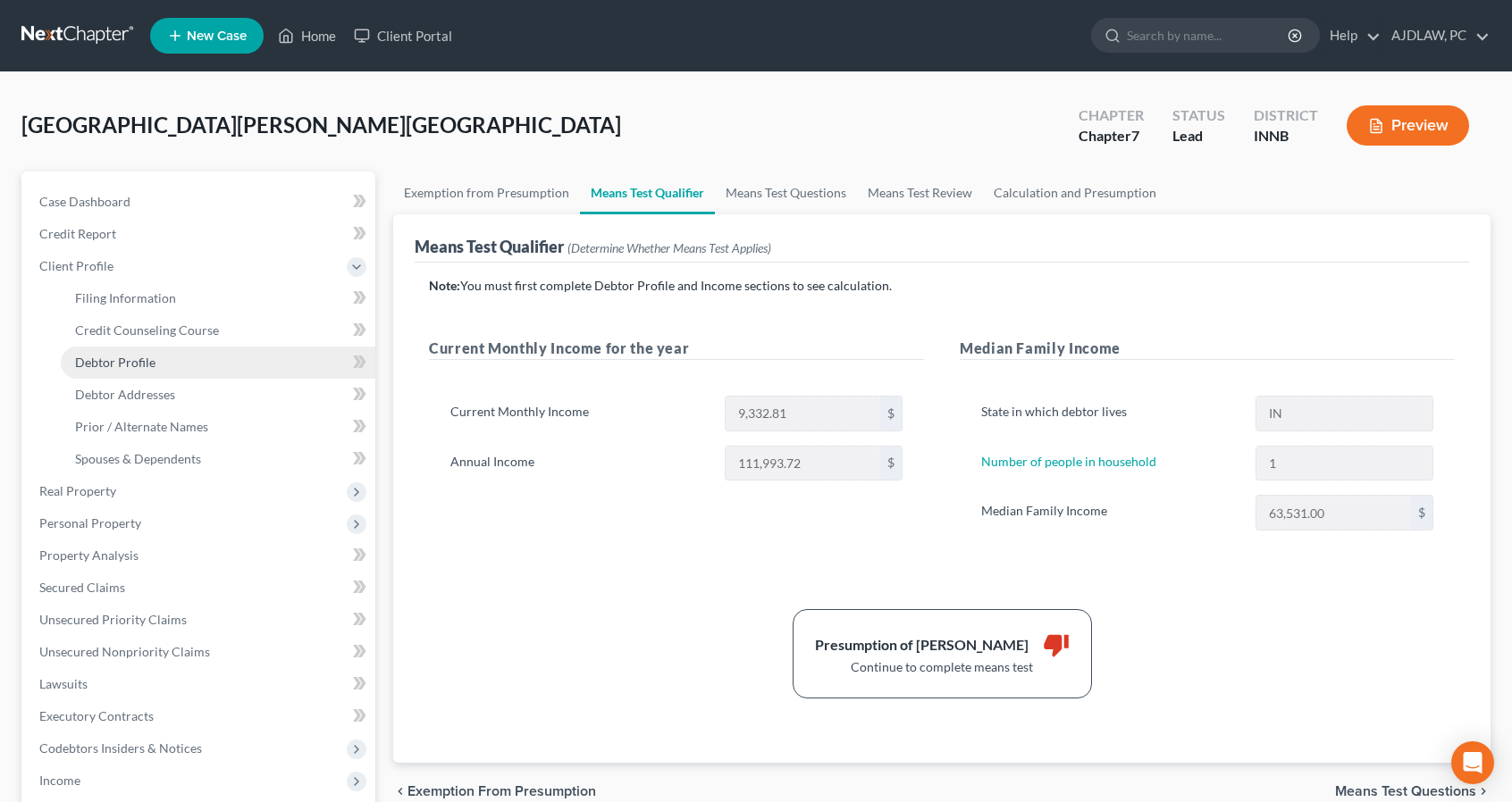
click at [195, 362] on link "Debtor Profile" at bounding box center [218, 362] width 315 height 32
select select "0"
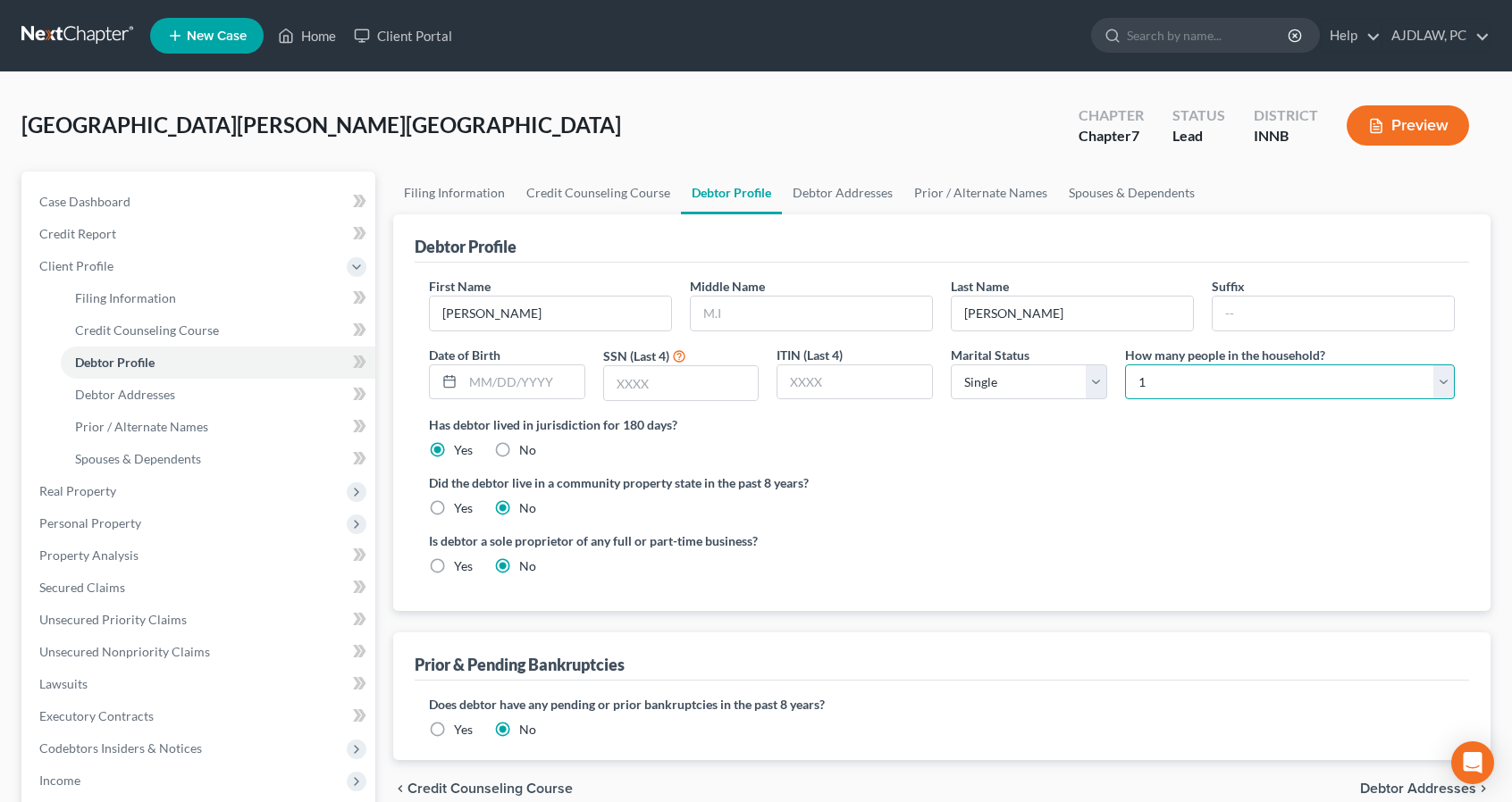
click at [1217, 395] on select "Select 1 2 3 4 5 6 7 8 9 10 11 12 13 14 15 16 17 18 19 20" at bounding box center [1290, 382] width 329 height 36
select select "2"
click at [1125, 365] on select "Select 1 2 3 4 5 6 7 8 9 10 11 12 13 14 15 16 17 18 19 20" at bounding box center [1290, 382] width 329 height 36
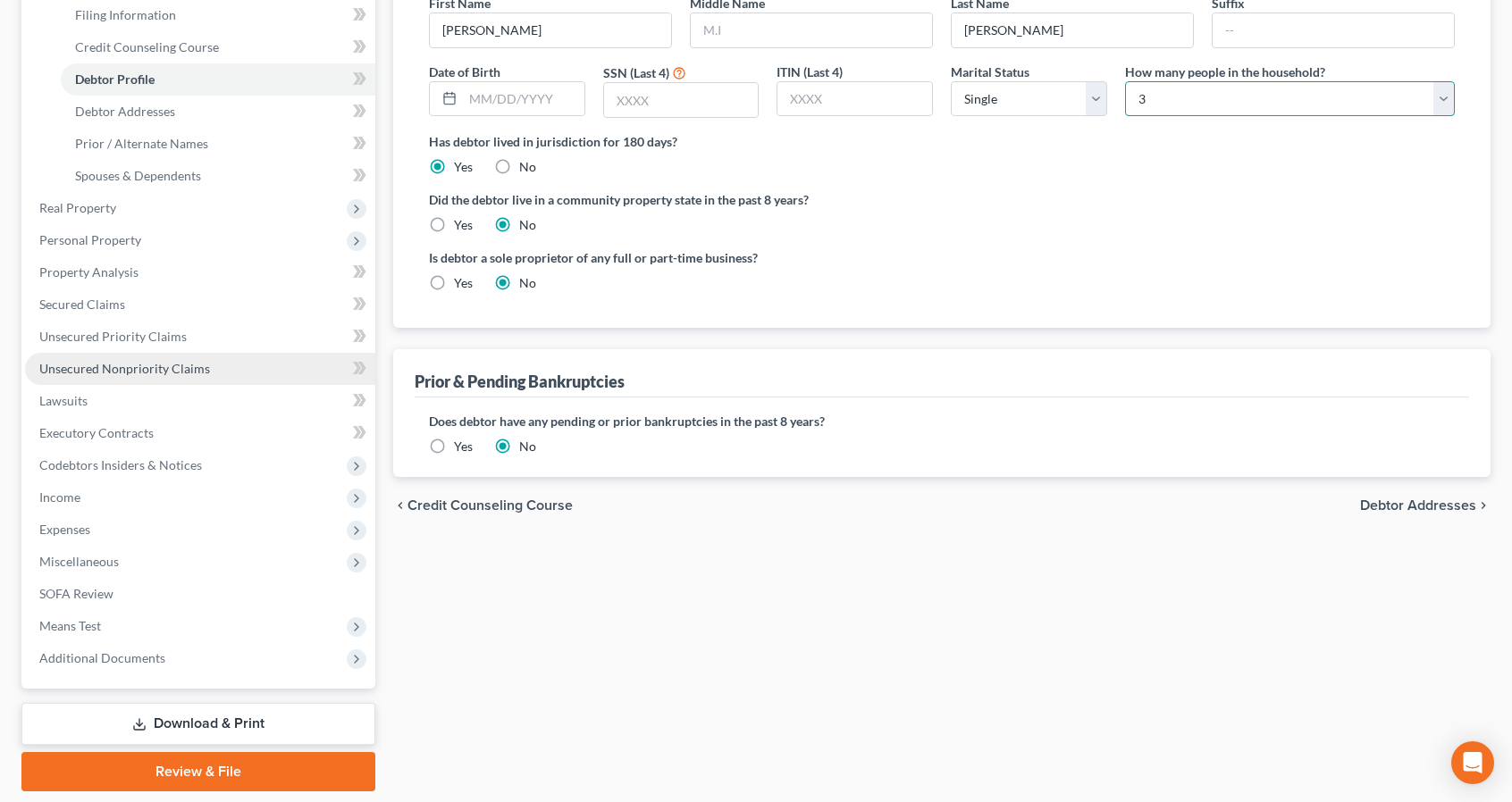
scroll to position [290, 0]
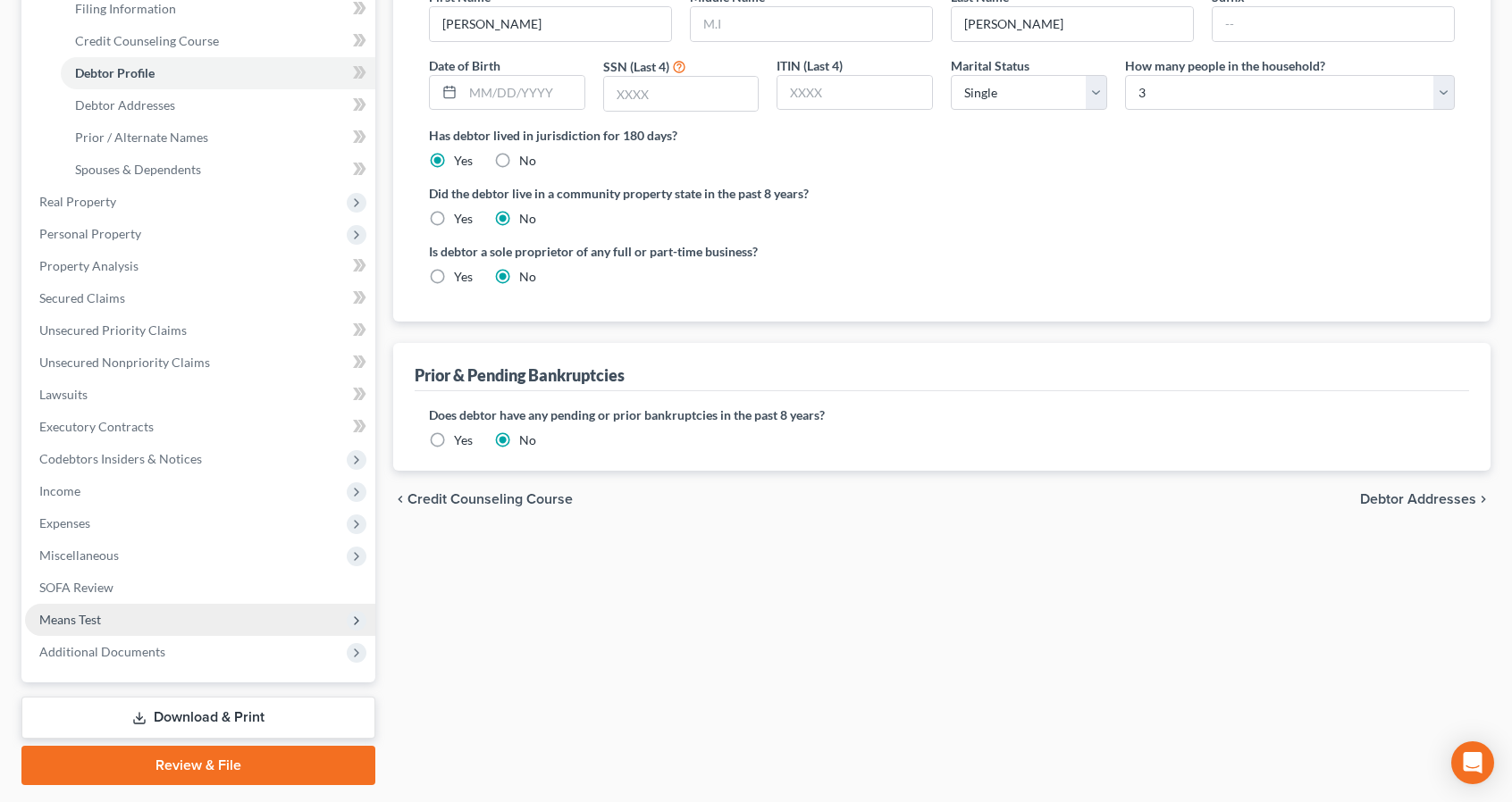
click at [68, 618] on span "Means Test" at bounding box center [70, 619] width 61 height 16
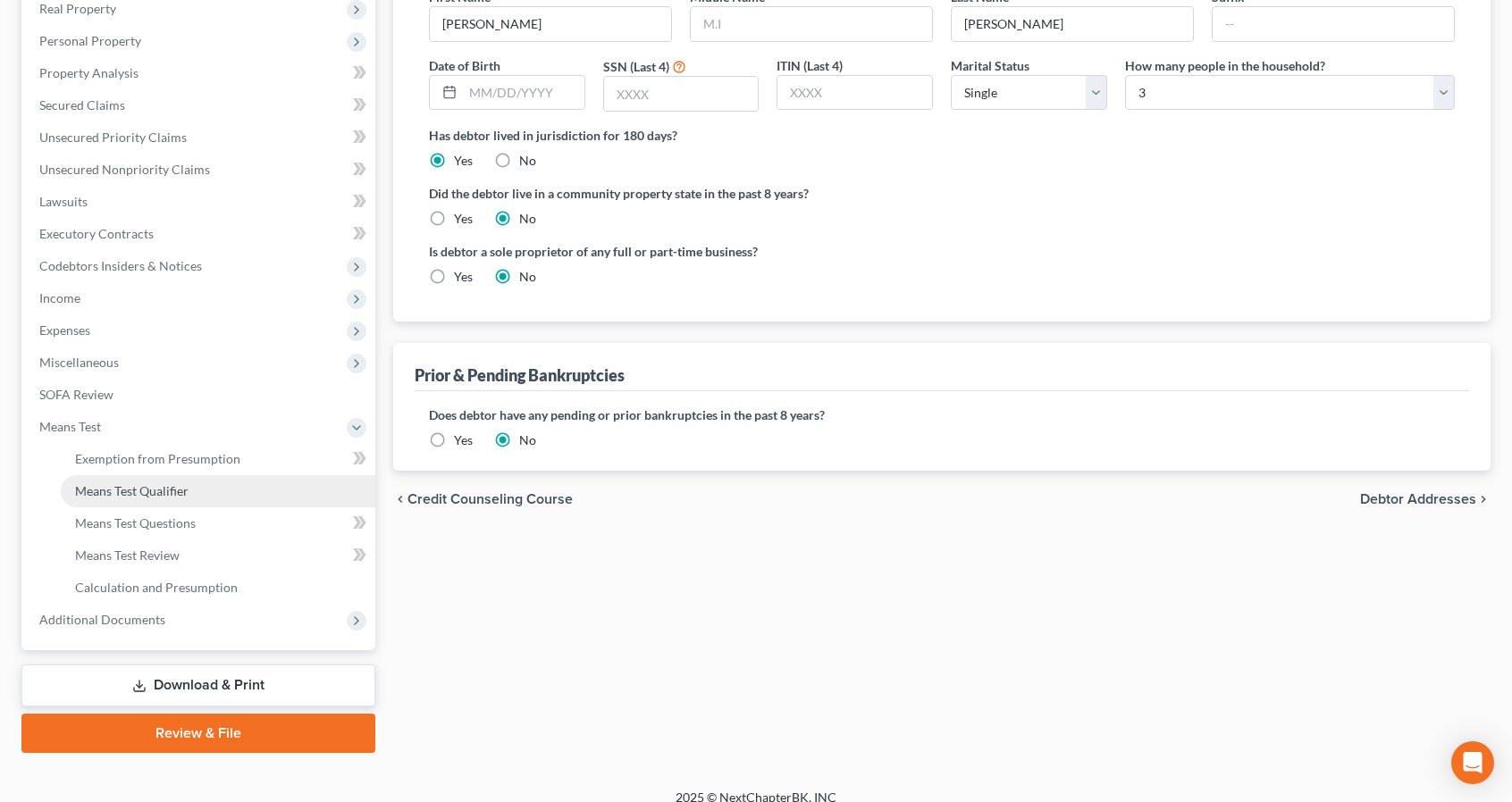
click at [133, 494] on span "Means Test Qualifier" at bounding box center [132, 490] width 113 height 16
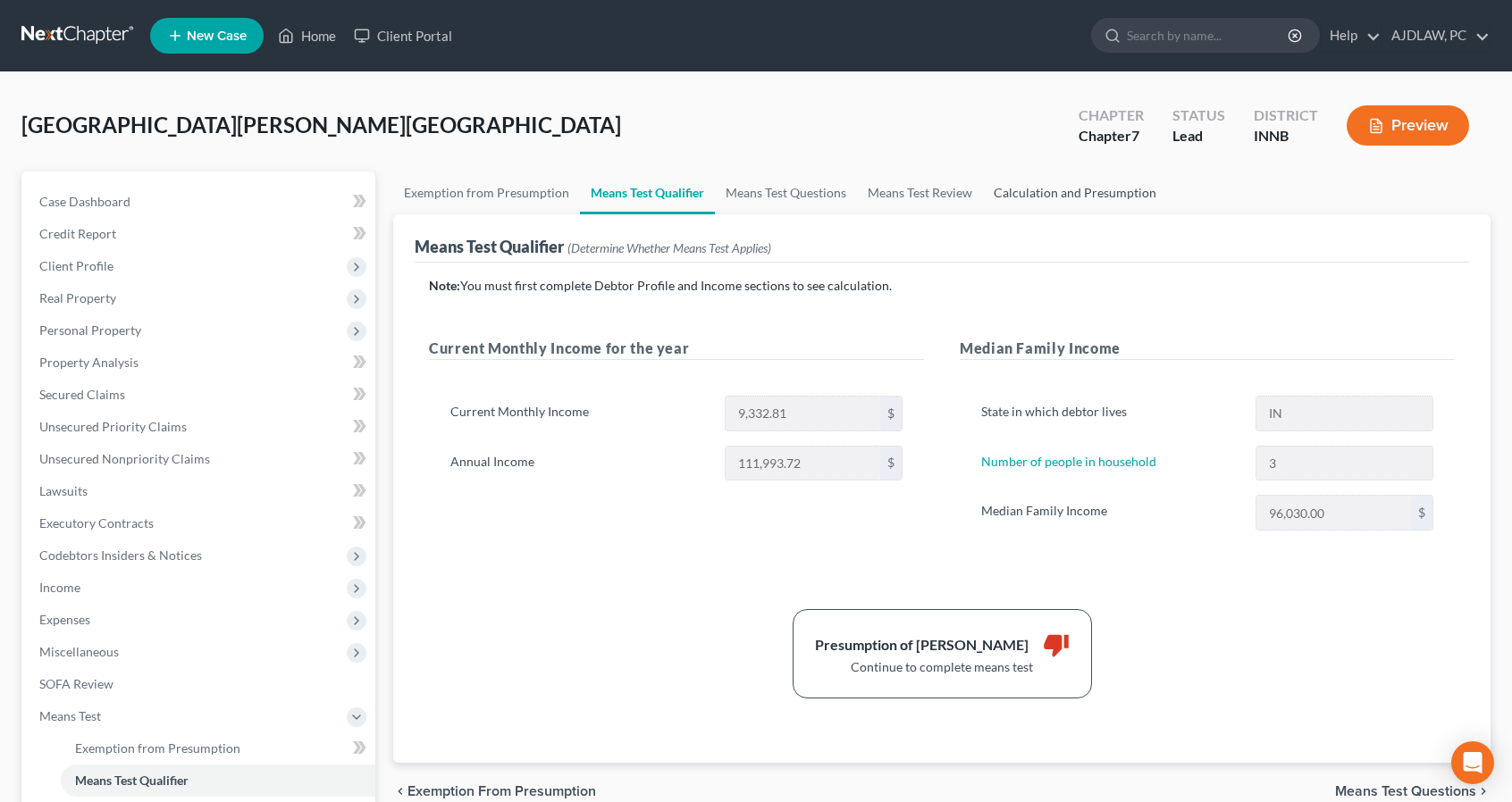
click at [1081, 181] on link "Calculation and Presumption" at bounding box center [1075, 193] width 184 height 43
